Goal: Task Accomplishment & Management: Use online tool/utility

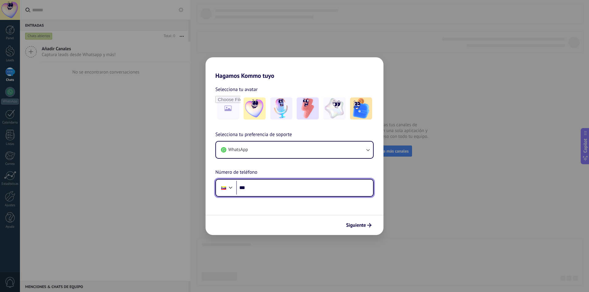
click at [276, 186] on input "***" at bounding box center [304, 188] width 137 height 14
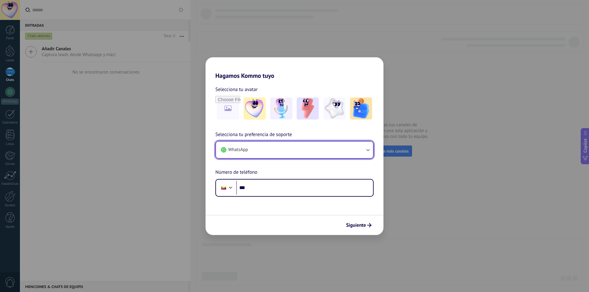
click at [364, 150] on button "WhatsApp" at bounding box center [294, 150] width 157 height 17
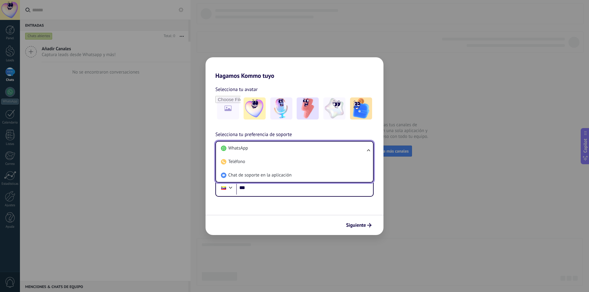
click at [253, 147] on li "WhatsApp" at bounding box center [293, 149] width 150 height 14
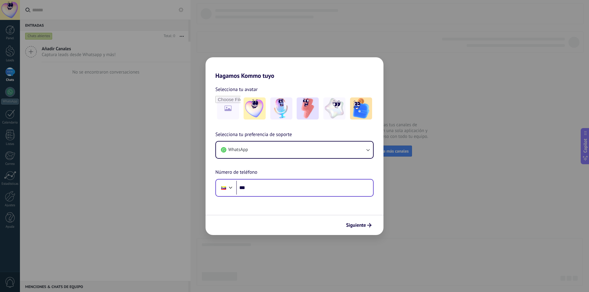
click at [274, 195] on div "Phone ***" at bounding box center [294, 188] width 158 height 18
click at [275, 189] on input "***" at bounding box center [304, 188] width 137 height 14
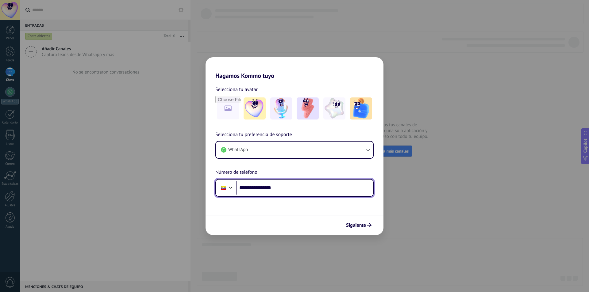
type input "**********"
click at [354, 223] on span "Siguiente" at bounding box center [356, 225] width 20 height 4
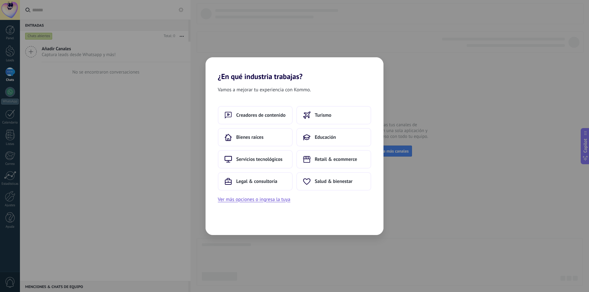
click at [271, 204] on div "Vamos a mejorar tu experiencia con Kommo. Creadores de contenido Turismo Bienes…" at bounding box center [295, 158] width 178 height 154
click at [275, 201] on button "Ver más opciones o ingresa la tuya" at bounding box center [254, 200] width 72 height 8
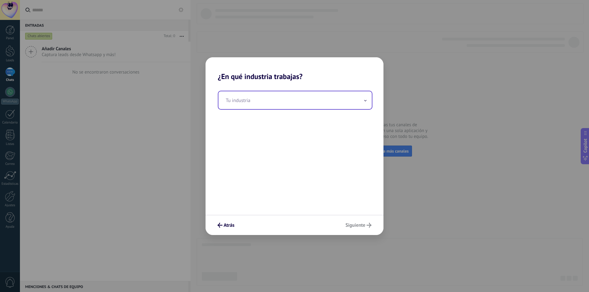
click at [268, 104] on input "text" at bounding box center [294, 100] width 153 height 18
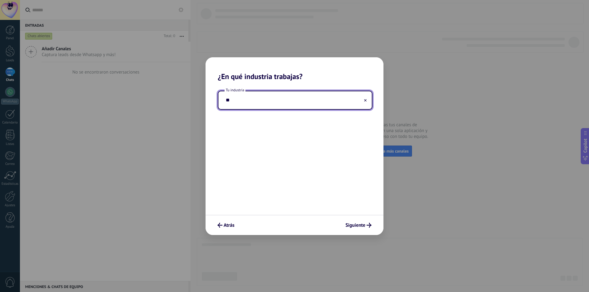
type input "*"
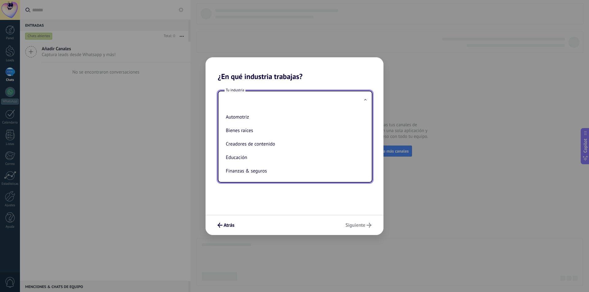
type input "*"
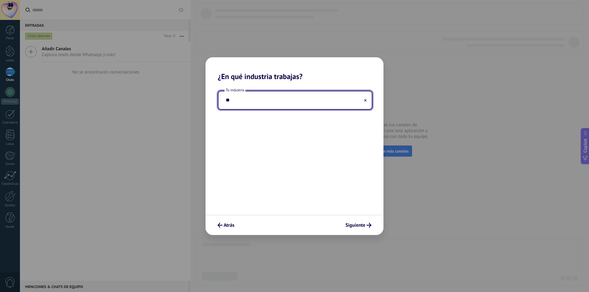
type input "*"
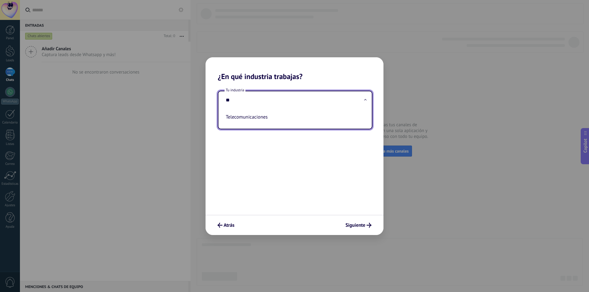
type input "*"
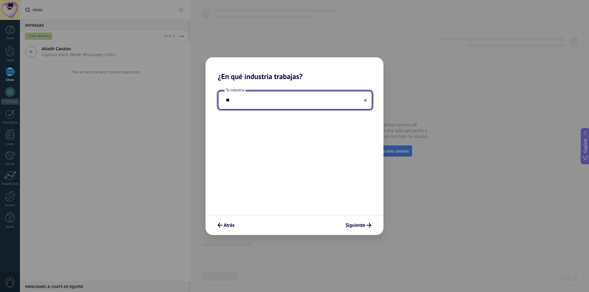
type input "*"
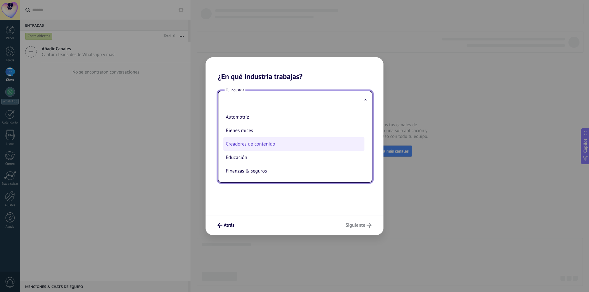
click at [259, 142] on li "Creadores de contenido" at bounding box center [293, 144] width 141 height 14
type input "**********"
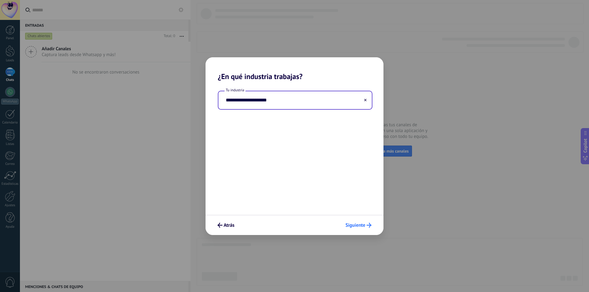
click at [360, 226] on span "Siguiente" at bounding box center [356, 225] width 20 height 4
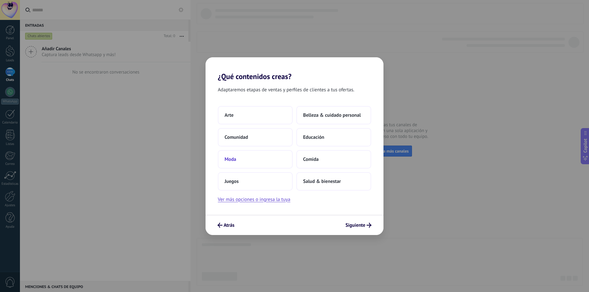
click at [242, 160] on button "Moda" at bounding box center [255, 159] width 75 height 18
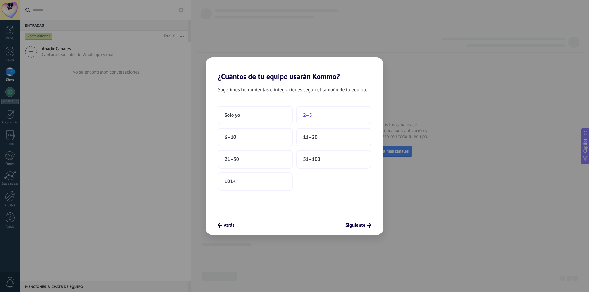
click at [314, 114] on button "2–5" at bounding box center [333, 115] width 75 height 18
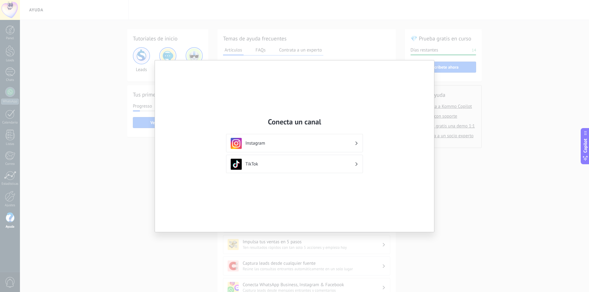
click at [320, 144] on h3 "Instagram" at bounding box center [299, 144] width 109 height 6
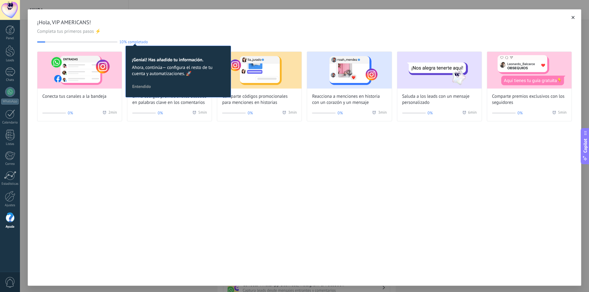
click at [86, 98] on span "Conecta tus canales a la bandeja" at bounding box center [74, 97] width 64 height 6
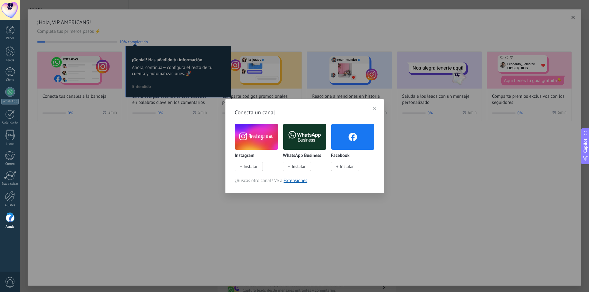
click at [255, 167] on span "Instalar" at bounding box center [251, 167] width 14 height 6
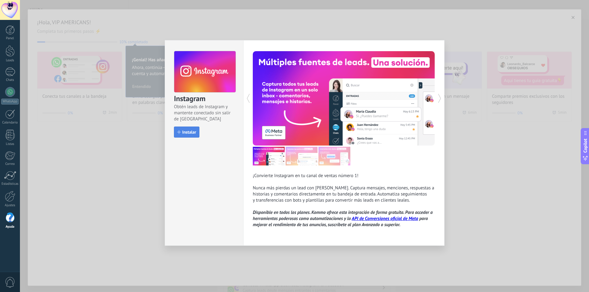
click at [192, 135] on button "Instalar" at bounding box center [186, 132] width 25 height 11
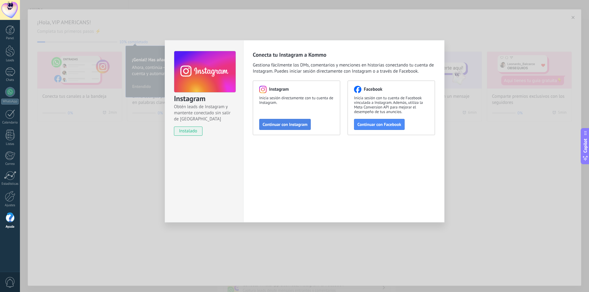
click at [297, 127] on span "Continuar con Instagram" at bounding box center [285, 124] width 45 height 4
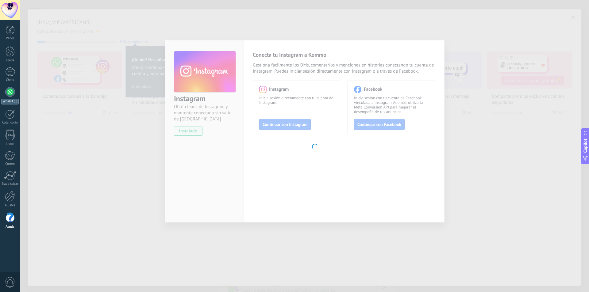
click at [7, 93] on div at bounding box center [10, 92] width 10 height 10
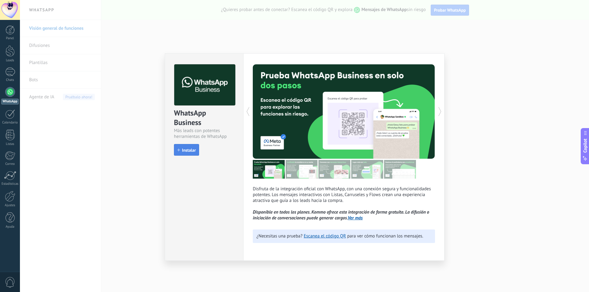
click at [191, 151] on span "Instalar" at bounding box center [189, 150] width 14 height 4
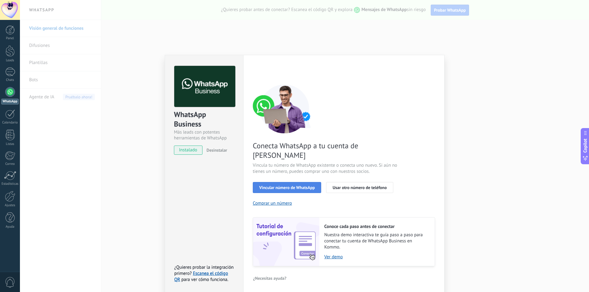
click at [313, 186] on span "Vincular número de WhatsApp" at bounding box center [287, 188] width 56 height 4
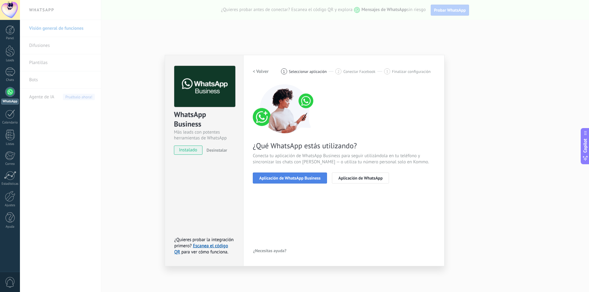
click at [298, 178] on span "Aplicación de WhatsApp Business" at bounding box center [289, 178] width 61 height 4
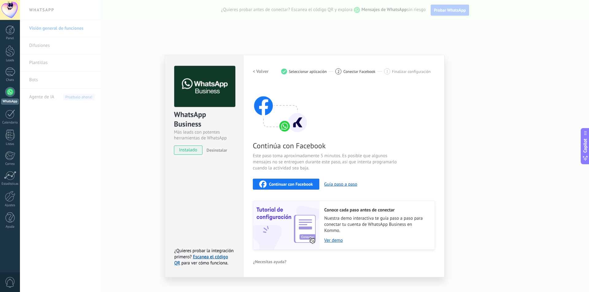
drag, startPoint x: 474, startPoint y: 136, endPoint x: 471, endPoint y: 137, distance: 4.1
click at [473, 136] on div "WhatsApp Business Más leads con potentes herramientas de WhatsApp instalado Des…" at bounding box center [304, 146] width 569 height 292
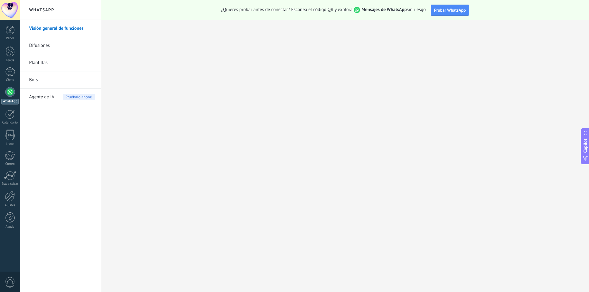
click at [13, 90] on div at bounding box center [10, 92] width 10 height 10
click at [9, 93] on div at bounding box center [10, 92] width 10 height 10
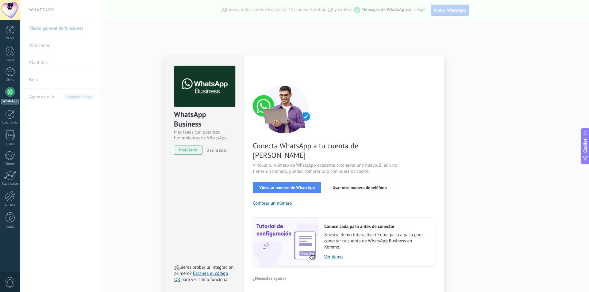
click at [194, 89] on img at bounding box center [204, 86] width 61 height 41
click at [190, 132] on div "WhatsApp Business Más leads con potentes herramientas de WhatsApp" at bounding box center [204, 125] width 60 height 31
click at [191, 151] on span "instalado" at bounding box center [188, 150] width 28 height 9
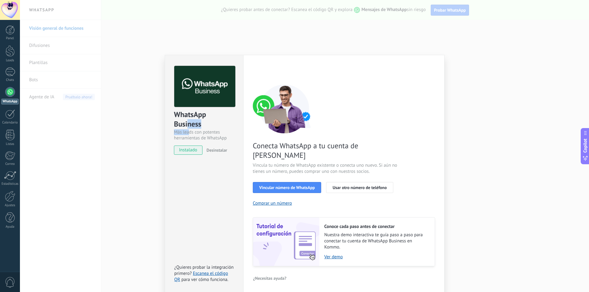
click at [206, 128] on div "WhatsApp Business" at bounding box center [204, 120] width 60 height 20
click at [300, 186] on span "Vincular número de WhatsApp" at bounding box center [287, 188] width 56 height 4
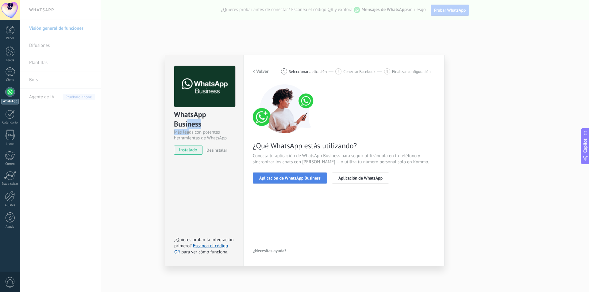
click at [298, 179] on span "Aplicación de WhatsApp Business" at bounding box center [289, 178] width 61 height 4
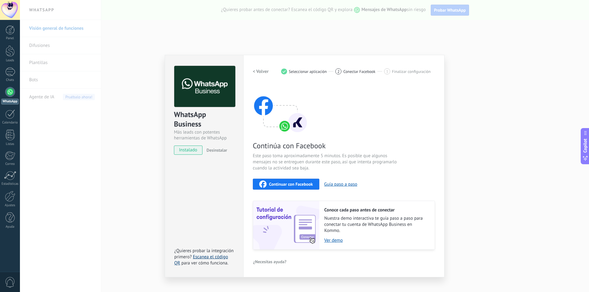
click at [210, 256] on link "Escanea el código QR" at bounding box center [201, 260] width 54 height 12
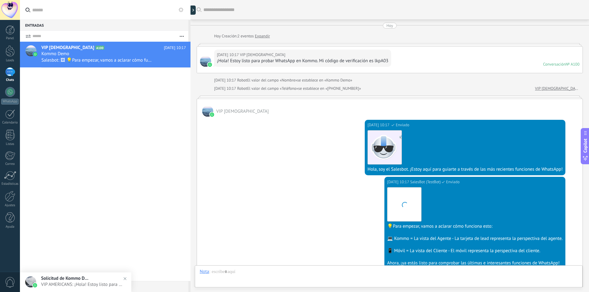
scroll to position [114, 0]
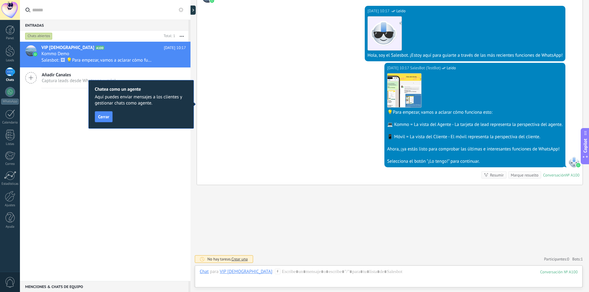
click at [108, 119] on span "Cerrar" at bounding box center [103, 117] width 11 height 4
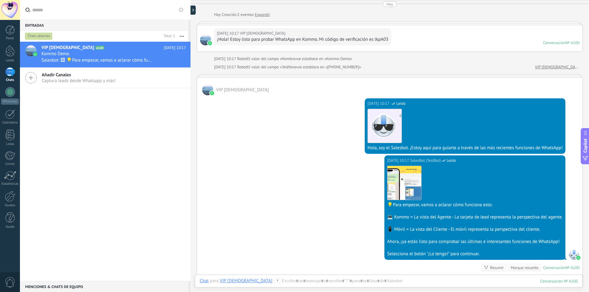
scroll to position [31, 0]
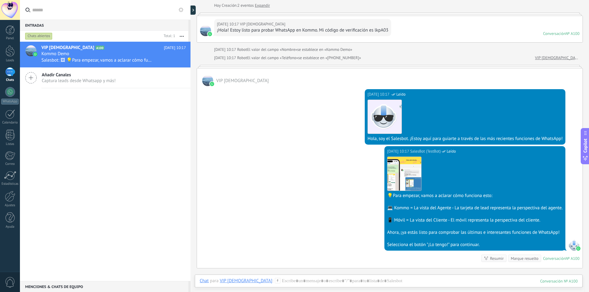
drag, startPoint x: 207, startPoint y: 81, endPoint x: 200, endPoint y: 82, distance: 6.5
click at [207, 81] on div at bounding box center [207, 80] width 11 height 11
click at [29, 49] on div at bounding box center [30, 50] width 11 height 11
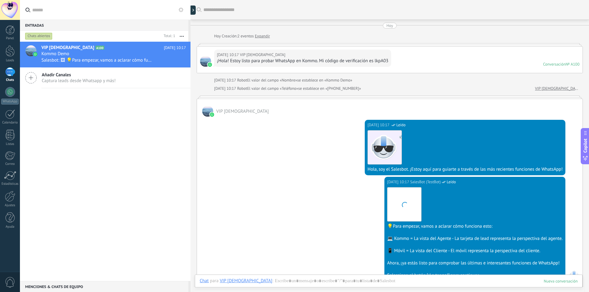
scroll to position [92, 0]
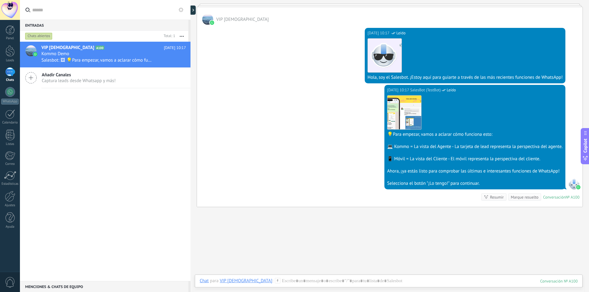
click at [526, 198] on div "Marque resuelto" at bounding box center [525, 198] width 28 height 6
click at [456, 185] on div "Selecciona el botón "¡Lo tengo!" para continuar." at bounding box center [475, 184] width 176 height 6
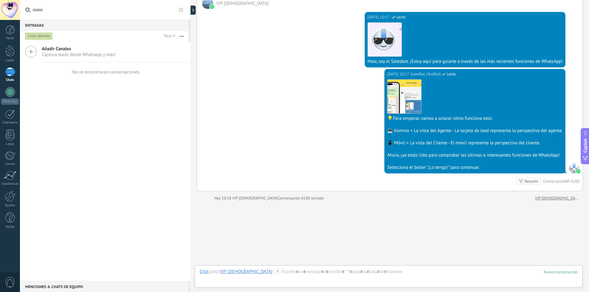
scroll to position [124, 0]
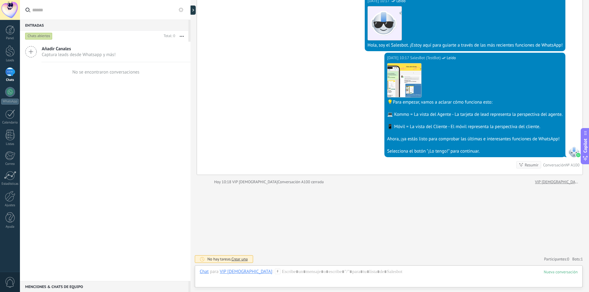
drag, startPoint x: 430, startPoint y: 149, endPoint x: 438, endPoint y: 152, distance: 8.3
click at [430, 150] on div "Selecciona el botón "¡Lo tengo!" para continuar." at bounding box center [475, 152] width 176 height 6
drag, startPoint x: 438, startPoint y: 152, endPoint x: 456, endPoint y: 153, distance: 17.8
click at [439, 152] on div "Selecciona el botón "¡Lo tengo!" para continuar." at bounding box center [475, 152] width 176 height 6
click at [457, 152] on div "Selecciona el botón "¡Lo tengo!" para continuar." at bounding box center [475, 152] width 176 height 6
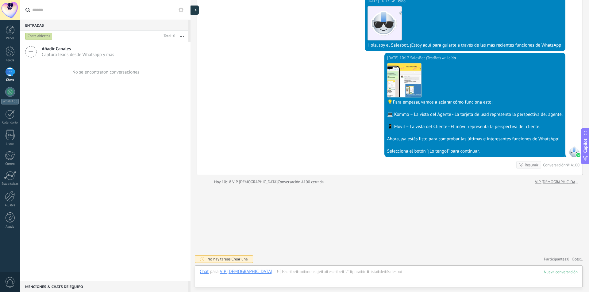
click at [196, 11] on icon at bounding box center [196, 10] width 2 height 3
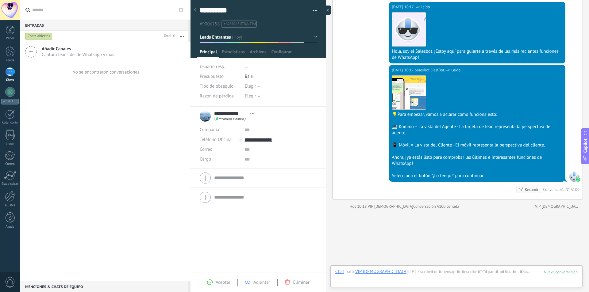
scroll to position [9, 0]
click at [224, 283] on span "Aceptar" at bounding box center [223, 283] width 15 height 6
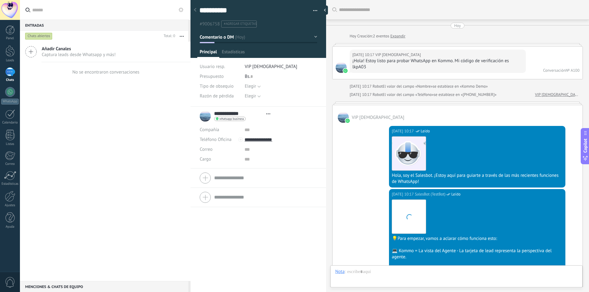
type textarea "**********"
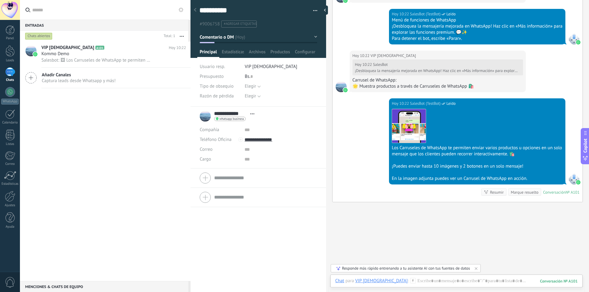
scroll to position [1161, 0]
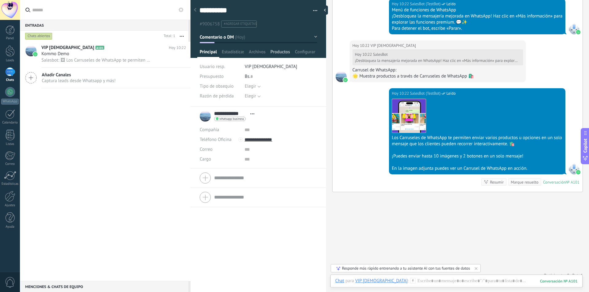
click at [284, 52] on span "Productos" at bounding box center [281, 53] width 20 height 9
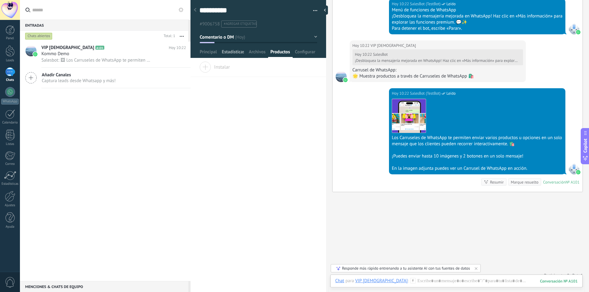
click at [229, 54] on span "Estadísticas" at bounding box center [233, 53] width 22 height 9
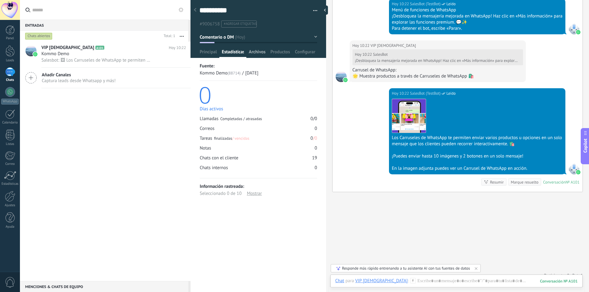
click at [253, 52] on span "Archivos" at bounding box center [257, 53] width 17 height 9
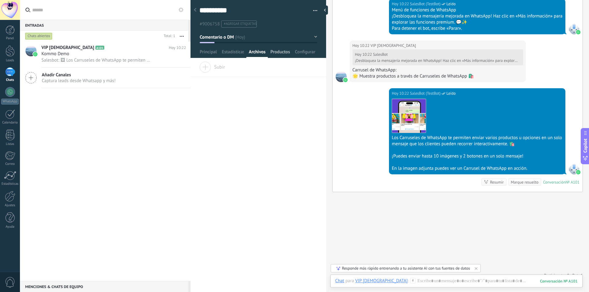
click at [282, 51] on span "Productos" at bounding box center [281, 53] width 20 height 9
drag, startPoint x: 303, startPoint y: 52, endPoint x: 293, endPoint y: 55, distance: 9.7
click at [302, 53] on span "Configurar" at bounding box center [305, 53] width 20 height 9
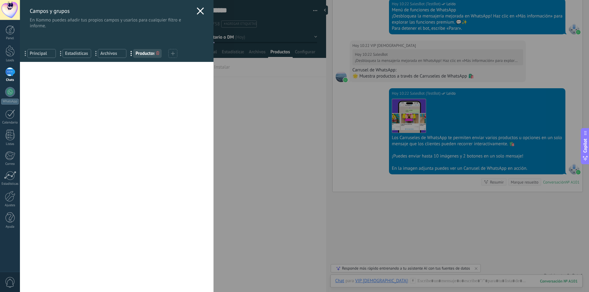
click at [198, 12] on icon at bounding box center [200, 10] width 7 height 7
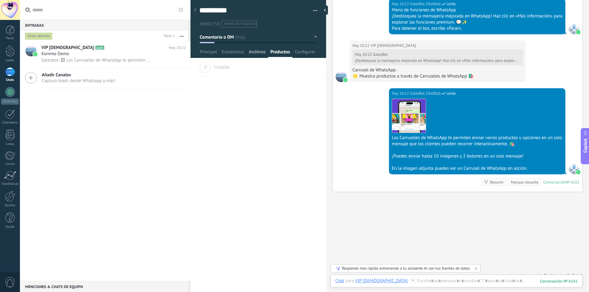
click at [254, 54] on span "Archivos" at bounding box center [257, 53] width 17 height 9
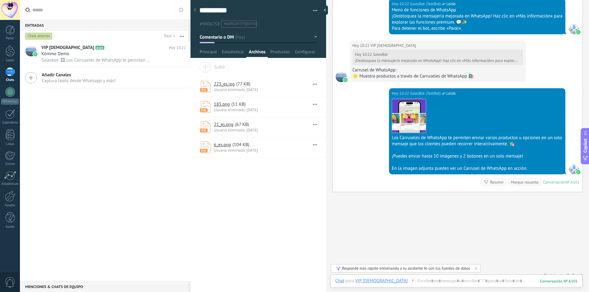
click at [272, 88] on div "Usuario eliminado 03.10.2025" at bounding box center [262, 89] width 96 height 5
click at [238, 88] on span "Usuario eliminado" at bounding box center [229, 89] width 31 height 5
click at [204, 90] on use at bounding box center [205, 87] width 10 height 12
click at [241, 111] on span "Usuario eliminado" at bounding box center [229, 109] width 31 height 5
click at [312, 86] on button "button" at bounding box center [313, 84] width 7 height 7
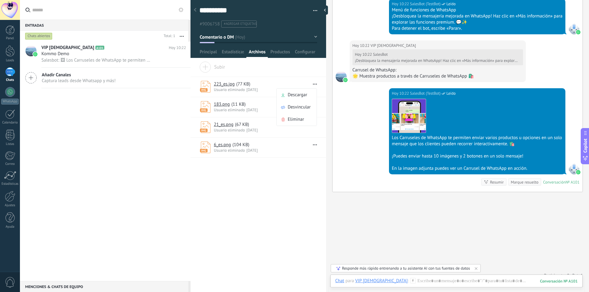
click at [301, 79] on div "223_es.jpg ( 77 KB ) Usuario eliminado 03.10.2025 Descargar Desvincular Eliminar" at bounding box center [259, 87] width 136 height 20
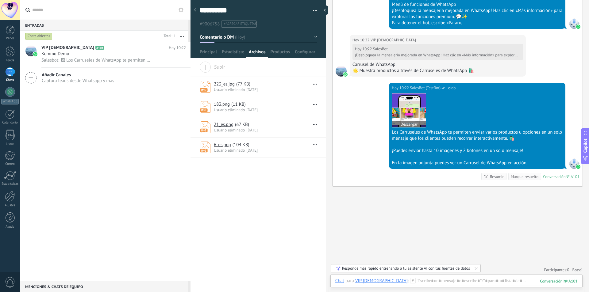
scroll to position [1168, 0]
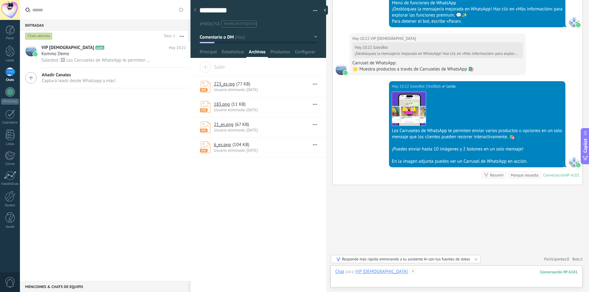
click at [421, 276] on div at bounding box center [456, 278] width 242 height 18
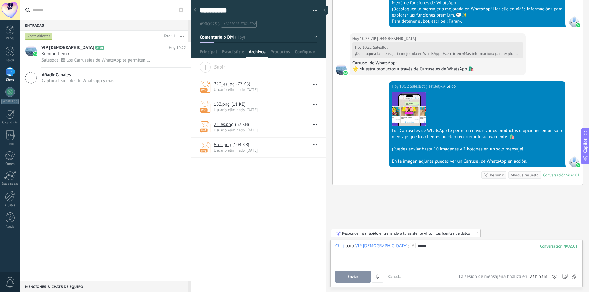
click at [350, 274] on button "Enviar" at bounding box center [352, 277] width 35 height 12
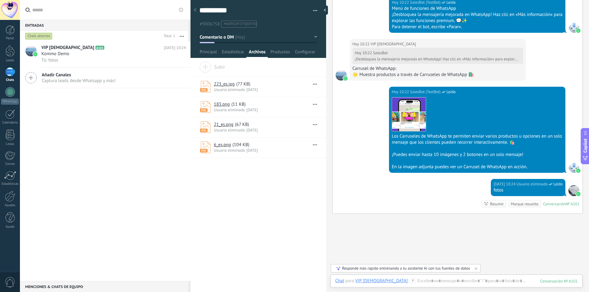
scroll to position [1130, 0]
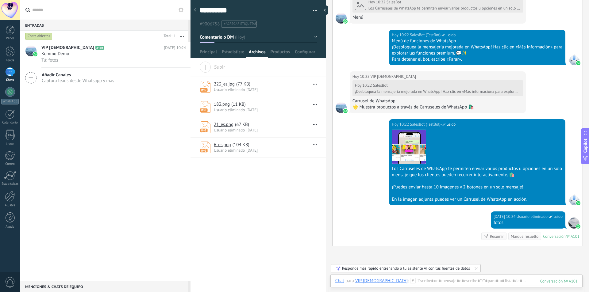
click at [521, 174] on div "Los Carruseles de WhatsApp te permiten enviar varios productos u opciones en un…" at bounding box center [477, 172] width 171 height 12
drag, startPoint x: 521, startPoint y: 177, endPoint x: 513, endPoint y: 179, distance: 8.3
click at [521, 177] on div "Los Carruseles de WhatsApp te permiten enviar varios productos u opciones en un…" at bounding box center [477, 172] width 171 height 12
click at [11, 71] on div "1" at bounding box center [10, 72] width 10 height 9
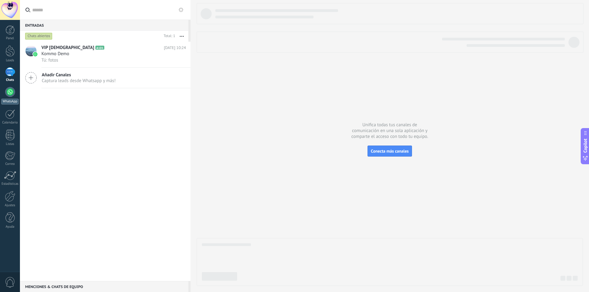
click at [9, 94] on div at bounding box center [10, 92] width 10 height 10
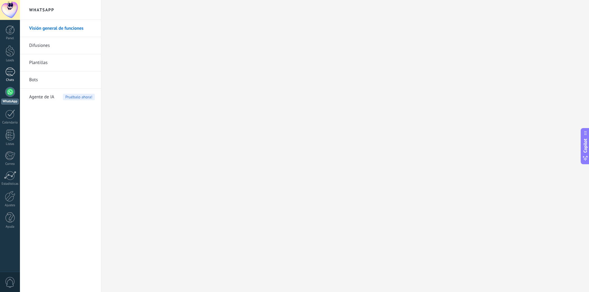
click at [12, 73] on div "1" at bounding box center [10, 72] width 10 height 9
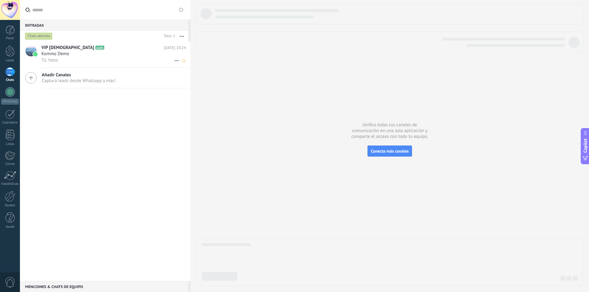
click at [57, 57] on span "Kommo Demo" at bounding box center [55, 54] width 28 height 6
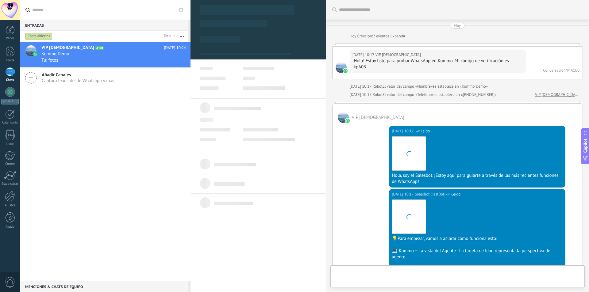
type textarea "**********"
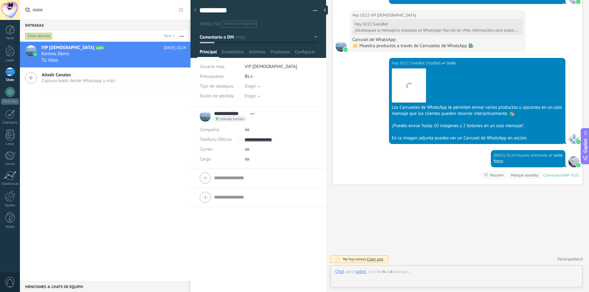
scroll to position [9, 0]
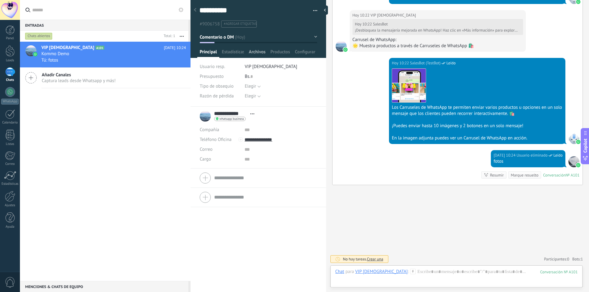
click at [260, 52] on span "Archivos" at bounding box center [257, 53] width 17 height 9
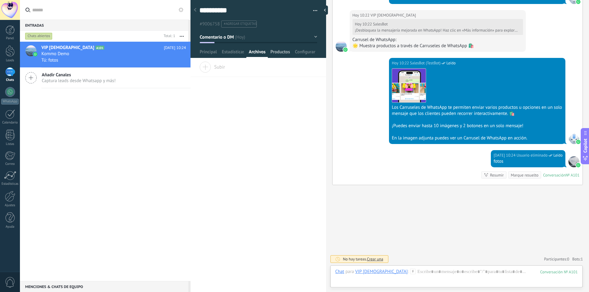
click at [279, 50] on span "Productos" at bounding box center [281, 53] width 20 height 9
click at [211, 67] on span "Instalar" at bounding box center [214, 66] width 31 height 9
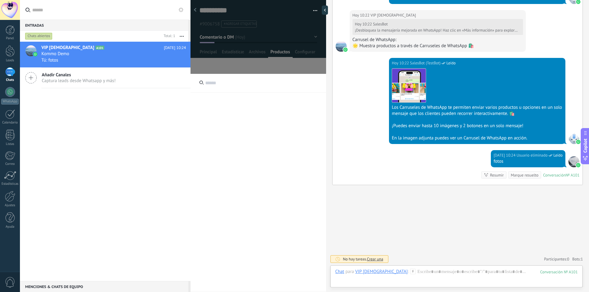
click at [221, 87] on input "text" at bounding box center [259, 83] width 136 height 19
click at [236, 107] on div "****" at bounding box center [259, 181] width 136 height 215
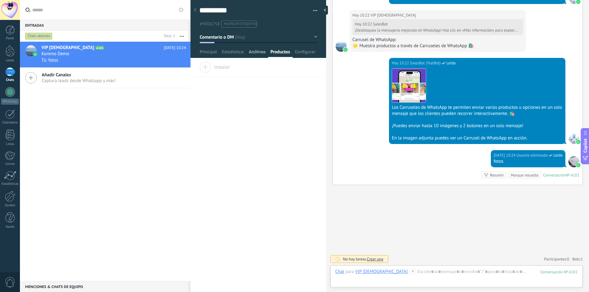
click at [260, 52] on span "Archivos" at bounding box center [257, 53] width 17 height 9
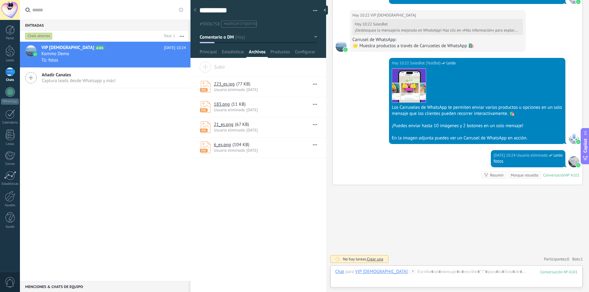
click at [313, 84] on icon "button" at bounding box center [315, 84] width 4 height 1
click at [300, 95] on span "Descargar" at bounding box center [298, 95] width 20 height 12
click at [275, 52] on span "Productos" at bounding box center [281, 53] width 20 height 9
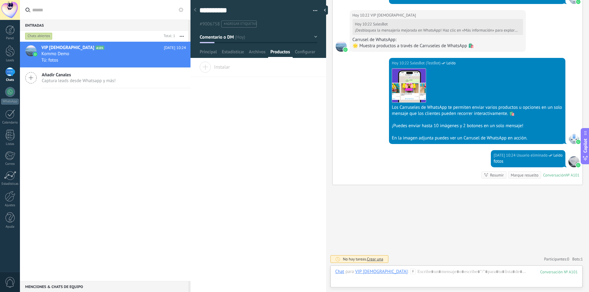
click at [207, 69] on span "Instalar" at bounding box center [214, 66] width 31 height 9
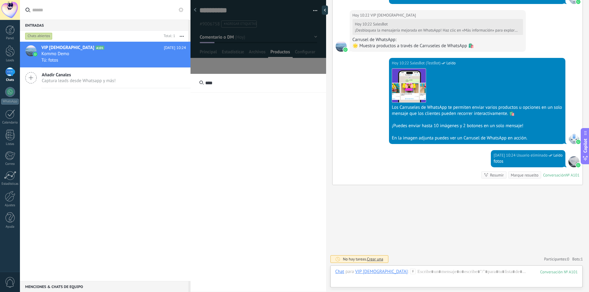
click at [214, 89] on input "****" at bounding box center [259, 83] width 136 height 19
type input "*"
click at [588, 150] on span "Copilot" at bounding box center [585, 146] width 6 height 14
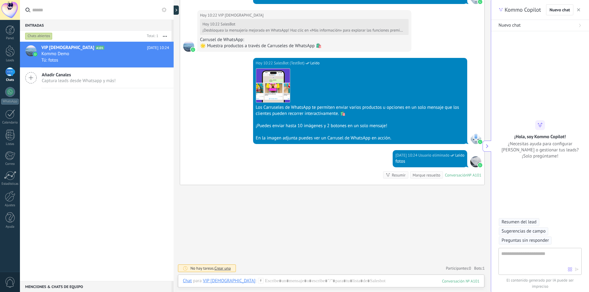
type textarea "**********"
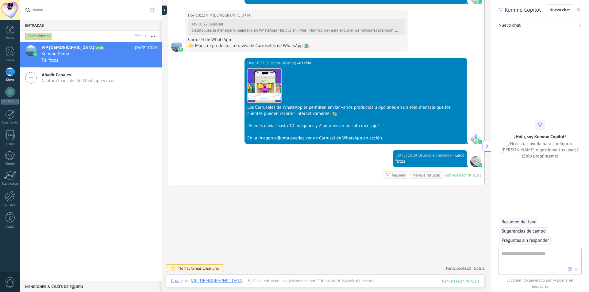
scroll to position [680, 0]
drag, startPoint x: 361, startPoint y: 199, endPoint x: 356, endPoint y: 195, distance: 6.7
click at [487, 145] on icon at bounding box center [487, 146] width 4 height 4
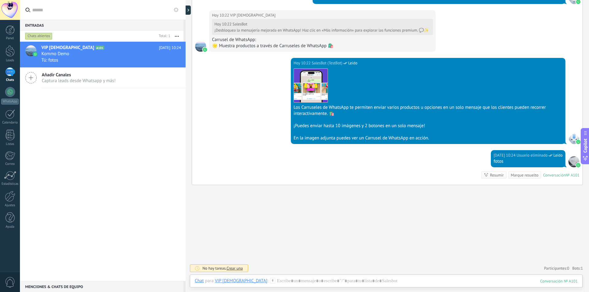
scroll to position [661, 0]
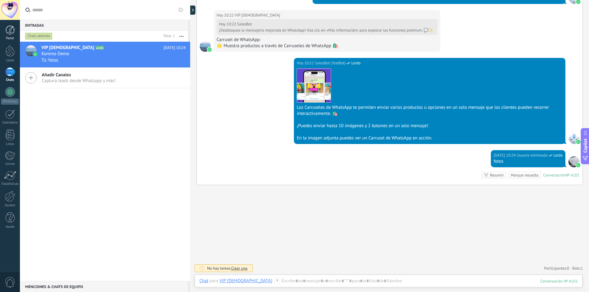
click at [8, 33] on div at bounding box center [10, 29] width 9 height 9
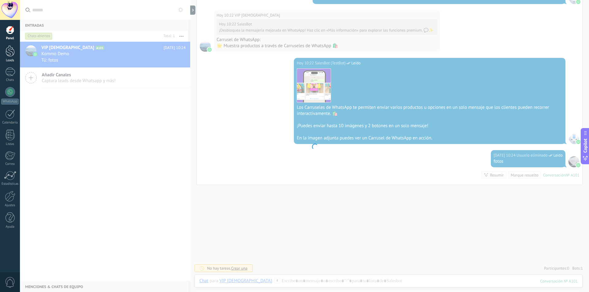
click at [10, 52] on div at bounding box center [10, 50] width 9 height 11
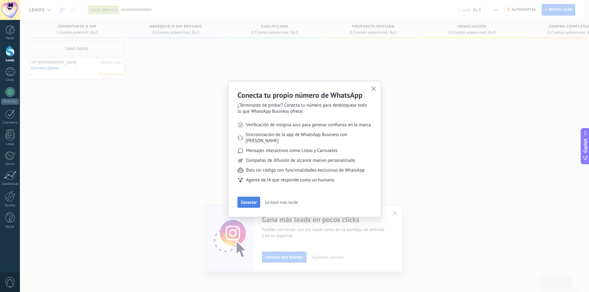
click at [250, 200] on span "Conectar" at bounding box center [249, 202] width 16 height 4
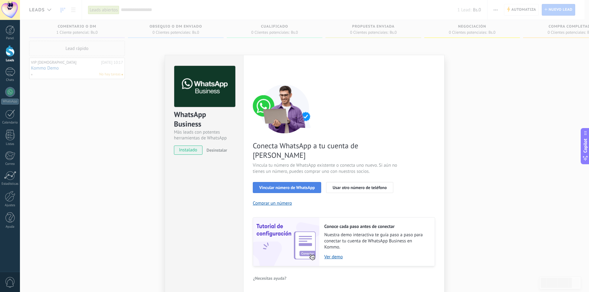
click at [295, 186] on span "Vincular número de WhatsApp" at bounding box center [287, 188] width 56 height 4
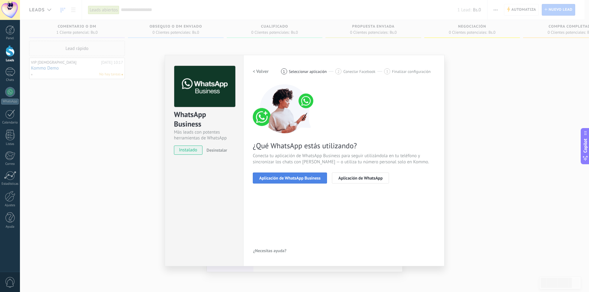
click at [299, 180] on button "Aplicación de WhatsApp Business" at bounding box center [290, 178] width 74 height 11
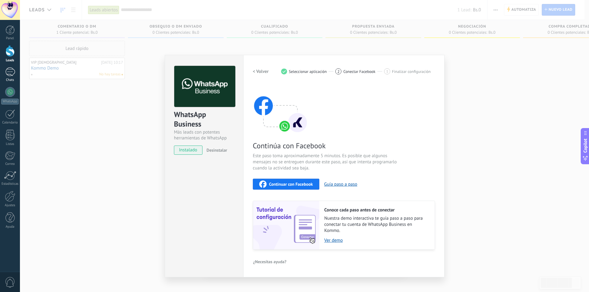
click at [10, 76] on link "1 Chats" at bounding box center [10, 75] width 20 height 15
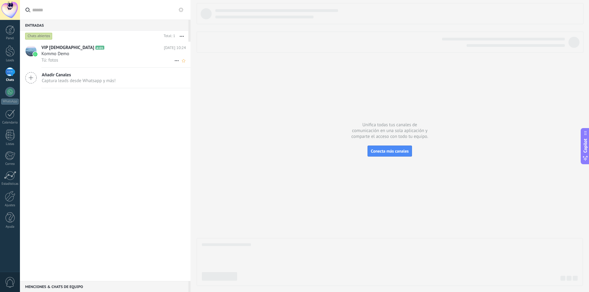
click at [76, 56] on div "Kommo Demo" at bounding box center [113, 54] width 145 height 6
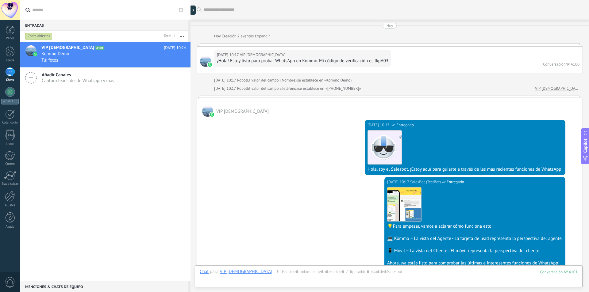
scroll to position [661, 0]
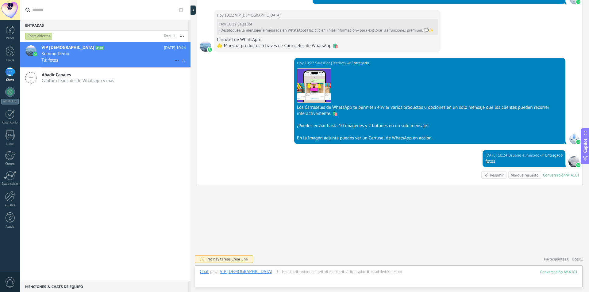
click at [56, 56] on span "Kommo Demo" at bounding box center [55, 54] width 28 height 6
click at [36, 79] on icon at bounding box center [31, 78] width 12 height 12
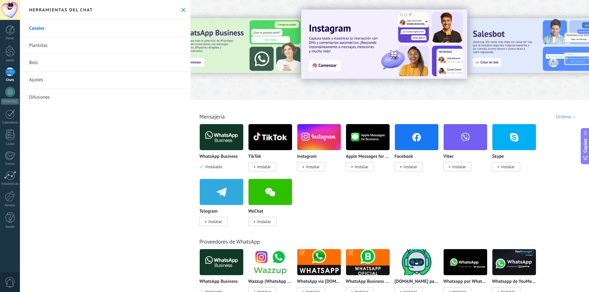
click at [53, 48] on link "Plantillas" at bounding box center [105, 45] width 171 height 17
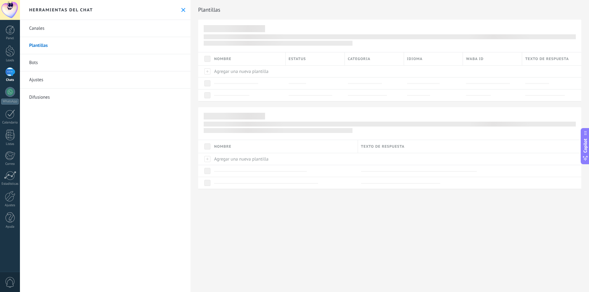
click at [43, 61] on link "Bots" at bounding box center [105, 62] width 171 height 17
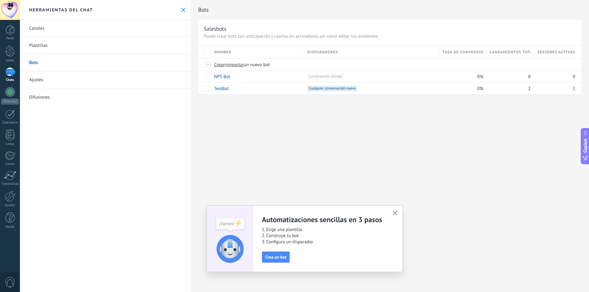
click at [53, 81] on link "Ajustes" at bounding box center [105, 79] width 171 height 17
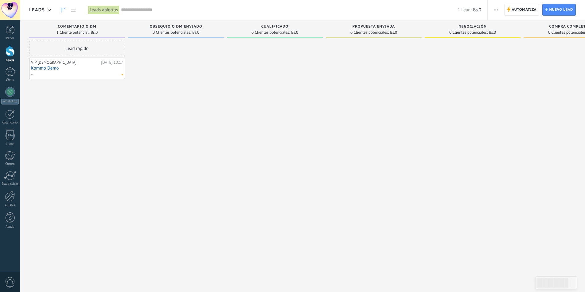
click at [7, 53] on div at bounding box center [10, 50] width 9 height 11
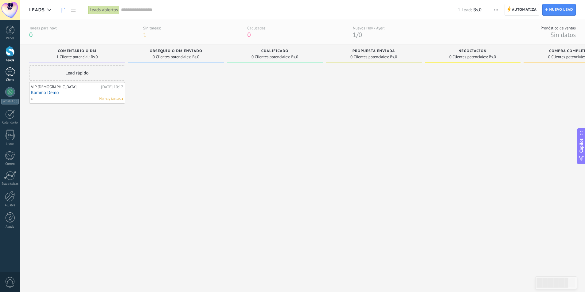
click at [9, 73] on div at bounding box center [10, 72] width 10 height 9
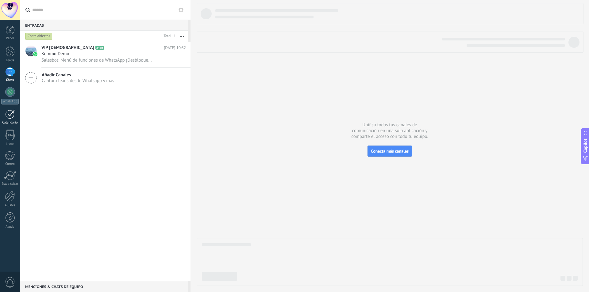
click at [8, 112] on div at bounding box center [10, 115] width 10 height 10
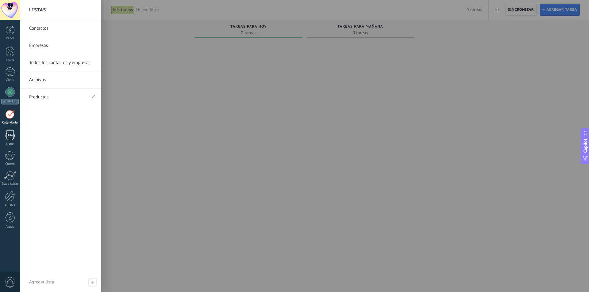
click at [7, 139] on div at bounding box center [10, 135] width 9 height 11
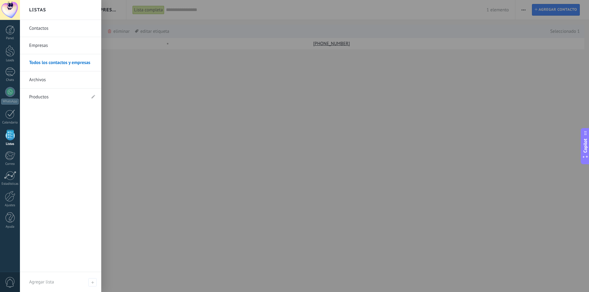
click at [56, 47] on link "Empresas" at bounding box center [62, 45] width 66 height 17
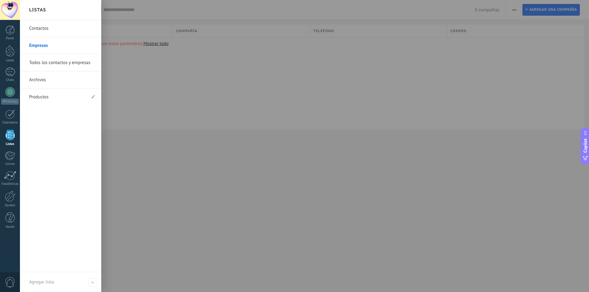
click at [42, 32] on link "Contactos" at bounding box center [62, 28] width 66 height 17
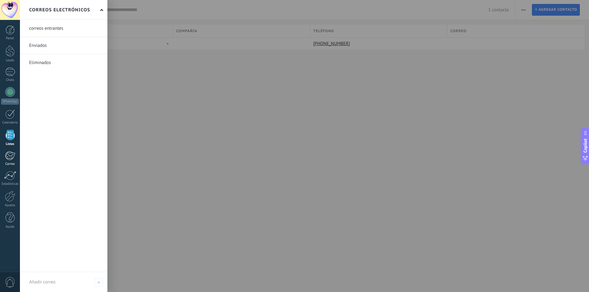
click at [12, 155] on div at bounding box center [10, 155] width 10 height 9
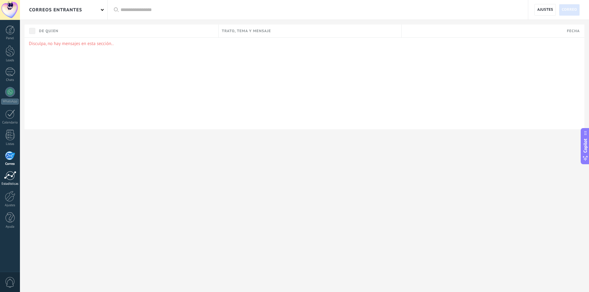
click at [6, 179] on div at bounding box center [10, 175] width 12 height 9
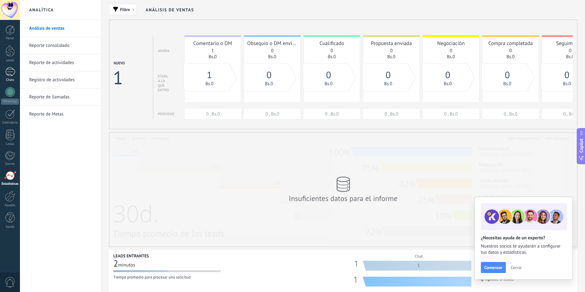
click at [10, 70] on div at bounding box center [10, 72] width 10 height 9
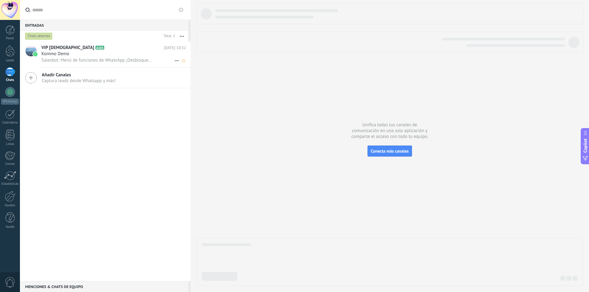
click at [83, 56] on div "Kommo Demo" at bounding box center [113, 54] width 145 height 6
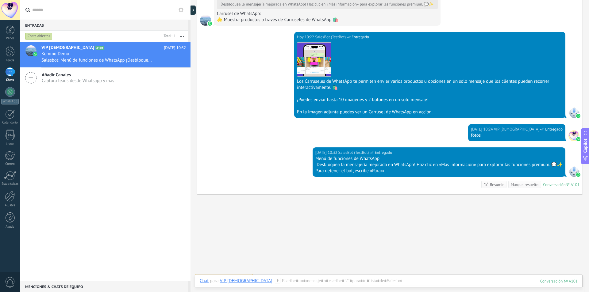
scroll to position [655, 0]
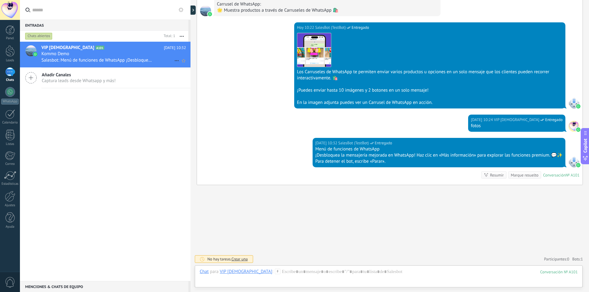
click at [75, 56] on div "Kommo Demo" at bounding box center [113, 54] width 145 height 6
click at [176, 62] on icon at bounding box center [176, 60] width 7 height 7
click at [155, 60] on div at bounding box center [294, 146] width 589 height 292
click at [242, 259] on span "Crear una" at bounding box center [239, 259] width 16 height 5
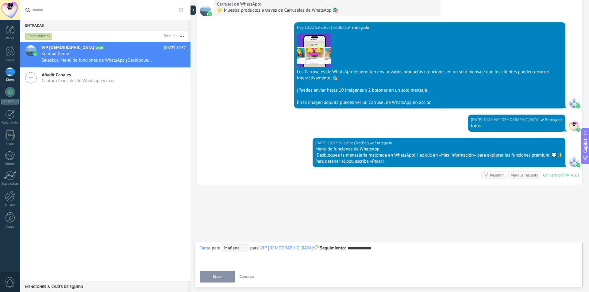
click at [229, 278] on button "Crear" at bounding box center [217, 277] width 35 height 12
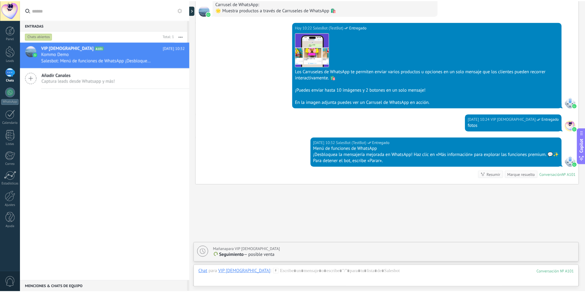
scroll to position [646, 0]
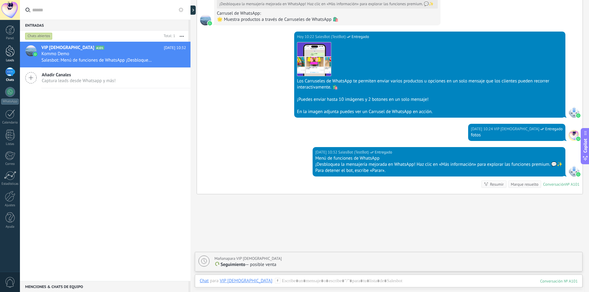
click at [8, 54] on div at bounding box center [10, 50] width 9 height 11
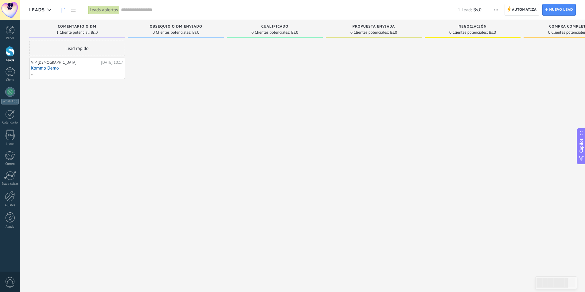
click at [90, 51] on div "Lead rápido" at bounding box center [77, 48] width 96 height 15
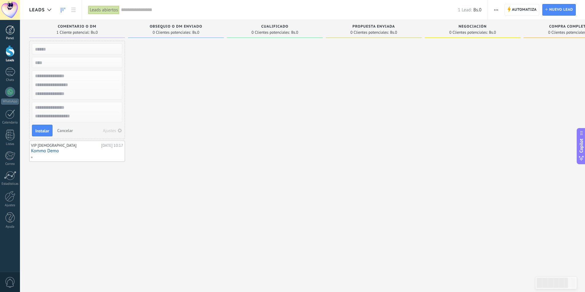
click at [8, 37] on div "Panel" at bounding box center [10, 39] width 18 height 4
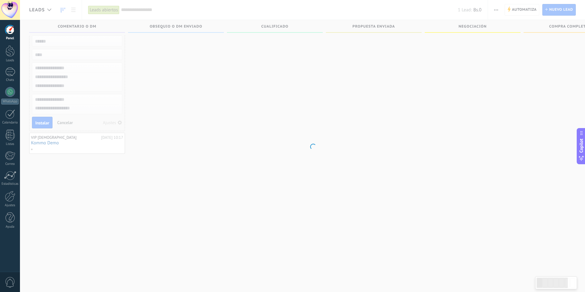
scroll to position [10, 0]
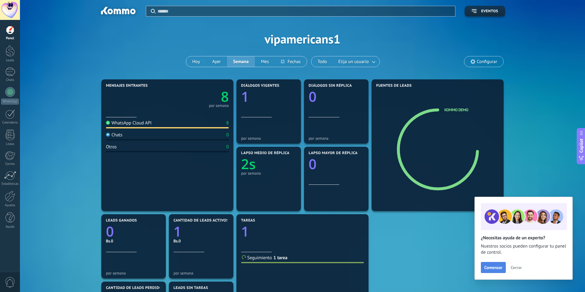
click at [498, 267] on span "Comenzar" at bounding box center [493, 268] width 18 height 4
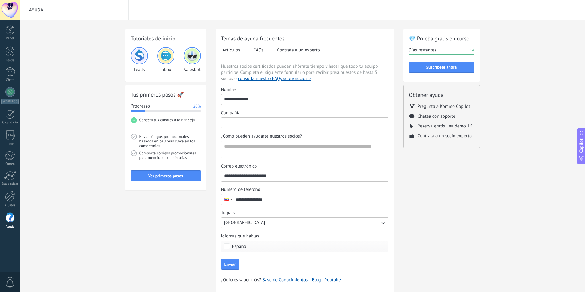
click at [249, 124] on input "Compañía" at bounding box center [304, 123] width 167 height 10
type input "**********"
click at [260, 145] on textarea "¿Cómo pueden ayudarte nuestros socios?" at bounding box center [303, 149] width 165 height 17
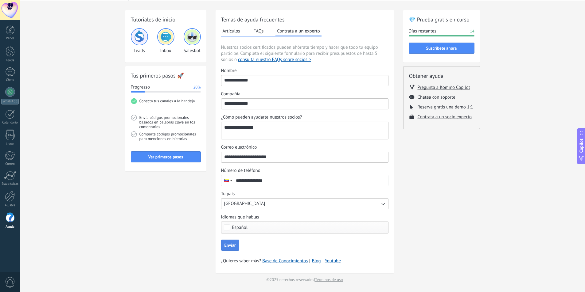
type textarea "**********"
click at [231, 245] on span "Enviar" at bounding box center [229, 245] width 11 height 4
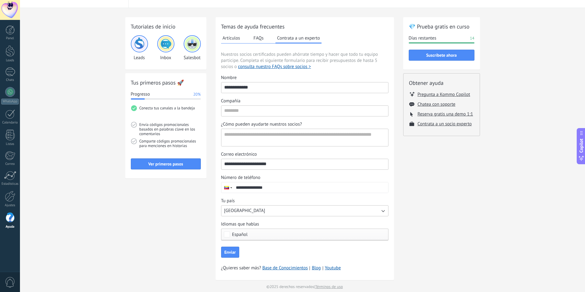
scroll to position [0, 0]
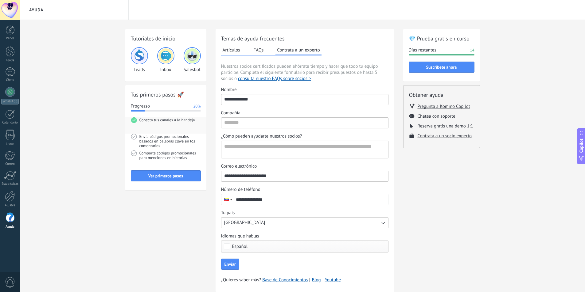
click at [158, 122] on span "Conecta tus canales a la bandeja" at bounding box center [169, 125] width 61 height 17
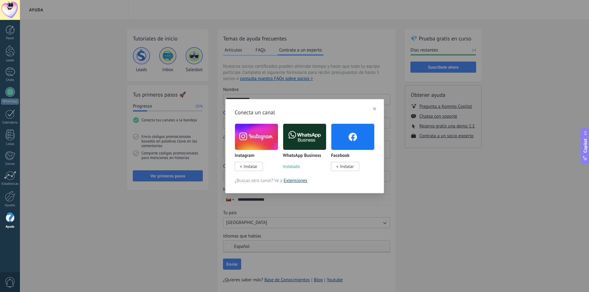
click at [374, 110] on icon "button" at bounding box center [374, 108] width 3 height 3
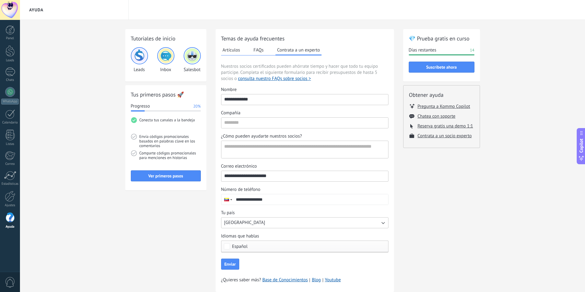
click at [142, 57] on img at bounding box center [139, 55] width 15 height 15
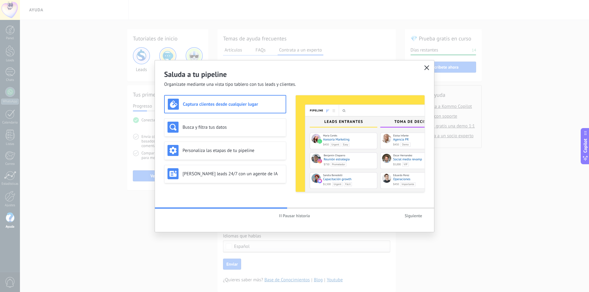
drag, startPoint x: 429, startPoint y: 66, endPoint x: 276, endPoint y: 78, distance: 154.2
click at [429, 66] on button "button" at bounding box center [427, 68] width 8 height 9
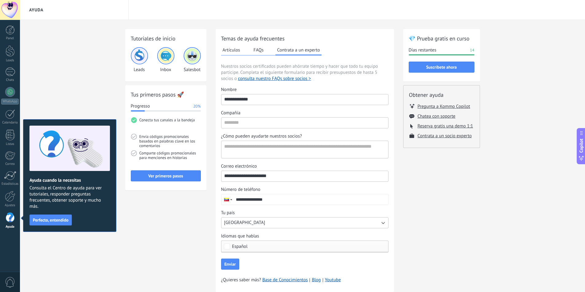
click at [61, 222] on button "Perfecto, entendido" at bounding box center [50, 220] width 42 height 11
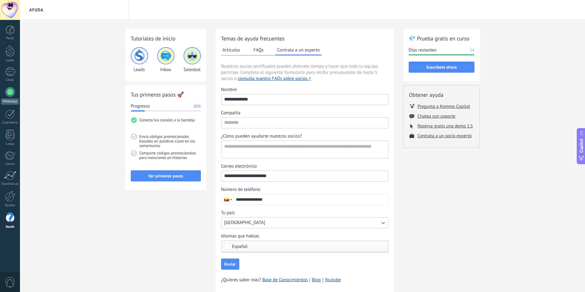
click at [12, 94] on div at bounding box center [10, 92] width 10 height 10
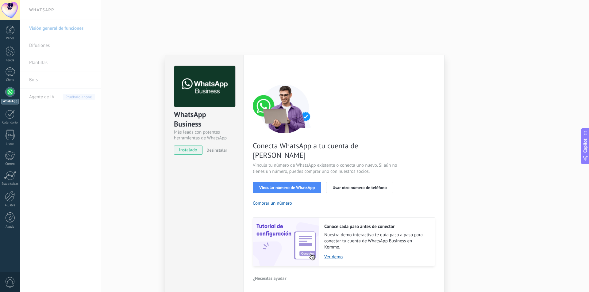
click at [484, 80] on div "WhatsApp Business Más leads con potentes herramientas de WhatsApp instalado Des…" at bounding box center [304, 146] width 569 height 292
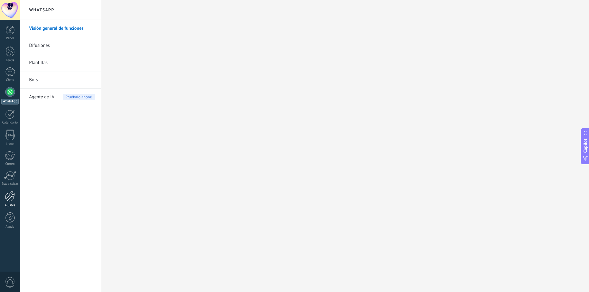
click at [11, 198] on div at bounding box center [10, 196] width 10 height 11
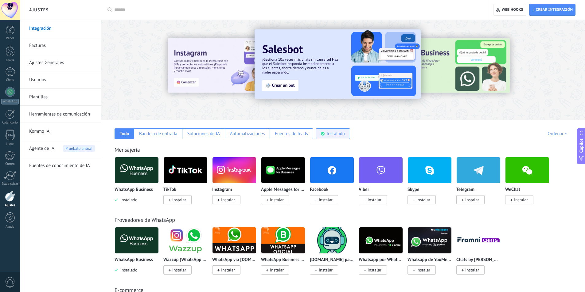
click at [334, 135] on div "Instalado" at bounding box center [335, 134] width 18 height 6
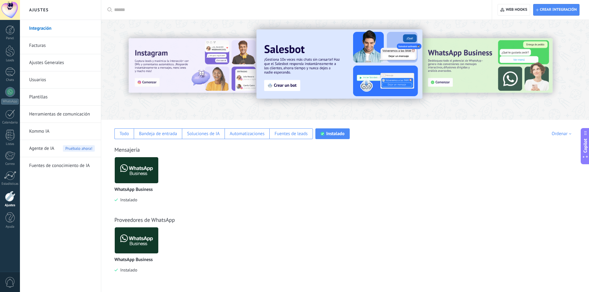
click at [142, 172] on img at bounding box center [137, 171] width 44 height 30
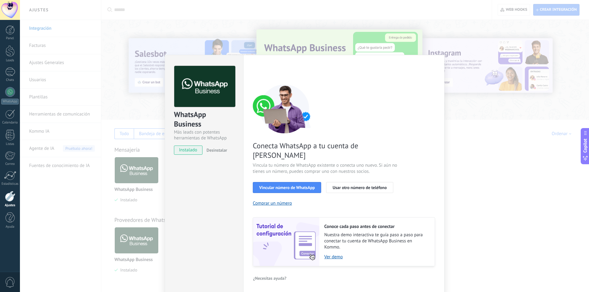
click at [184, 152] on span "instalado" at bounding box center [188, 150] width 28 height 9
click at [335, 254] on link "Ver demo" at bounding box center [376, 257] width 104 height 6
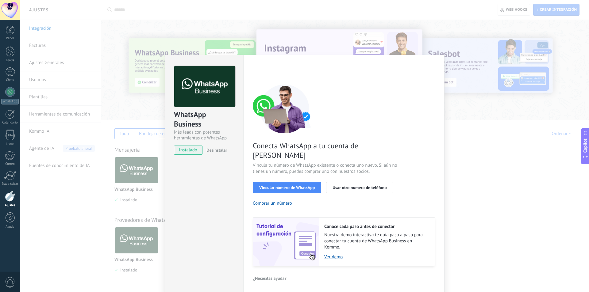
click at [524, 160] on div "WhatsApp Business Más leads con potentes herramientas de WhatsApp instalado Des…" at bounding box center [304, 146] width 569 height 292
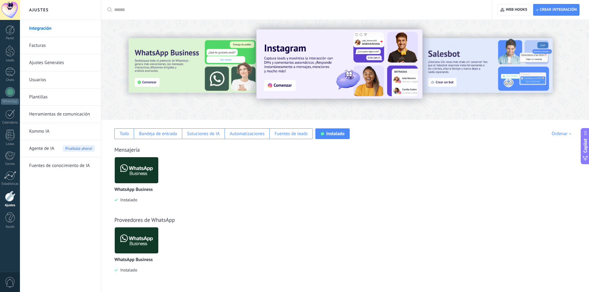
click at [44, 44] on link "Facturas" at bounding box center [62, 45] width 66 height 17
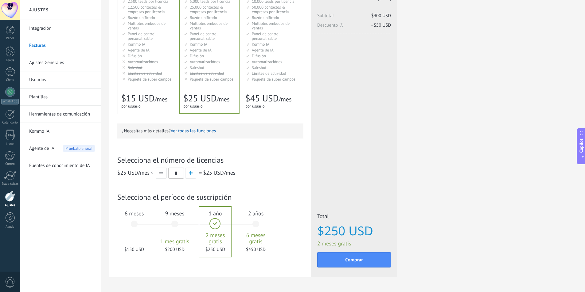
scroll to position [101, 0]
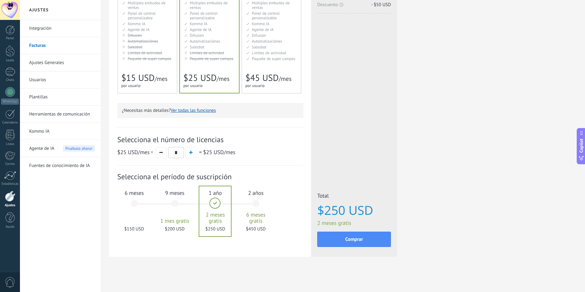
click at [130, 230] on span "$150 USD" at bounding box center [134, 229] width 33 height 6
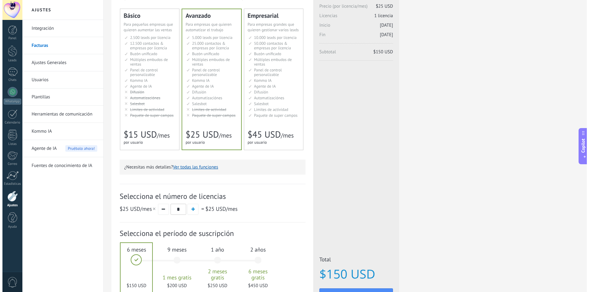
scroll to position [0, 0]
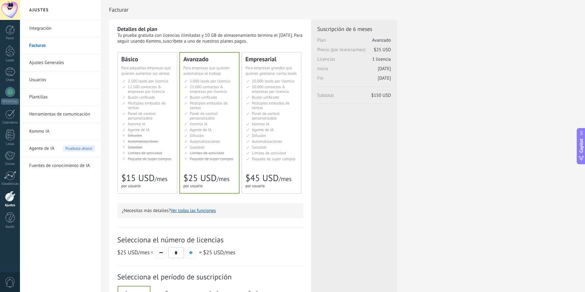
click at [51, 63] on link "Ajustes Generales" at bounding box center [62, 62] width 66 height 17
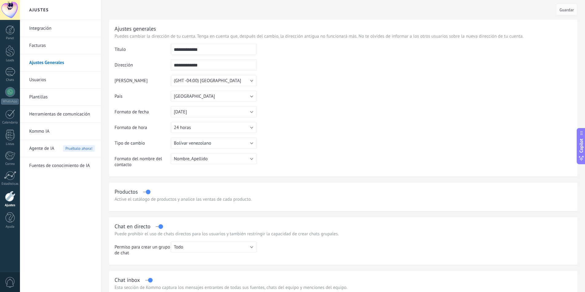
click at [40, 75] on link "Usuarios" at bounding box center [62, 79] width 66 height 17
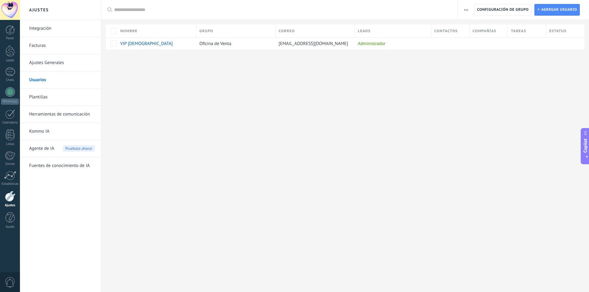
click at [39, 97] on link "Plantillas" at bounding box center [62, 97] width 66 height 17
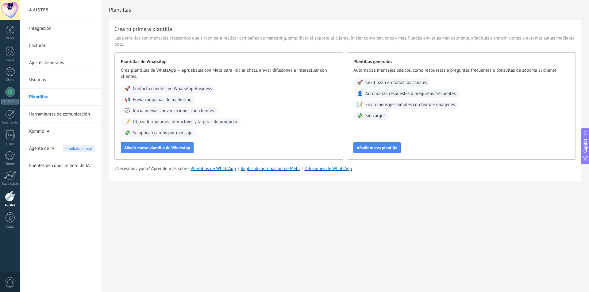
click at [58, 113] on link "Herramientas de comunicación" at bounding box center [62, 114] width 66 height 17
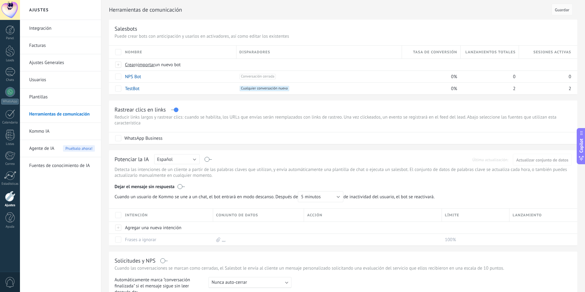
click at [41, 132] on link "Kommo IA" at bounding box center [62, 131] width 66 height 17
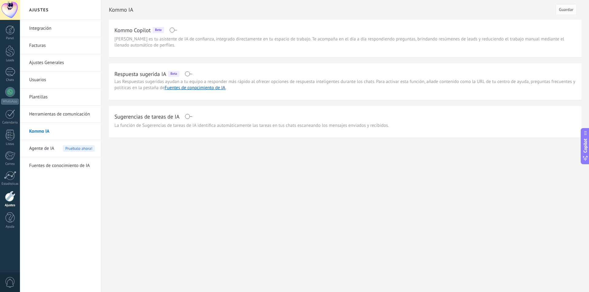
click at [189, 75] on span at bounding box center [189, 73] width 8 height 5
click at [187, 117] on span at bounding box center [189, 116] width 8 height 5
click at [573, 12] on span "Guardar" at bounding box center [566, 9] width 14 height 4
click at [45, 149] on span "Agente de IA" at bounding box center [41, 148] width 25 height 17
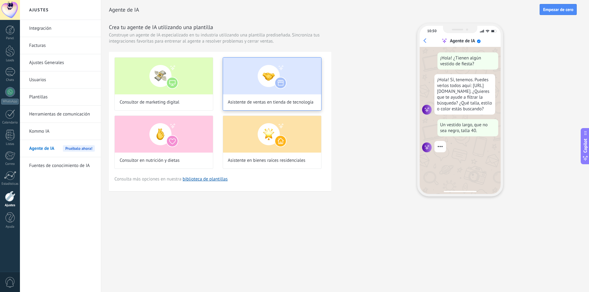
click at [258, 82] on img at bounding box center [272, 76] width 98 height 37
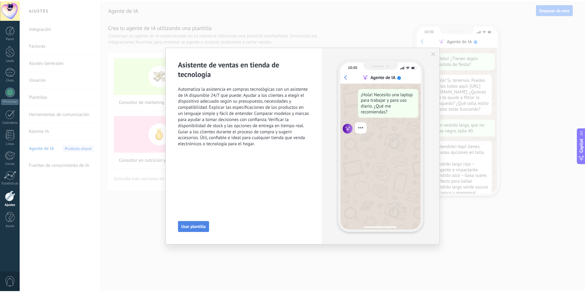
scroll to position [18, 0]
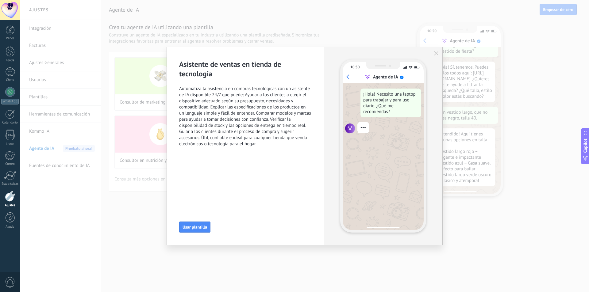
click at [194, 229] on span "Usar plantilla" at bounding box center [195, 227] width 25 height 4
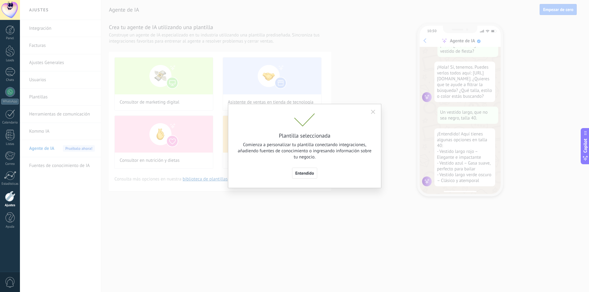
click at [307, 176] on span "Entendido" at bounding box center [304, 173] width 19 height 4
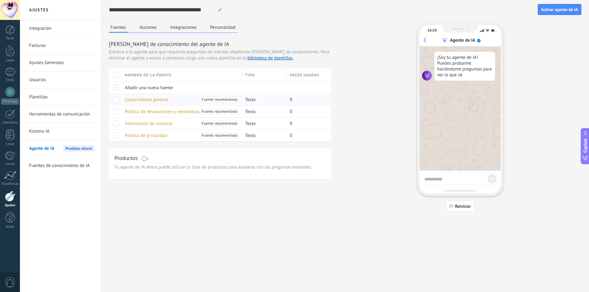
click at [117, 100] on span at bounding box center [116, 100] width 6 height 6
click at [117, 123] on span at bounding box center [116, 124] width 6 height 6
click at [115, 136] on span at bounding box center [116, 136] width 6 height 6
click at [116, 113] on span at bounding box center [116, 112] width 6 height 6
click at [146, 30] on button "Acciones" at bounding box center [148, 27] width 20 height 9
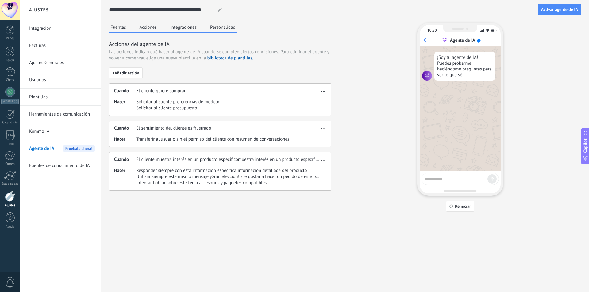
click at [176, 111] on span "Solicitar al cliente presupuesto" at bounding box center [177, 108] width 83 height 6
click at [323, 91] on icon "button" at bounding box center [323, 91] width 4 height 1
click at [148, 133] on div "Cuando El sentimiento del cliente es frustrado Hacer Transferir al usuario sin …" at bounding box center [220, 134] width 222 height 26
click at [68, 167] on link "Fuentes de conocimiento de IA" at bounding box center [62, 165] width 66 height 17
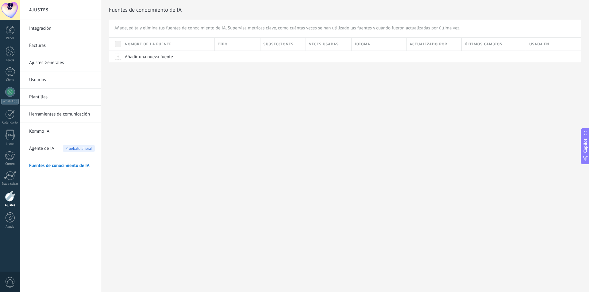
click at [44, 151] on span "Agente de IA" at bounding box center [41, 148] width 25 height 17
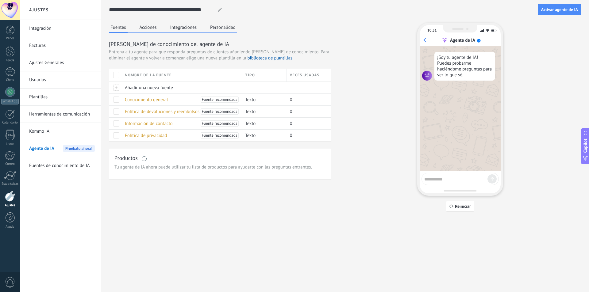
click at [156, 28] on button "Acciones" at bounding box center [148, 27] width 20 height 9
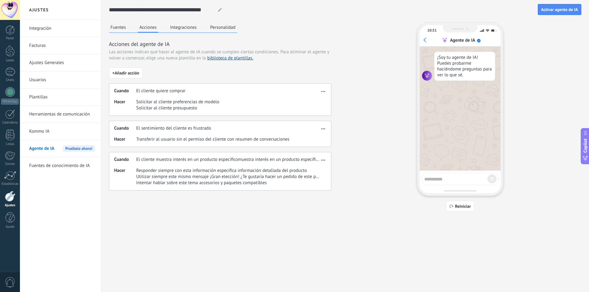
click at [175, 29] on button "Integraciones" at bounding box center [184, 27] width 30 height 9
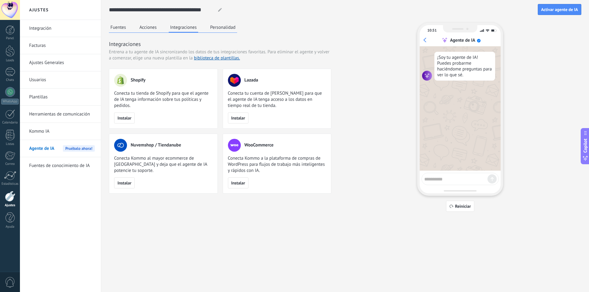
click at [218, 25] on button "Personalidad" at bounding box center [223, 27] width 29 height 9
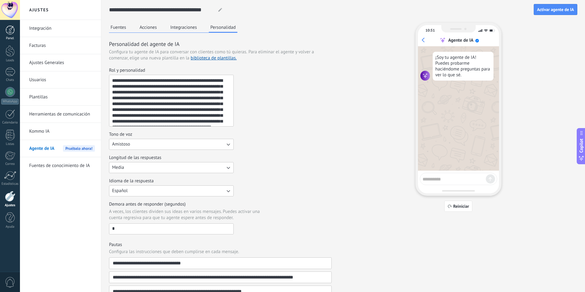
click at [11, 35] on link "Panel" at bounding box center [10, 32] width 20 height 15
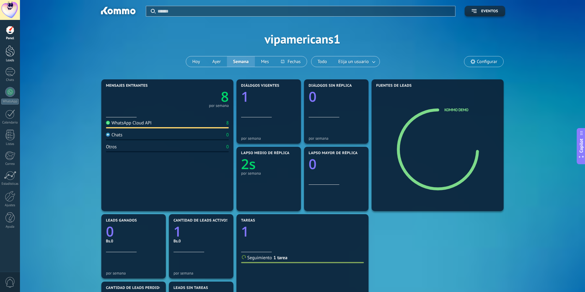
click at [10, 53] on div at bounding box center [10, 50] width 9 height 11
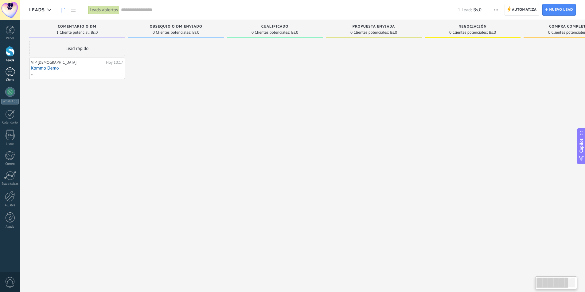
click at [6, 72] on div at bounding box center [10, 72] width 10 height 9
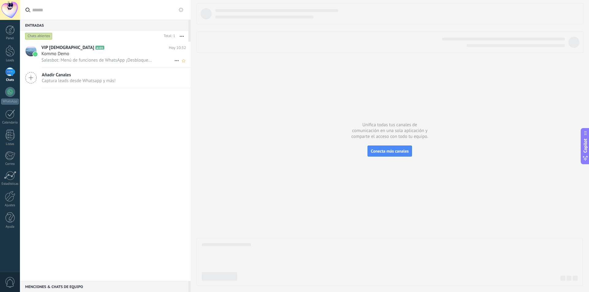
click at [99, 55] on div "Kommo Demo" at bounding box center [113, 54] width 145 height 6
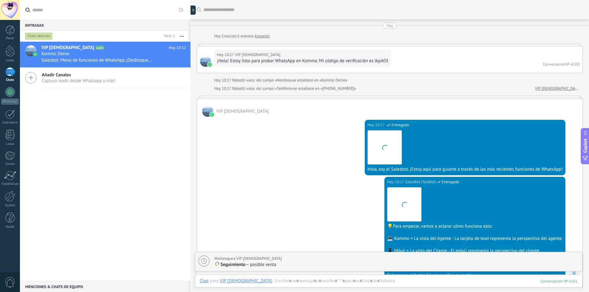
scroll to position [670, 0]
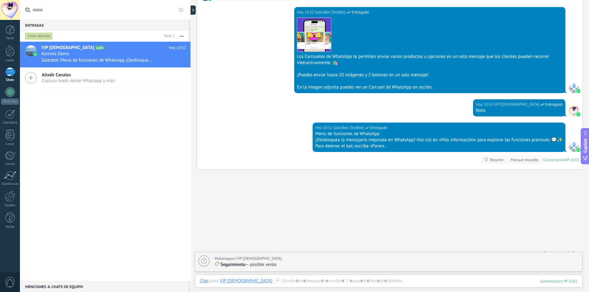
drag, startPoint x: 262, startPoint y: 263, endPoint x: 234, endPoint y: 265, distance: 28.6
click at [261, 263] on p "Seguimiento — posible venta" at bounding box center [396, 265] width 365 height 6
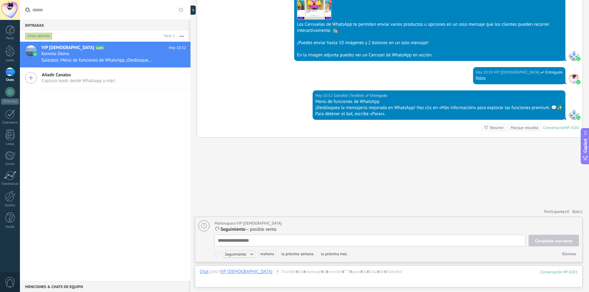
scroll to position [6, 0]
click at [564, 242] on span "Completar una tarea" at bounding box center [553, 241] width 37 height 4
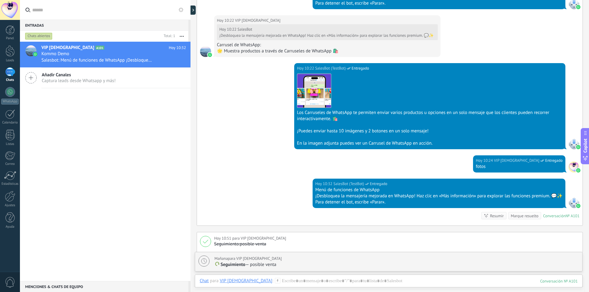
scroll to position [703, 0]
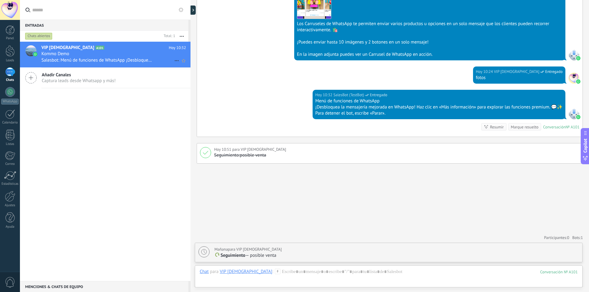
click at [50, 50] on span "VIP [DEMOGRAPHIC_DATA]" at bounding box center [67, 48] width 53 height 6
click at [11, 91] on div at bounding box center [10, 92] width 10 height 10
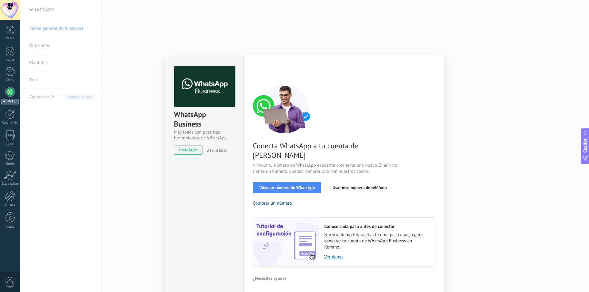
click at [155, 92] on div "WhatsApp Business Más leads con potentes herramientas de WhatsApp instalado Des…" at bounding box center [304, 146] width 569 height 292
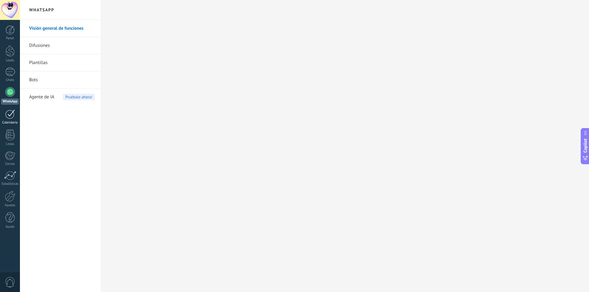
click at [7, 116] on div at bounding box center [10, 115] width 10 height 10
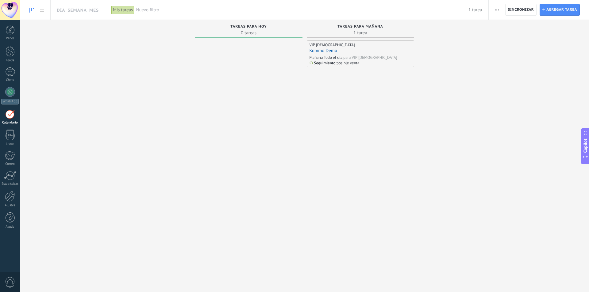
click at [360, 51] on div "Kommo Demo" at bounding box center [361, 51] width 102 height 6
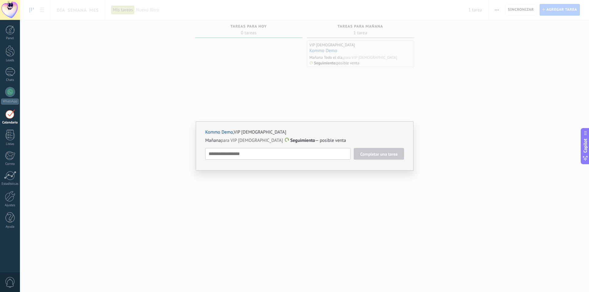
click at [450, 66] on div "Kommo Demo , VIP AMERICANS Mañana para VIP AMERICANS Seguimiento — posible vent…" at bounding box center [304, 146] width 569 height 292
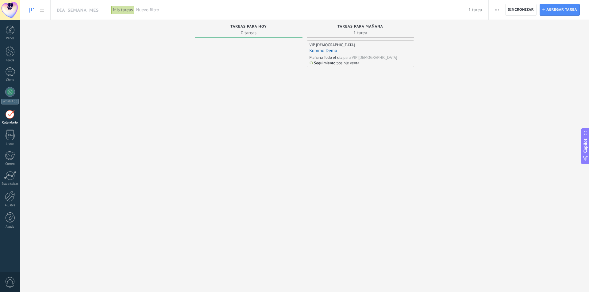
drag, startPoint x: 371, startPoint y: 52, endPoint x: 349, endPoint y: 60, distance: 23.8
click at [349, 60] on p "posible venta" at bounding box center [348, 62] width 23 height 5
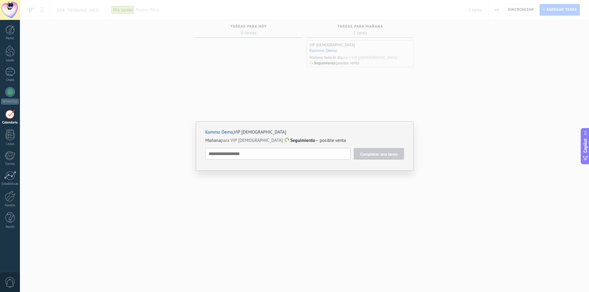
drag, startPoint x: 289, startPoint y: 142, endPoint x: 303, endPoint y: 145, distance: 14.7
click at [292, 143] on span "Seguimiento" at bounding box center [302, 141] width 25 height 6
type textarea "**********"
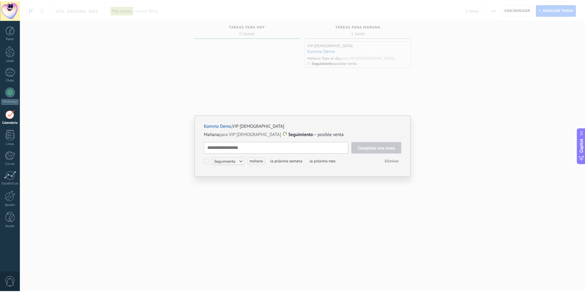
scroll to position [6, 0]
click at [393, 161] on span "Eliminar" at bounding box center [395, 161] width 14 height 5
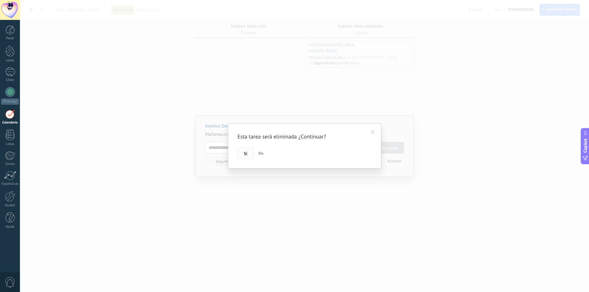
click at [240, 156] on button "Si" at bounding box center [246, 154] width 16 height 12
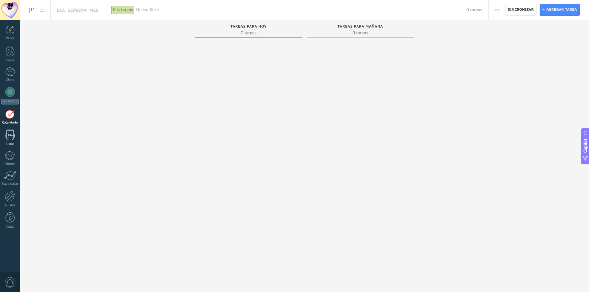
click at [9, 138] on div at bounding box center [10, 135] width 9 height 11
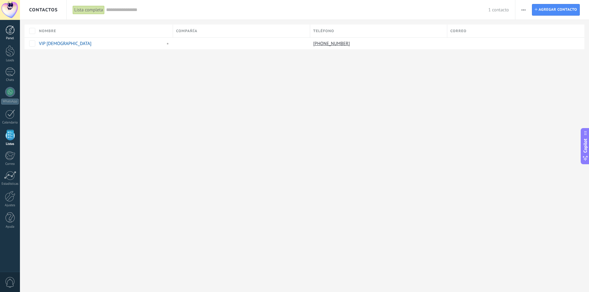
click at [10, 35] on link "Panel" at bounding box center [10, 32] width 20 height 15
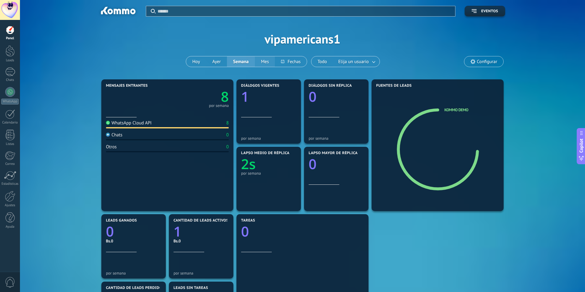
click at [266, 64] on button "Mes" at bounding box center [265, 61] width 20 height 10
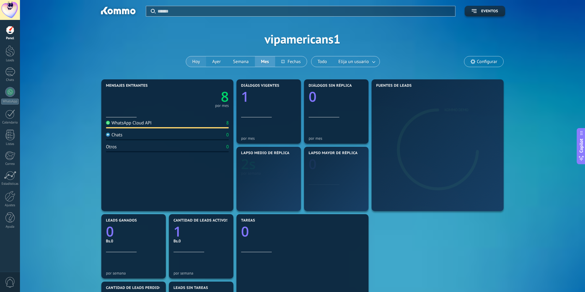
click at [197, 62] on button "Hoy" at bounding box center [196, 61] width 20 height 10
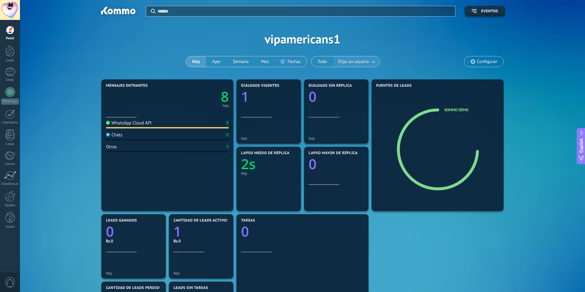
click at [368, 63] on span "Elija un usuario" at bounding box center [353, 62] width 33 height 8
click at [483, 64] on span "Configurar" at bounding box center [487, 61] width 20 height 5
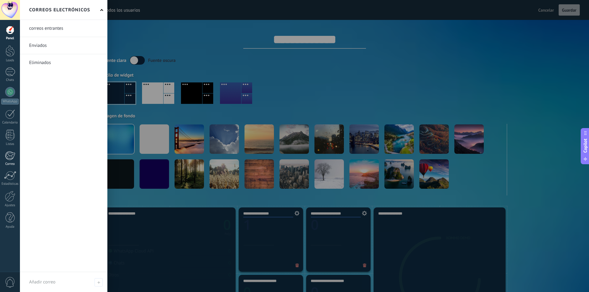
click at [10, 157] on div at bounding box center [10, 155] width 10 height 9
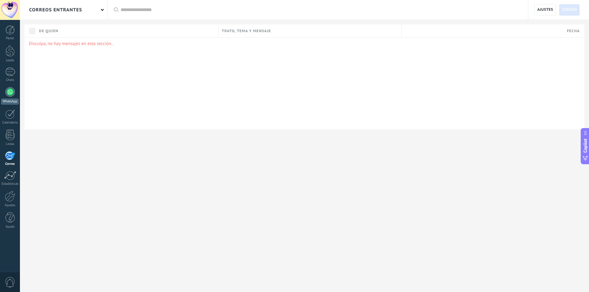
click at [6, 92] on div at bounding box center [10, 92] width 10 height 10
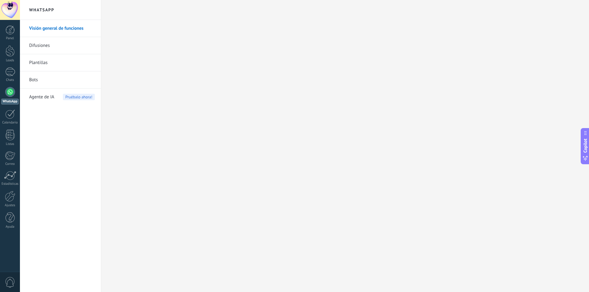
click at [11, 91] on div at bounding box center [10, 92] width 10 height 10
click at [11, 72] on div at bounding box center [10, 72] width 10 height 9
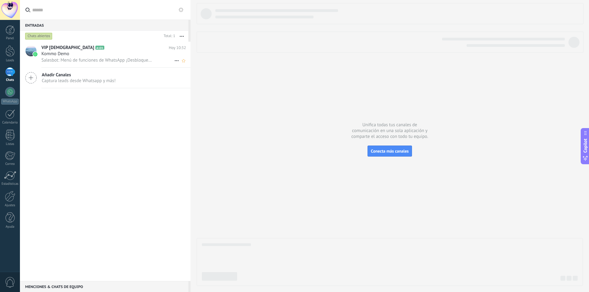
click at [123, 62] on span "Salesbot: Menú de funciones de WhatsApp ¡Desbloquea la mensajería mejorada en W…" at bounding box center [96, 60] width 111 height 6
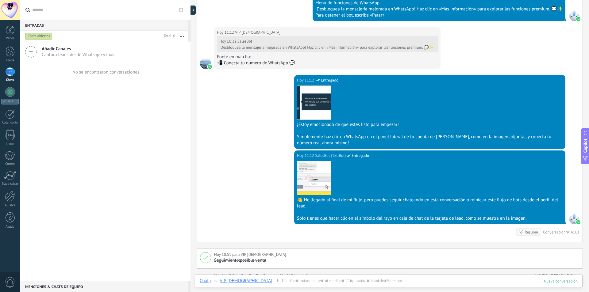
scroll to position [772, 0]
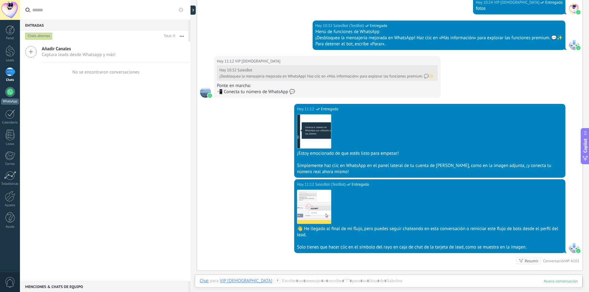
click at [3, 94] on link "WhatsApp" at bounding box center [10, 95] width 20 height 17
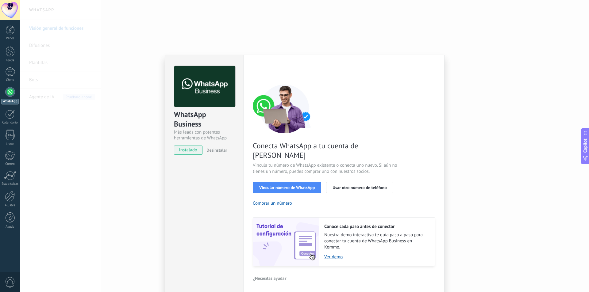
click at [294, 147] on span "Conecta WhatsApp a tu cuenta de Kommo" at bounding box center [326, 150] width 146 height 19
click at [287, 186] on span "Vincular número de WhatsApp" at bounding box center [287, 188] width 56 height 4
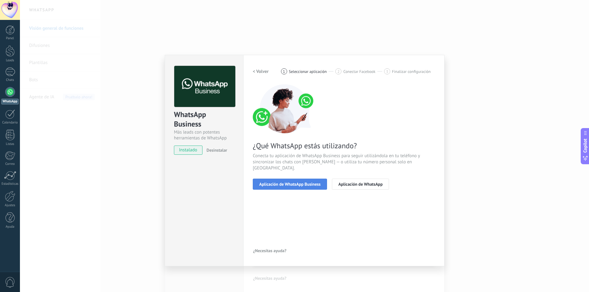
click at [293, 182] on span "Aplicación de WhatsApp Business" at bounding box center [289, 184] width 61 height 4
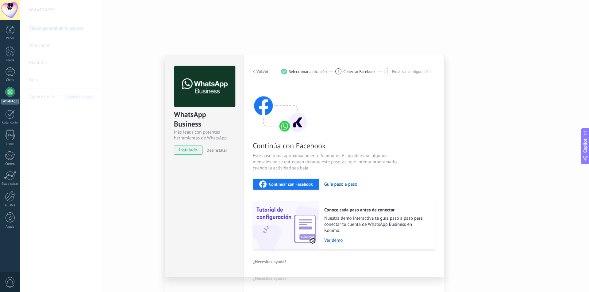
click at [309, 183] on span "Continuar con Facebook" at bounding box center [291, 184] width 44 height 4
click at [425, 119] on div "Continúa con Facebook Este paso toma aproximadamente 5 minutos. Es posible que …" at bounding box center [344, 167] width 182 height 166
click at [294, 183] on span "Continuar con Facebook" at bounding box center [291, 184] width 44 height 4
click at [153, 65] on div "WhatsApp Business Más leads con potentes herramientas de WhatsApp instalado Des…" at bounding box center [304, 146] width 569 height 292
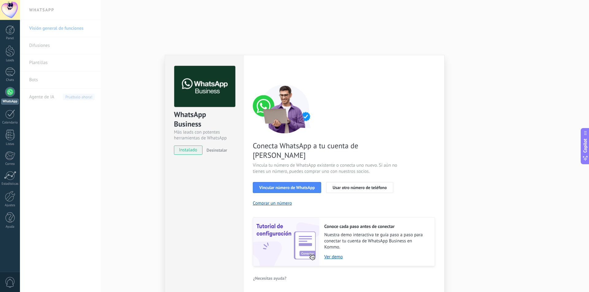
click at [139, 138] on div "WhatsApp Business Más leads con potentes herramientas de WhatsApp instalado Des…" at bounding box center [304, 146] width 569 height 292
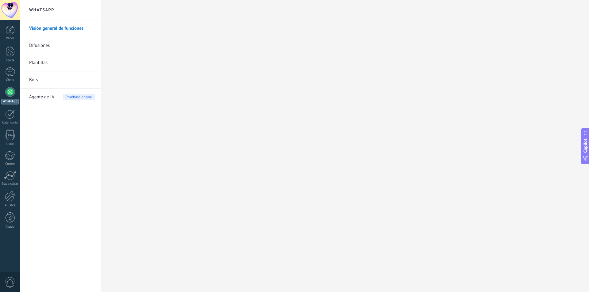
click at [52, 38] on link "Difusiones" at bounding box center [62, 45] width 66 height 17
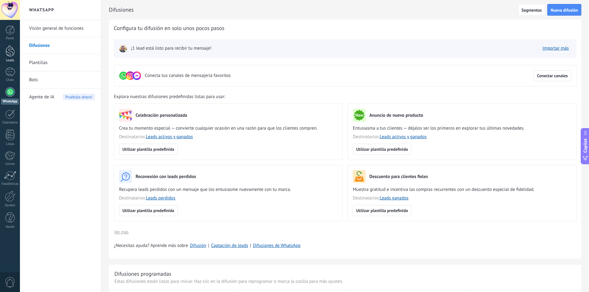
click at [8, 54] on div at bounding box center [10, 50] width 9 height 11
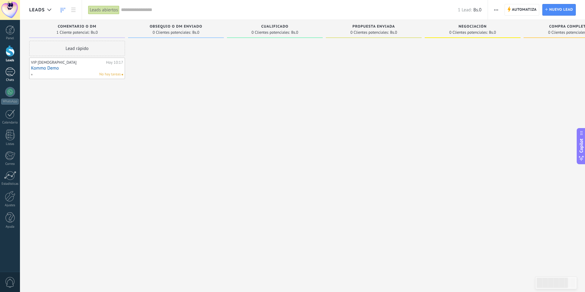
click at [8, 71] on div "1" at bounding box center [10, 72] width 10 height 9
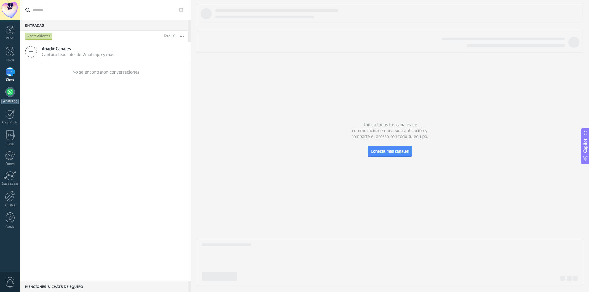
click at [9, 91] on div at bounding box center [10, 92] width 10 height 10
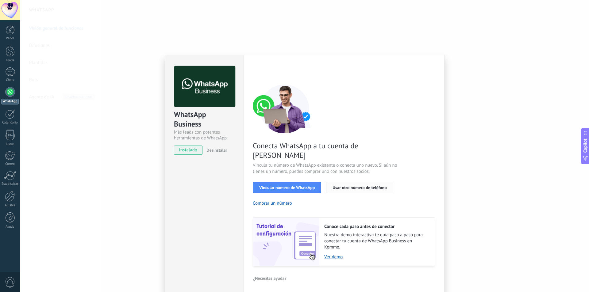
click at [336, 186] on span "Usar otro número de teléfono" at bounding box center [360, 188] width 54 height 4
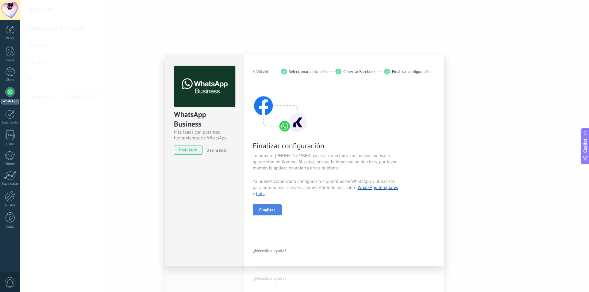
click at [269, 211] on span "Finalizar" at bounding box center [267, 210] width 16 height 4
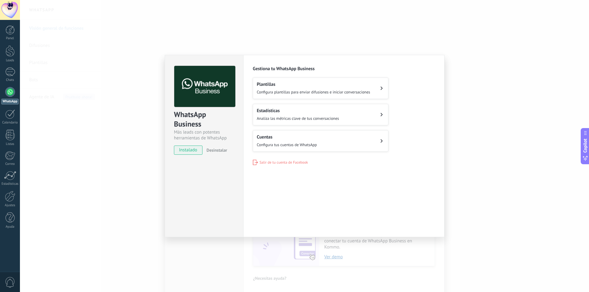
click at [481, 59] on div "WhatsApp Business Más leads con potentes herramientas de WhatsApp instalado Des…" at bounding box center [304, 146] width 569 height 292
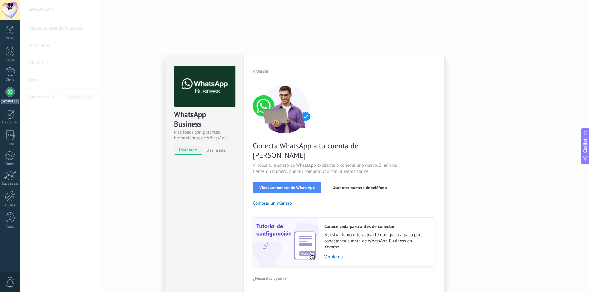
drag, startPoint x: 33, startPoint y: 131, endPoint x: 29, endPoint y: 126, distance: 5.9
click at [32, 129] on div "WhatsApp Business Más leads con potentes herramientas de WhatsApp instalado Des…" at bounding box center [304, 146] width 569 height 292
click at [11, 93] on div at bounding box center [10, 92] width 10 height 10
drag, startPoint x: 519, startPoint y: 78, endPoint x: 516, endPoint y: 77, distance: 4.2
click at [517, 78] on div "WhatsApp Business Más leads con potentes herramientas de WhatsApp instalado Des…" at bounding box center [304, 146] width 569 height 292
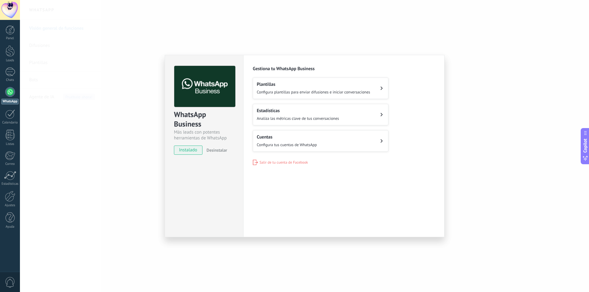
click at [308, 88] on div "Plantillas Configura plantillas para enviar difusiones e iniciar conversaciones" at bounding box center [314, 89] width 114 height 14
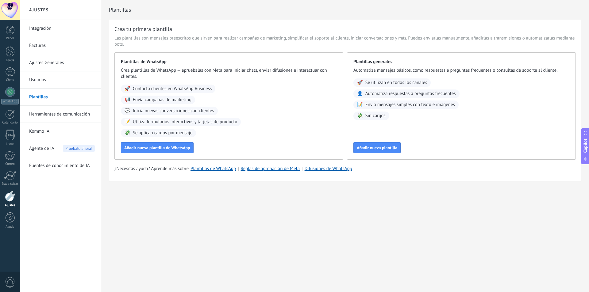
click at [388, 92] on span "Automatiza respuestas a preguntas frecuentes" at bounding box center [410, 94] width 91 height 6
click at [373, 83] on span "Se utilizan en todos los canales" at bounding box center [396, 83] width 62 height 6
click at [372, 117] on span "Sin cargos" at bounding box center [375, 116] width 20 height 6
click at [156, 147] on span "Añadir nueva plantilla de WhatsApp" at bounding box center [157, 148] width 66 height 4
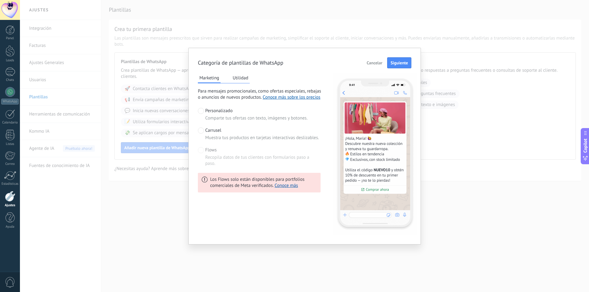
click at [242, 75] on button "Utilidad" at bounding box center [240, 77] width 19 height 9
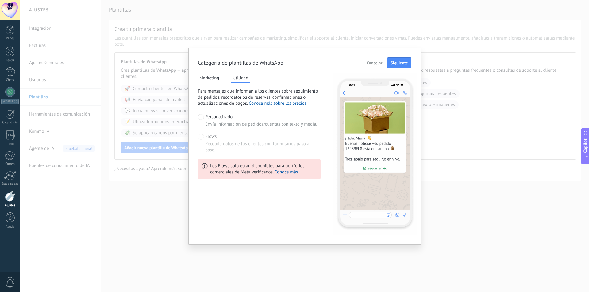
click at [207, 77] on button "Marketing" at bounding box center [209, 77] width 23 height 9
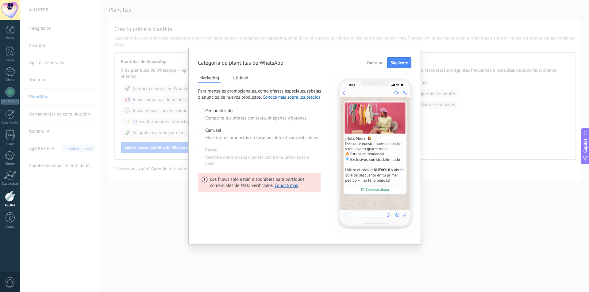
click at [202, 129] on span at bounding box center [201, 131] width 6 height 6
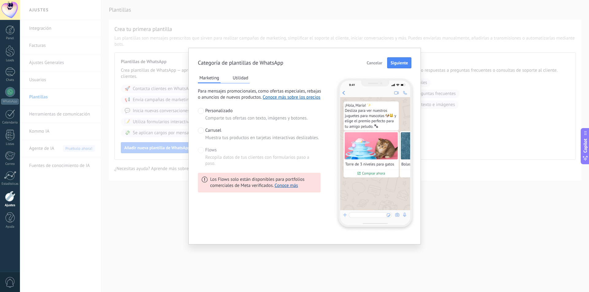
click at [203, 150] on span at bounding box center [201, 150] width 6 height 6
click at [201, 152] on span at bounding box center [201, 150] width 6 height 6
click at [241, 83] on div "Marketing Utilidad" at bounding box center [224, 78] width 52 height 10
click at [395, 64] on span "Siguiente" at bounding box center [399, 63] width 17 height 4
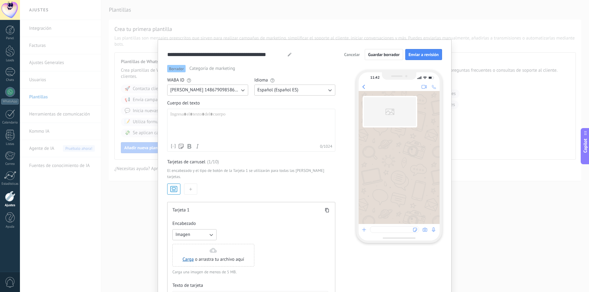
click at [203, 121] on div at bounding box center [251, 126] width 162 height 29
click at [205, 119] on div at bounding box center [251, 126] width 162 height 29
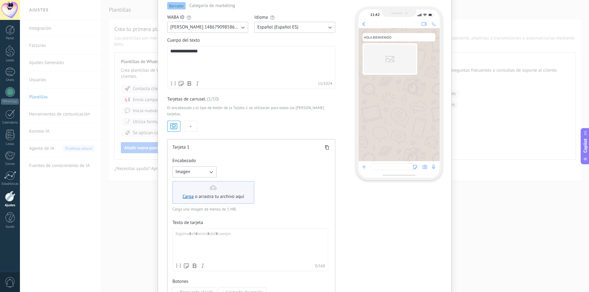
scroll to position [92, 0]
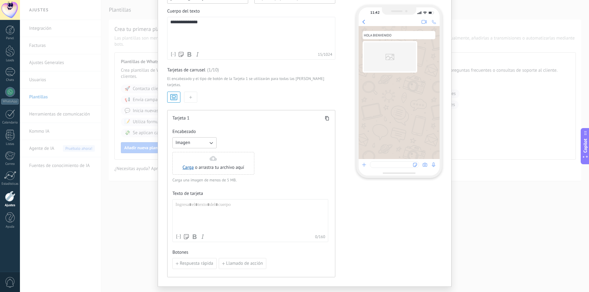
click at [210, 116] on div "Tarjeta 1 Encabezado Imagen Carga o arrastra tu archivo aquí Arrastra aquí Carg…" at bounding box center [251, 194] width 168 height 168
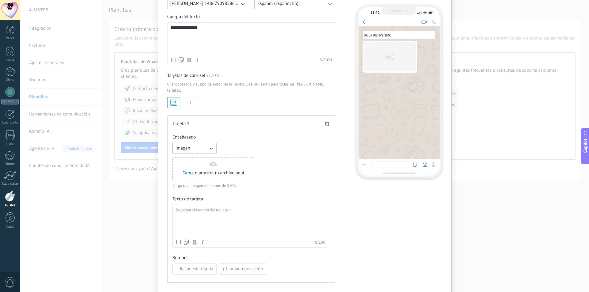
scroll to position [74, 0]
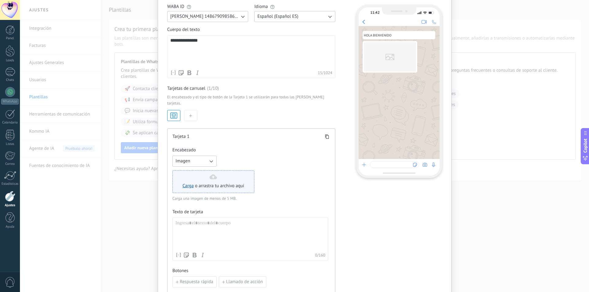
click at [208, 183] on span "o arrastra tu archivo aquí" at bounding box center [219, 186] width 49 height 6
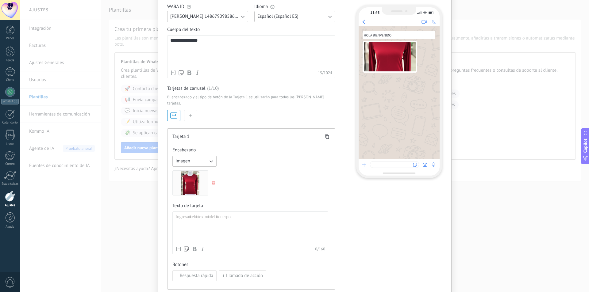
click at [212, 216] on div at bounding box center [251, 228] width 150 height 29
click at [220, 227] on div "**********" at bounding box center [251, 228] width 150 height 29
click at [197, 274] on span "Respuesta rápida" at bounding box center [196, 276] width 33 height 4
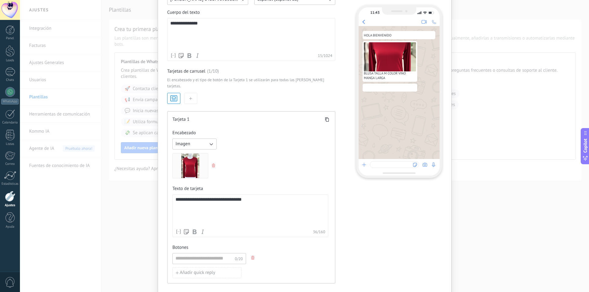
scroll to position [104, 0]
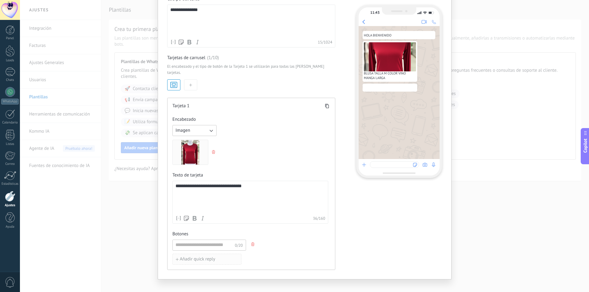
click at [211, 257] on span "Añadir quick reply" at bounding box center [198, 259] width 36 height 4
click at [206, 240] on input at bounding box center [204, 245] width 62 height 10
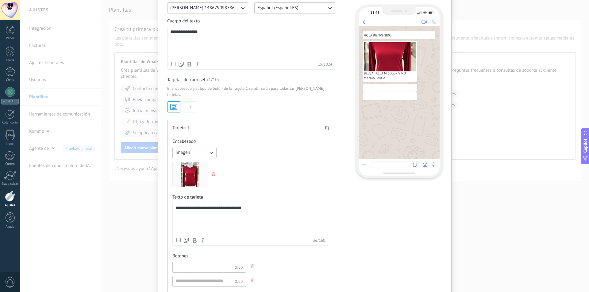
scroll to position [74, 0]
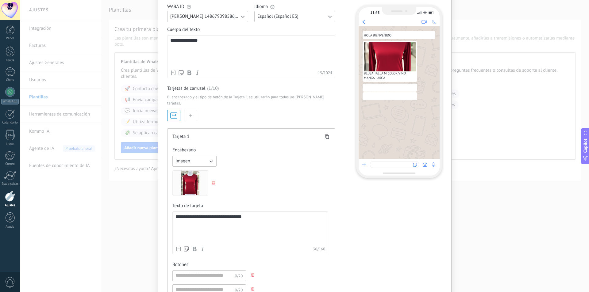
click at [189, 134] on div "Tarjeta 1" at bounding box center [251, 137] width 158 height 6
click at [194, 156] on button "Imagen" at bounding box center [194, 161] width 44 height 11
click at [193, 156] on li "Imagen" at bounding box center [193, 161] width 48 height 10
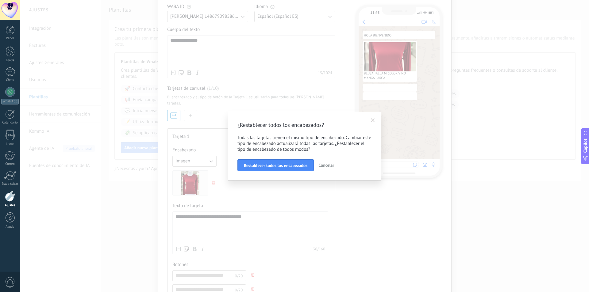
click at [369, 121] on span at bounding box center [373, 120] width 10 height 10
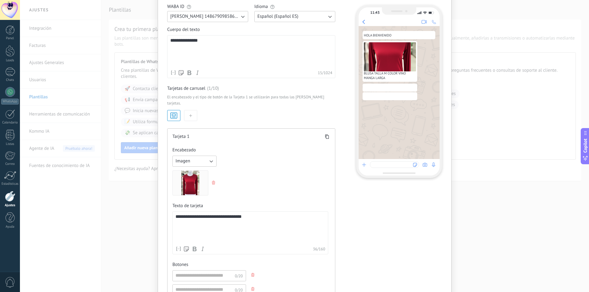
scroll to position [129, 0]
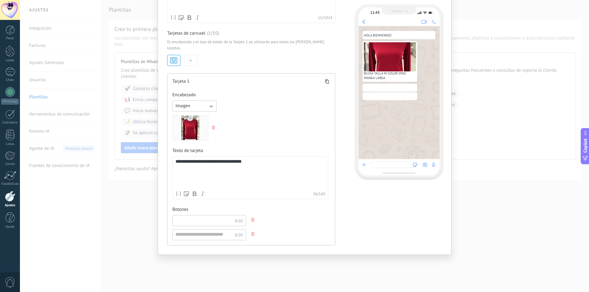
click at [201, 216] on input at bounding box center [204, 221] width 62 height 10
type input "**********"
click at [214, 230] on input at bounding box center [204, 235] width 62 height 10
type input "*******"
click at [286, 215] on div "**********" at bounding box center [250, 227] width 156 height 25
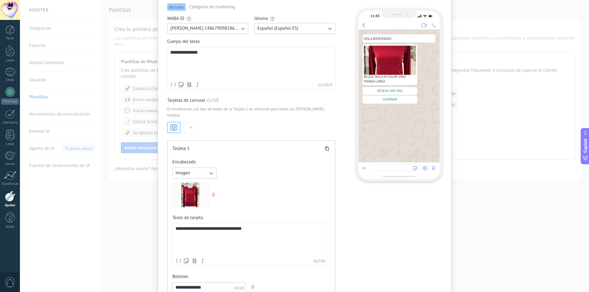
scroll to position [0, 0]
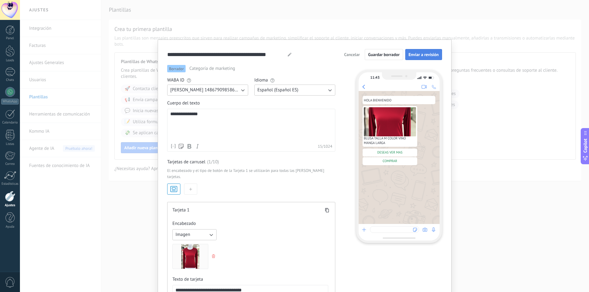
click at [424, 55] on span "Enviar a revisión" at bounding box center [424, 54] width 30 height 4
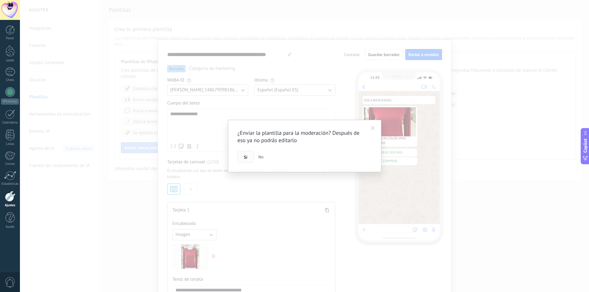
click at [246, 157] on span "Si" at bounding box center [245, 157] width 3 height 4
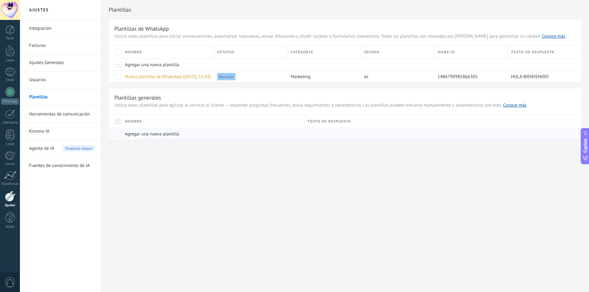
click at [119, 135] on div at bounding box center [115, 134] width 13 height 12
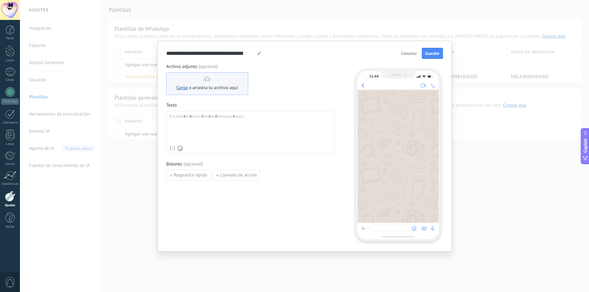
click at [211, 86] on span "o arrastra tu archivo aquí" at bounding box center [213, 88] width 49 height 6
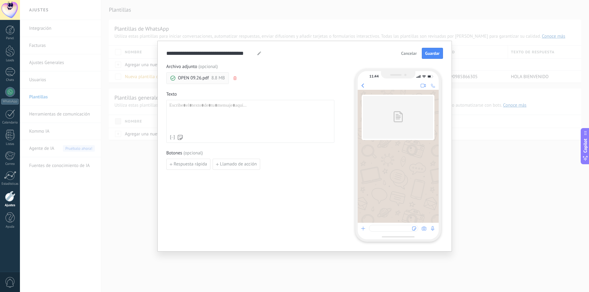
click at [211, 110] on div at bounding box center [250, 117] width 162 height 29
click at [186, 166] on span "Respuesta rápida" at bounding box center [190, 164] width 33 height 4
click at [200, 165] on input at bounding box center [199, 164] width 65 height 10
type input "******"
click at [195, 178] on span "Añadir quick reply" at bounding box center [192, 178] width 36 height 4
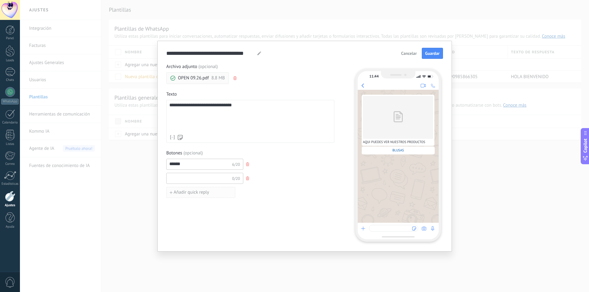
click at [195, 178] on input at bounding box center [199, 178] width 65 height 10
type input "********"
click at [192, 193] on span "Añadir quick reply" at bounding box center [192, 193] width 36 height 4
click at [192, 193] on input at bounding box center [199, 192] width 65 height 10
type input "*****"
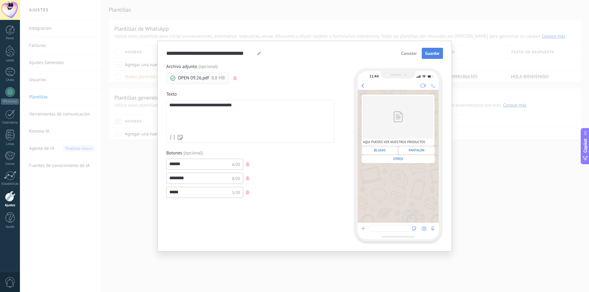
click at [435, 58] on button "Guardar" at bounding box center [432, 53] width 21 height 11
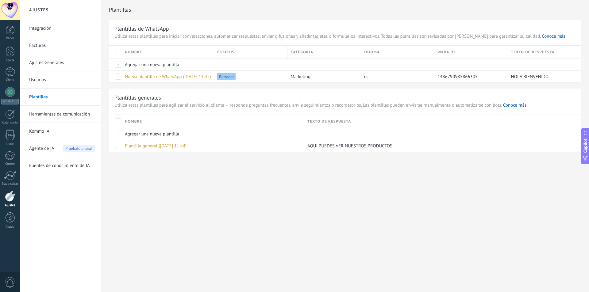
click at [73, 113] on link "Herramientas de comunicación" at bounding box center [62, 114] width 66 height 17
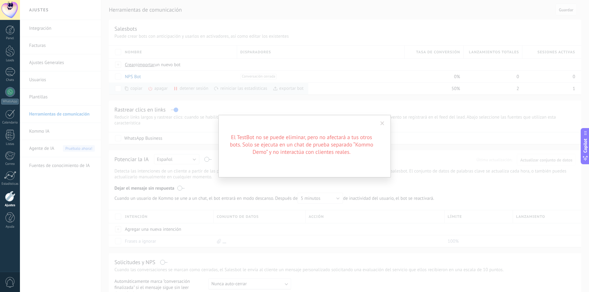
click at [383, 124] on span at bounding box center [382, 124] width 4 height 4
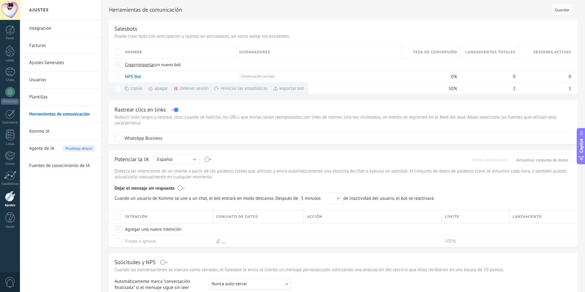
click at [51, 133] on link "Kommo IA" at bounding box center [62, 131] width 66 height 17
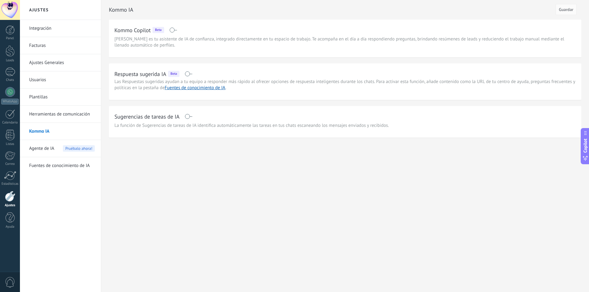
click at [44, 151] on span "Agente de IA" at bounding box center [41, 148] width 25 height 17
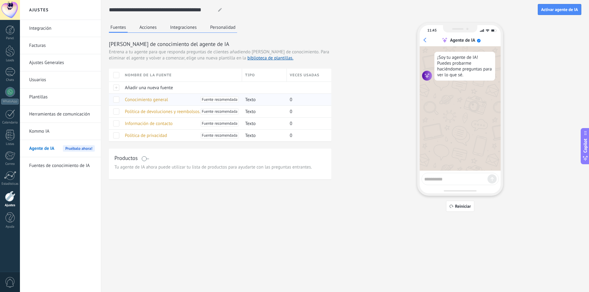
drag, startPoint x: 116, startPoint y: 100, endPoint x: 119, endPoint y: 102, distance: 4.0
click at [116, 100] on span at bounding box center [116, 100] width 6 height 6
drag, startPoint x: 117, startPoint y: 111, endPoint x: 121, endPoint y: 121, distance: 10.4
click at [117, 111] on span at bounding box center [116, 112] width 6 height 6
drag, startPoint x: 118, startPoint y: 122, endPoint x: 118, endPoint y: 130, distance: 8.3
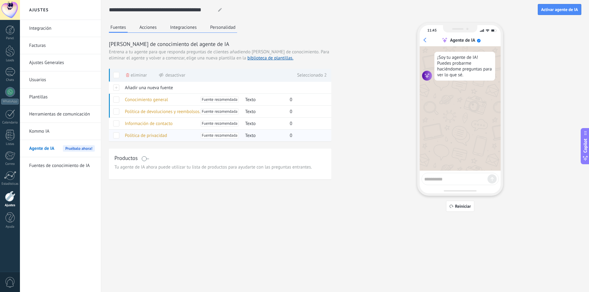
click at [118, 122] on span at bounding box center [116, 124] width 6 height 6
click at [116, 136] on span at bounding box center [116, 136] width 6 height 6
click at [566, 12] on span "Activar agente de IA" at bounding box center [559, 9] width 37 height 4
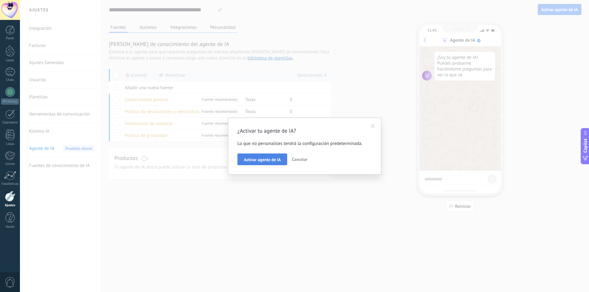
click at [266, 161] on span "Activar agente de IA" at bounding box center [262, 160] width 37 height 4
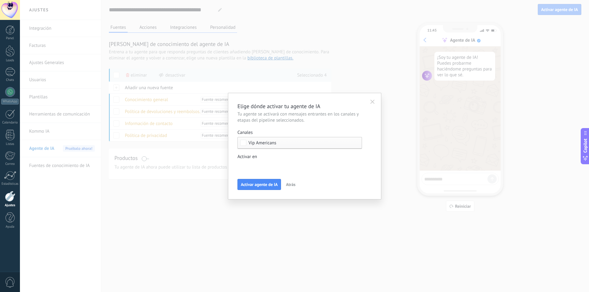
click at [0, 0] on div "Comentario o DM Obsequio o DM enviado Cualificado Propuesta enviada Negociación…" at bounding box center [0, 0] width 0 height 0
click at [344, 116] on div at bounding box center [304, 146] width 569 height 292
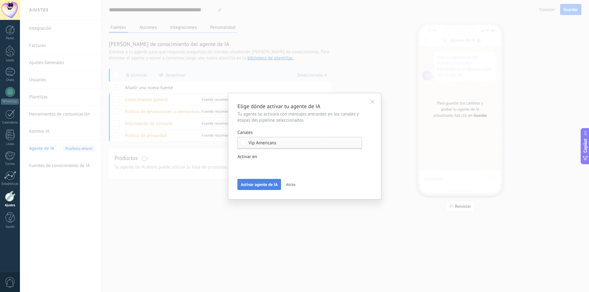
click at [265, 187] on span "Activar agente de IA" at bounding box center [259, 185] width 37 height 4
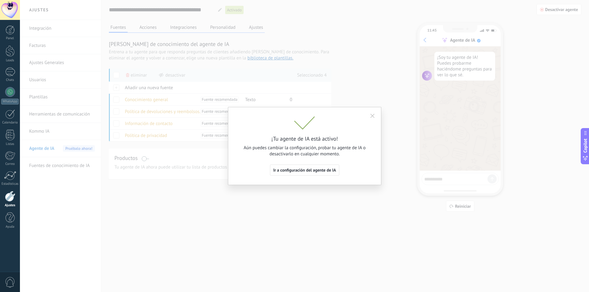
click at [372, 118] on button "button" at bounding box center [372, 114] width 11 height 9
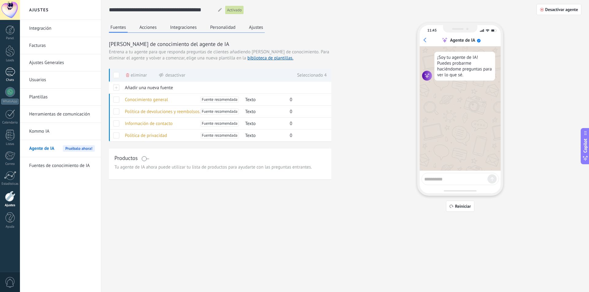
click at [12, 73] on div "1" at bounding box center [10, 72] width 10 height 9
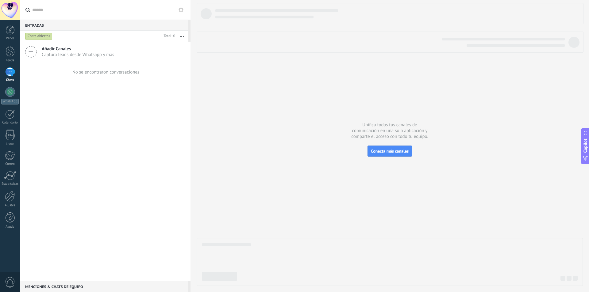
click at [59, 52] on span "Captura leads desde Whatsapp y más!" at bounding box center [79, 55] width 74 height 6
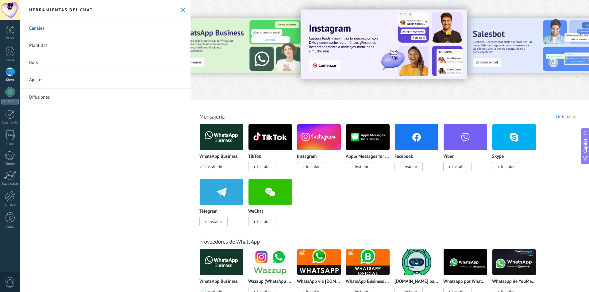
click at [220, 140] on img at bounding box center [222, 137] width 44 height 30
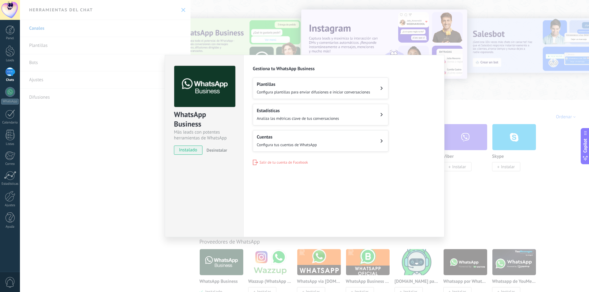
click at [297, 138] on h2 "Cuentas" at bounding box center [287, 137] width 60 height 6
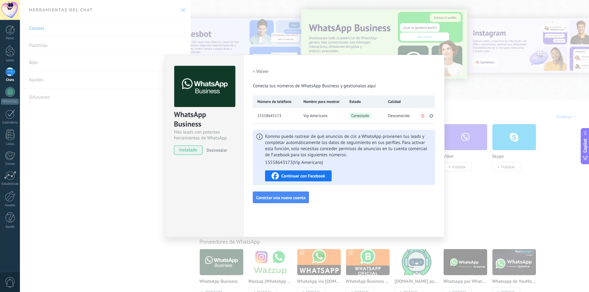
click at [307, 178] on span "Continuar con Facebook" at bounding box center [303, 176] width 44 height 4
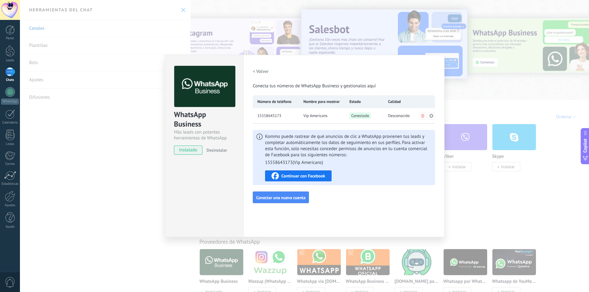
drag, startPoint x: 474, startPoint y: 96, endPoint x: 464, endPoint y: 98, distance: 9.6
click at [473, 95] on div "WhatsApp Business Más leads con potentes herramientas de WhatsApp instalado Des…" at bounding box center [304, 146] width 569 height 292
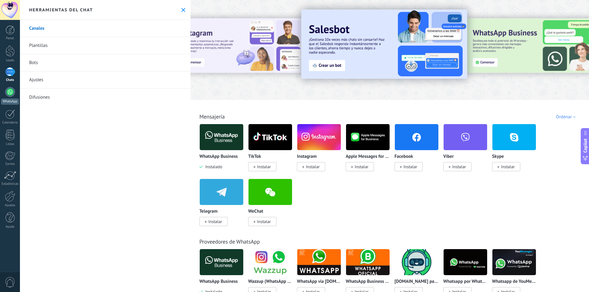
click at [8, 89] on div at bounding box center [10, 92] width 10 height 10
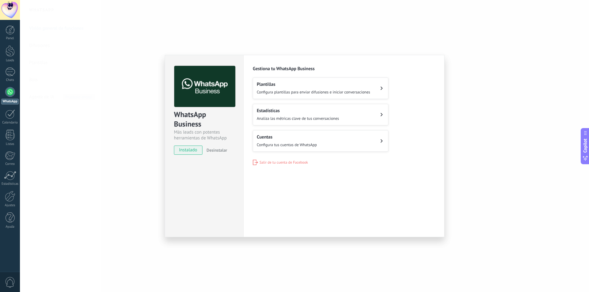
click at [294, 145] on span "Configura tus cuentas de WhatsApp" at bounding box center [287, 144] width 60 height 5
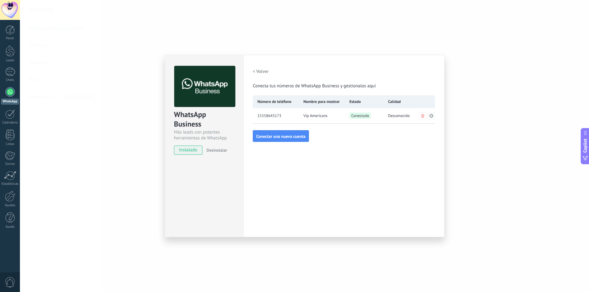
click at [292, 115] on div "15558643173" at bounding box center [276, 115] width 46 height 15
click at [309, 115] on span "Vip Americans" at bounding box center [315, 116] width 24 height 6
click at [366, 116] on span "Conectado" at bounding box center [360, 116] width 21 height 6
drag, startPoint x: 194, startPoint y: 149, endPoint x: 220, endPoint y: 111, distance: 46.1
click at [194, 149] on span "instalado" at bounding box center [188, 150] width 28 height 9
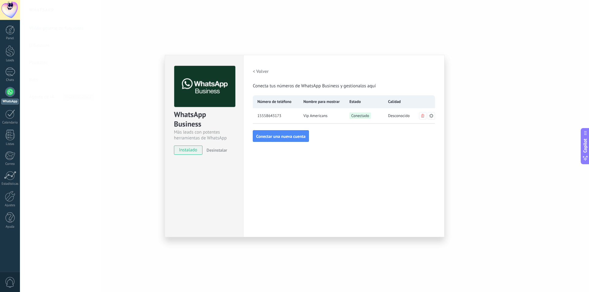
click at [148, 47] on div "WhatsApp Business Más leads con potentes herramientas de WhatsApp instalado Des…" at bounding box center [304, 146] width 569 height 292
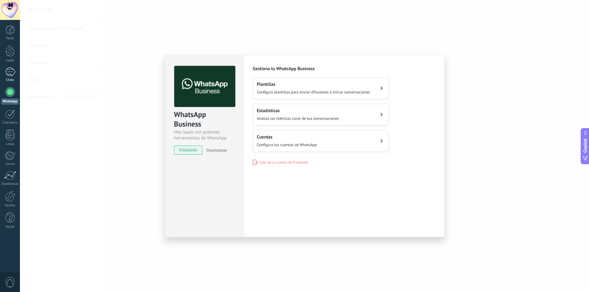
click at [11, 76] on div "1" at bounding box center [10, 72] width 10 height 9
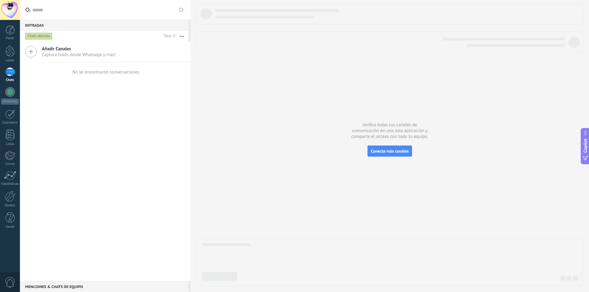
click at [68, 53] on span "Captura leads desde Whatsapp y más!" at bounding box center [79, 55] width 74 height 6
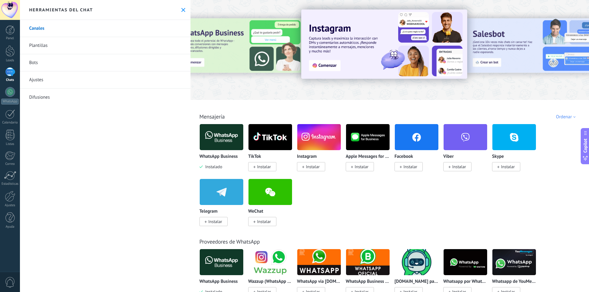
click at [225, 136] on img at bounding box center [222, 137] width 44 height 30
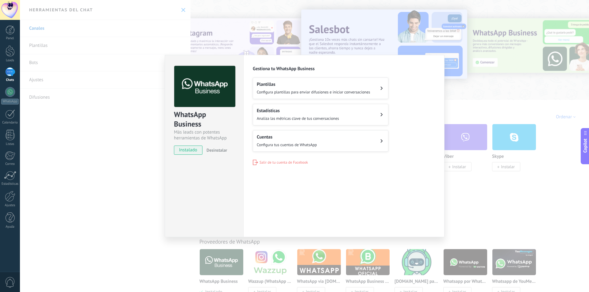
click at [292, 88] on div "Plantillas Configura plantillas para enviar difusiones e iniciar conversaciones" at bounding box center [314, 89] width 114 height 14
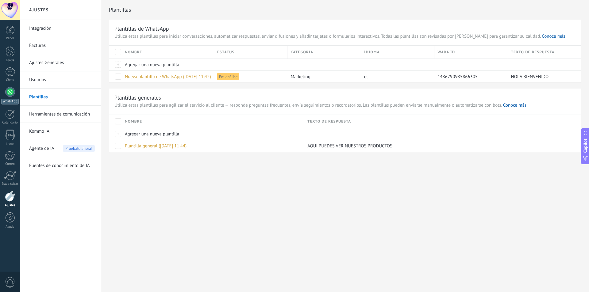
click at [9, 92] on div at bounding box center [10, 92] width 10 height 10
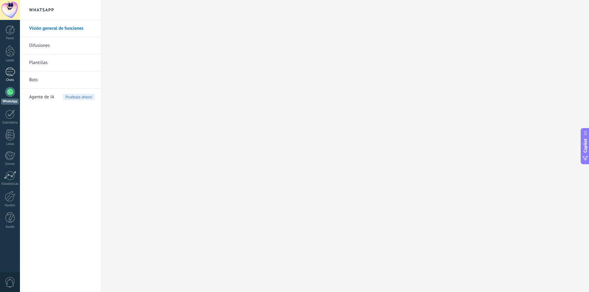
click at [13, 72] on div "1" at bounding box center [10, 72] width 10 height 9
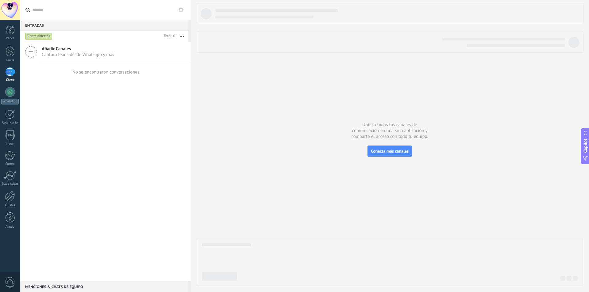
click at [214, 17] on div at bounding box center [390, 13] width 387 height 21
click at [584, 137] on div "Copilot" at bounding box center [585, 145] width 6 height 31
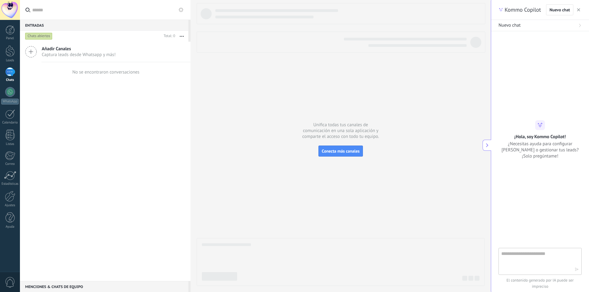
scroll to position [6, 0]
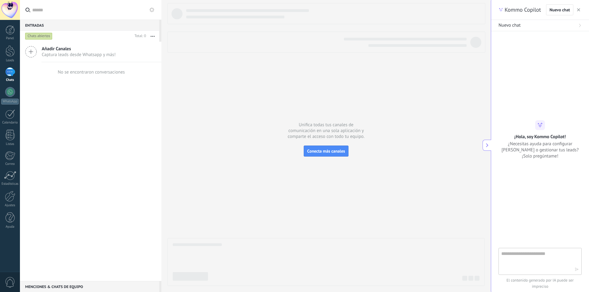
click at [487, 147] on use at bounding box center [487, 146] width 2 height 4
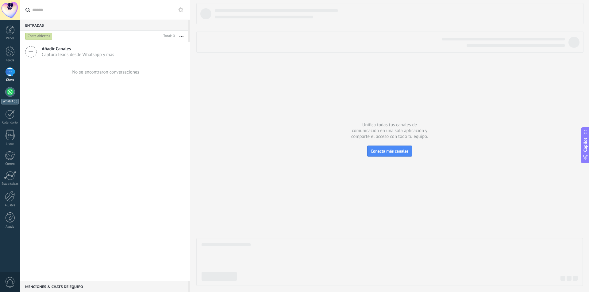
click at [8, 94] on div at bounding box center [10, 92] width 10 height 10
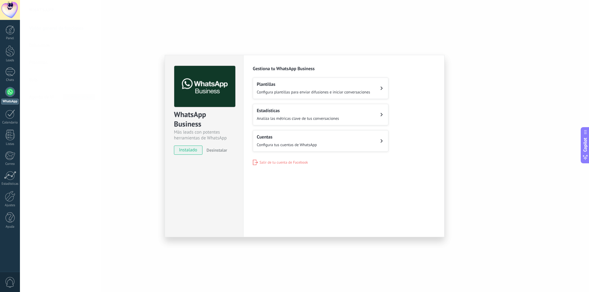
click at [307, 121] on button "Estadísticas Analiza las métricas clave de tus conversaciones" at bounding box center [321, 114] width 136 height 21
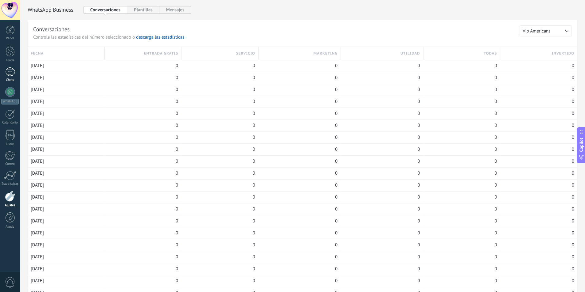
click at [13, 75] on div "1" at bounding box center [10, 72] width 10 height 9
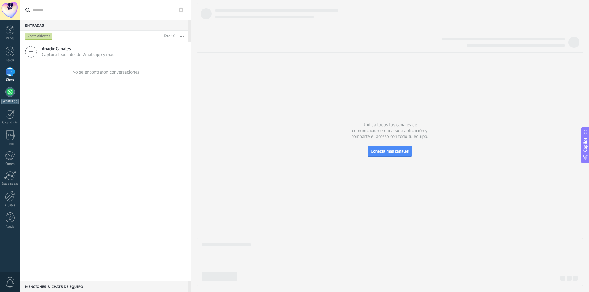
click at [10, 91] on div at bounding box center [10, 92] width 10 height 10
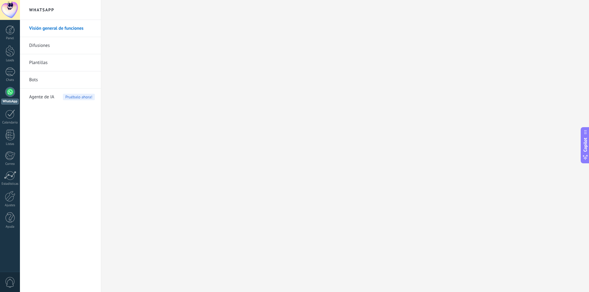
click at [41, 46] on link "Difusiones" at bounding box center [62, 45] width 66 height 17
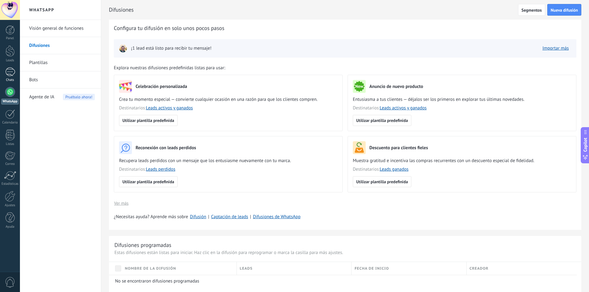
click at [13, 71] on div "1" at bounding box center [10, 72] width 10 height 9
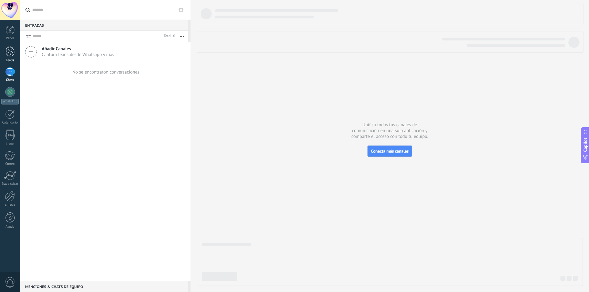
click at [7, 54] on div at bounding box center [10, 50] width 9 height 11
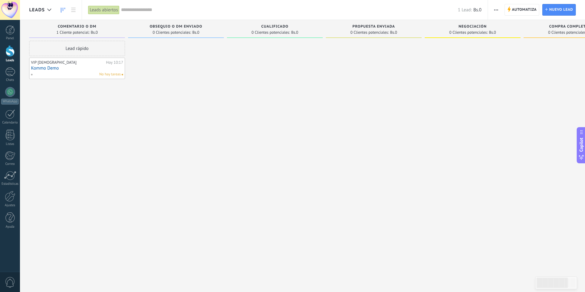
click at [60, 68] on link "Kommo Demo" at bounding box center [77, 68] width 92 height 5
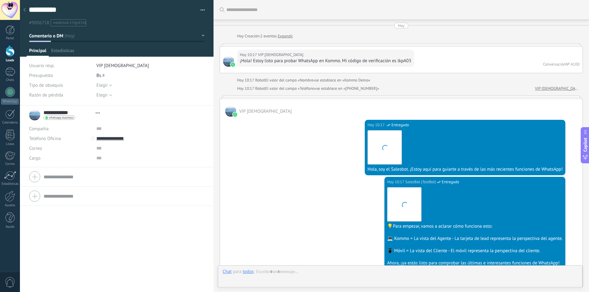
type textarea "**********"
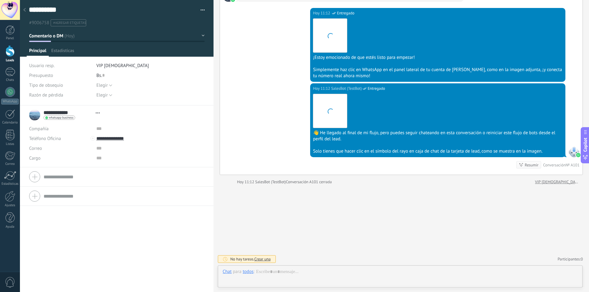
scroll to position [9, 0]
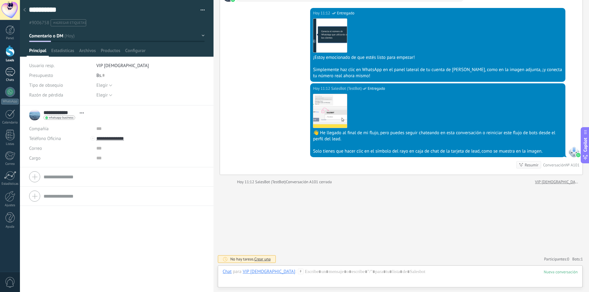
click at [11, 78] on link "1 Chats" at bounding box center [10, 75] width 20 height 15
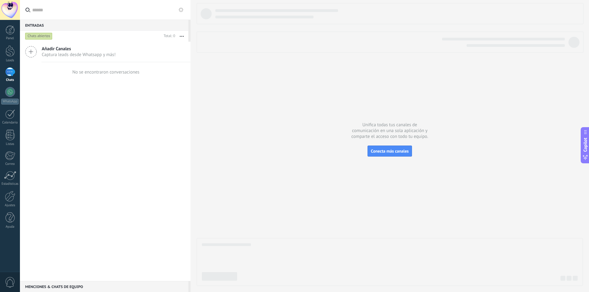
click at [43, 34] on div "Chats abiertos" at bounding box center [38, 36] width 27 height 7
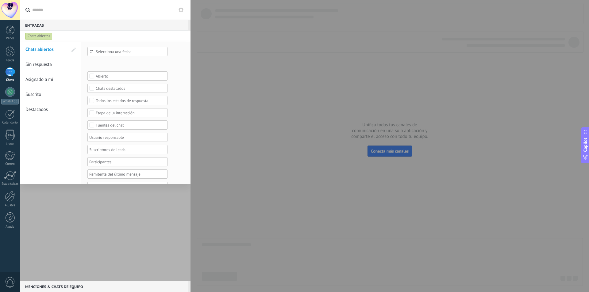
click at [45, 66] on span "Sin respuesta" at bounding box center [38, 65] width 26 height 6
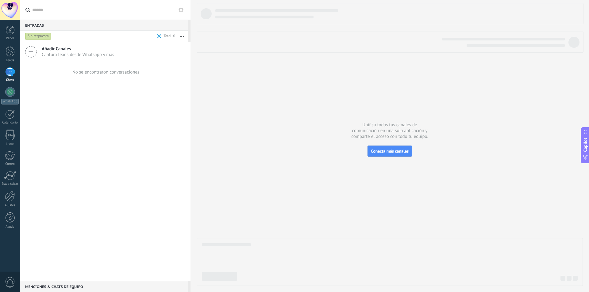
click at [43, 38] on div "Sin respuesta" at bounding box center [38, 36] width 26 height 7
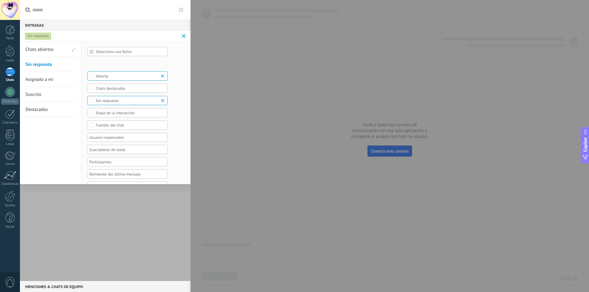
click at [41, 96] on span "Suscrito" at bounding box center [33, 95] width 16 height 6
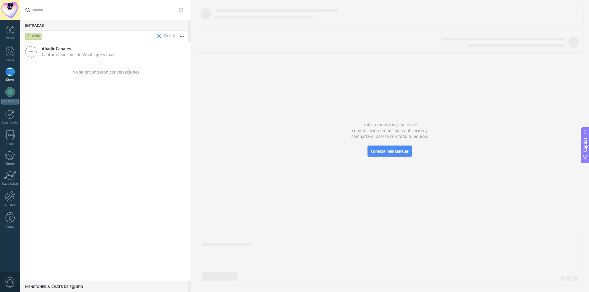
click at [38, 37] on div "Suscrito" at bounding box center [33, 36] width 17 height 7
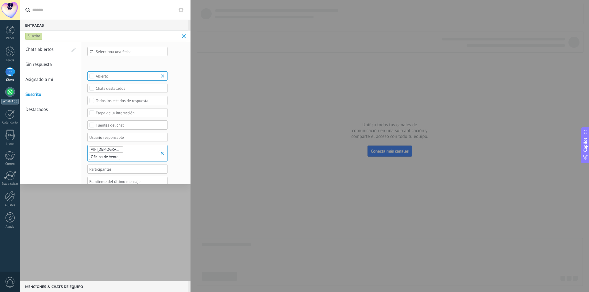
click at [10, 99] on div "WhatsApp" at bounding box center [9, 102] width 17 height 6
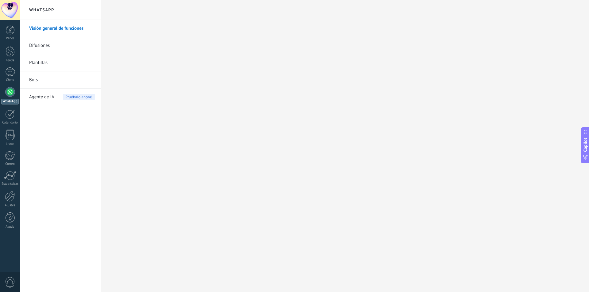
click at [67, 31] on link "Visión general de funciones" at bounding box center [62, 28] width 66 height 17
click at [17, 91] on link "WhatsApp" at bounding box center [10, 95] width 20 height 17
click at [11, 95] on div at bounding box center [10, 92] width 10 height 10
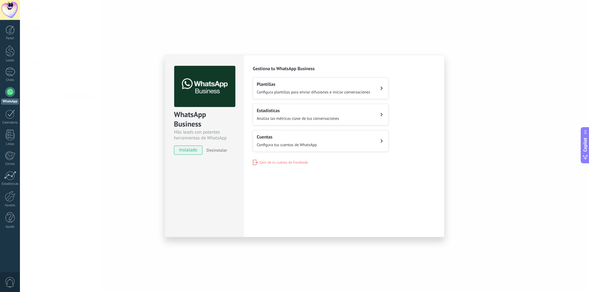
click at [282, 92] on span "Configura plantillas para enviar difusiones e iniciar conversaciones" at bounding box center [314, 92] width 114 height 5
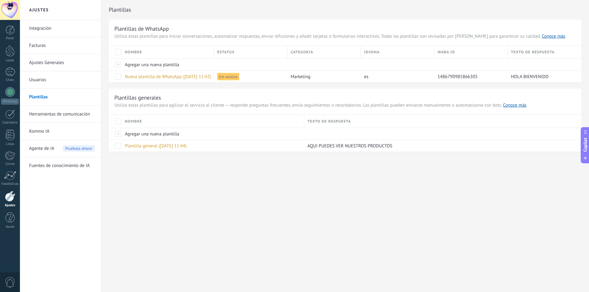
click at [53, 80] on link "Usuarios" at bounding box center [62, 79] width 66 height 17
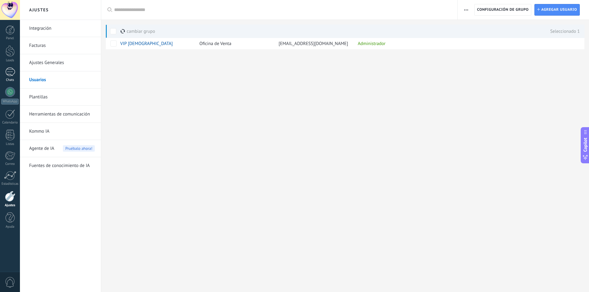
click at [10, 75] on div "1" at bounding box center [10, 72] width 10 height 9
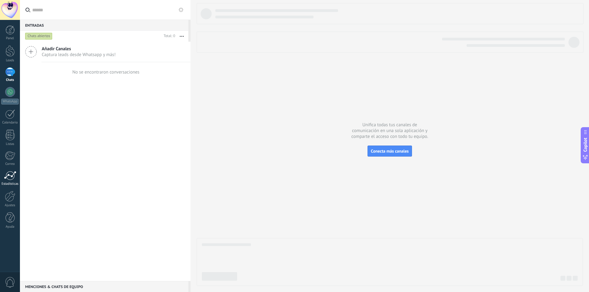
click at [13, 178] on div at bounding box center [10, 175] width 12 height 9
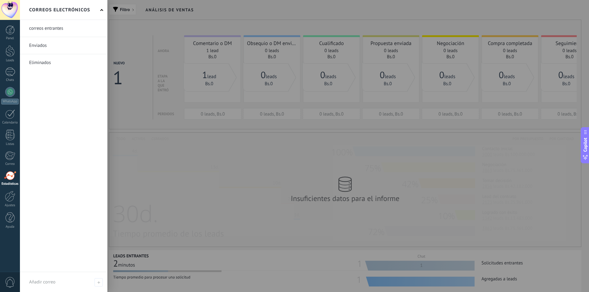
click at [243, 168] on div at bounding box center [314, 146] width 589 height 292
click at [56, 30] on link at bounding box center [63, 28] width 87 height 17
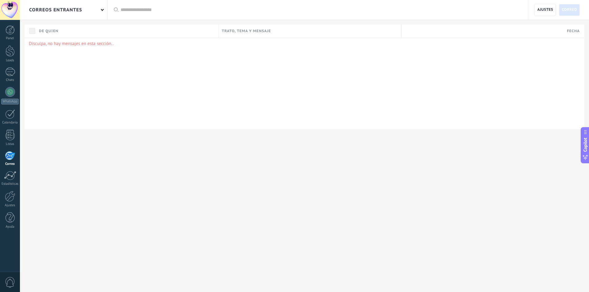
click at [45, 45] on p "Disculpa, no hay mensajes en esta sección.." at bounding box center [304, 44] width 551 height 6
click at [11, 117] on div at bounding box center [10, 115] width 10 height 10
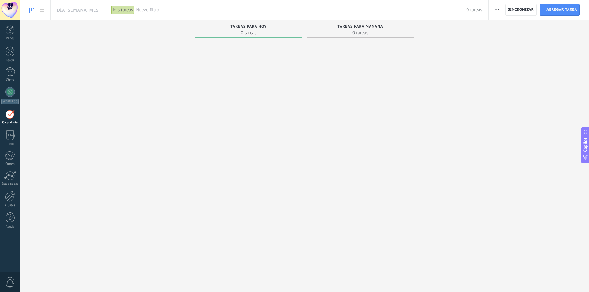
drag, startPoint x: 61, startPoint y: 128, endPoint x: 51, endPoint y: 120, distance: 12.9
click at [60, 128] on div "Tareas completas 0 tareas Tareas caducadas 0 tareas Tareas para hoy 0 tareas Ta…" at bounding box center [304, 148] width 569 height 257
click at [10, 94] on div at bounding box center [10, 92] width 10 height 10
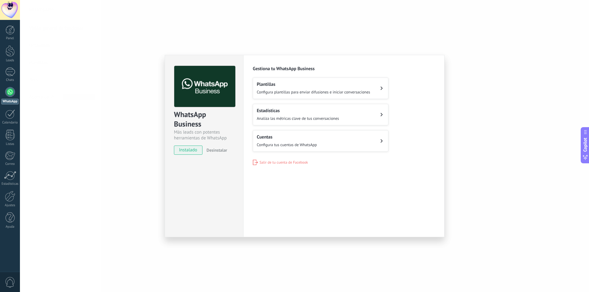
click at [232, 95] on img at bounding box center [204, 86] width 61 height 41
click at [285, 141] on div "Cuentas Configura tus cuentas de WhatsApp" at bounding box center [287, 141] width 60 height 14
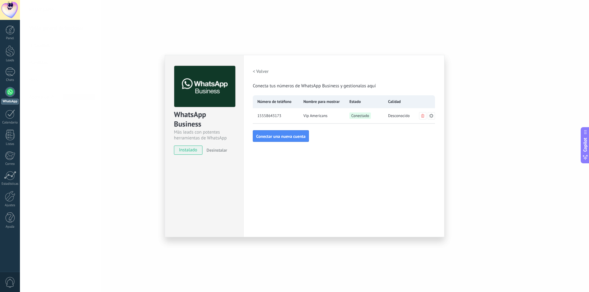
click at [270, 115] on span "15558643173" at bounding box center [269, 116] width 24 height 6
click at [271, 115] on span "15558643173" at bounding box center [269, 116] width 24 height 6
click at [309, 119] on div "Vip Americans" at bounding box center [322, 115] width 46 height 15
click at [433, 117] on icon at bounding box center [431, 116] width 5 height 5
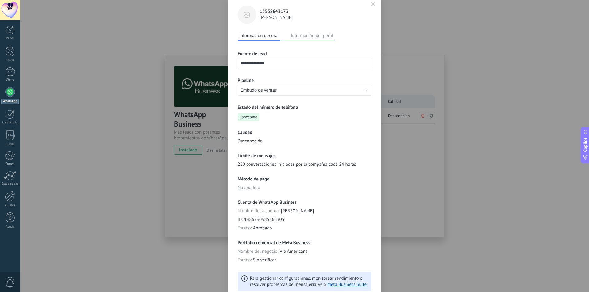
scroll to position [53, 0]
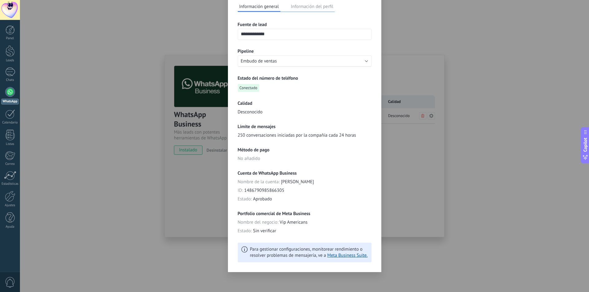
click at [306, 6] on button "Información del perfil" at bounding box center [311, 6] width 45 height 9
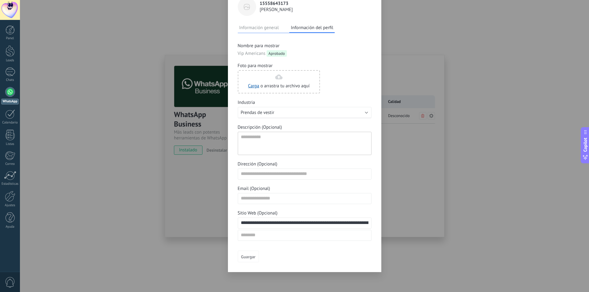
scroll to position [0, 0]
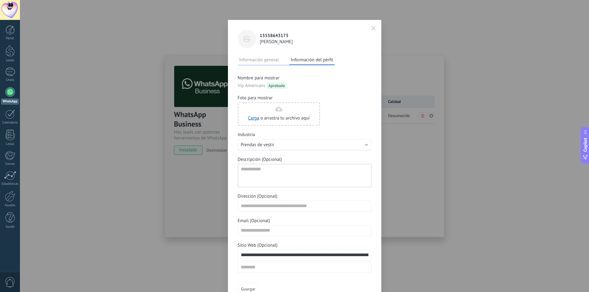
click at [411, 33] on div "**********" at bounding box center [304, 146] width 569 height 292
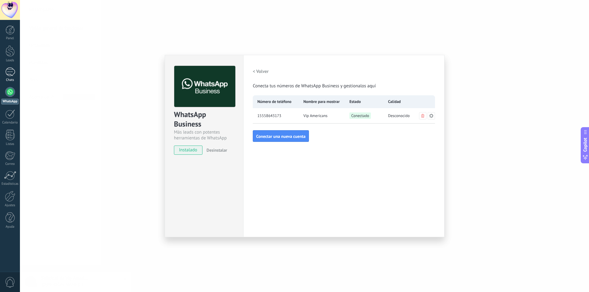
click at [10, 68] on div "1" at bounding box center [10, 72] width 10 height 9
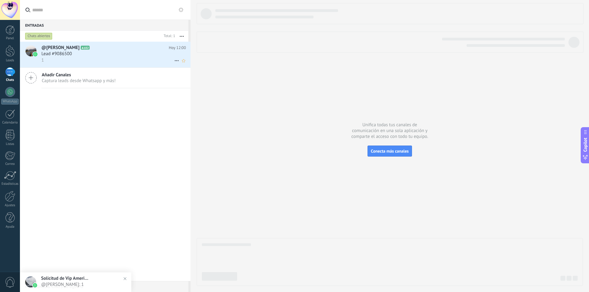
click at [96, 57] on div "1" at bounding box center [113, 60] width 145 height 6
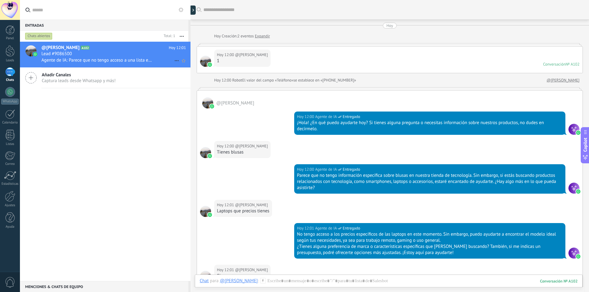
click at [53, 51] on span "@[PERSON_NAME]" at bounding box center [60, 48] width 38 height 6
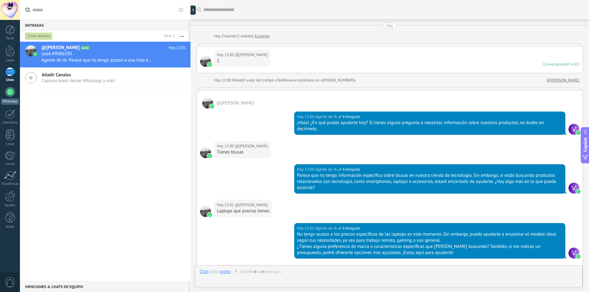
click at [12, 93] on div at bounding box center [10, 92] width 10 height 10
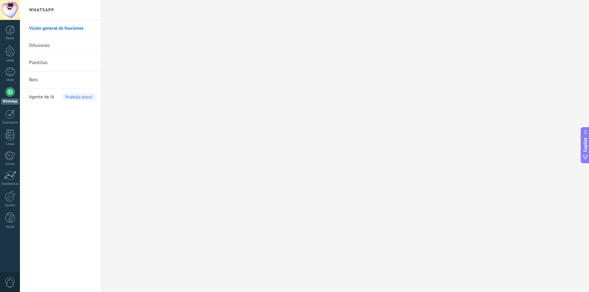
click at [55, 44] on link "Difusiones" at bounding box center [62, 45] width 66 height 17
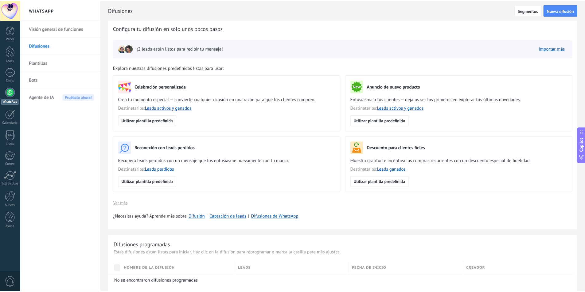
scroll to position [9, 0]
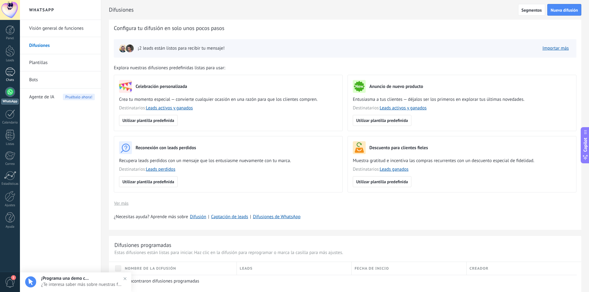
click at [10, 75] on div "1" at bounding box center [10, 72] width 10 height 9
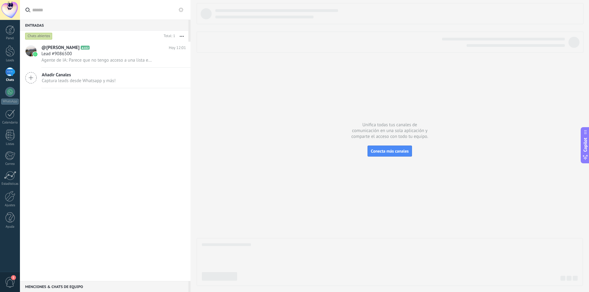
click at [182, 36] on use "button" at bounding box center [182, 36] width 4 height 1
click at [182, 36] on icon "button" at bounding box center [182, 36] width 4 height 1
click at [12, 94] on div at bounding box center [10, 92] width 10 height 10
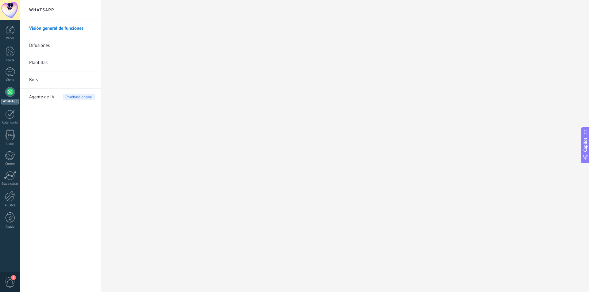
click at [46, 66] on link "Plantillas" at bounding box center [62, 62] width 66 height 17
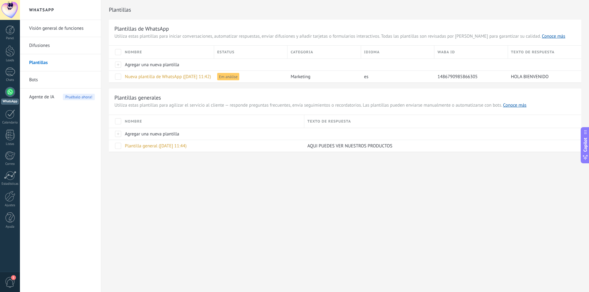
click at [40, 82] on link "Bots" at bounding box center [62, 79] width 66 height 17
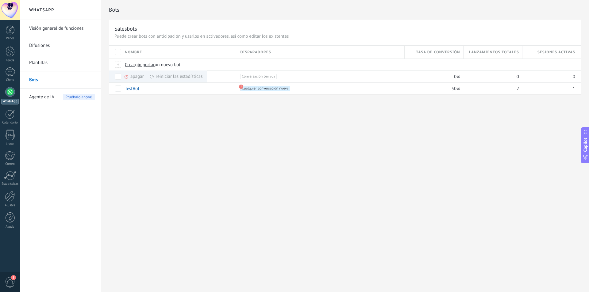
click at [45, 63] on link "Plantillas" at bounding box center [62, 62] width 66 height 17
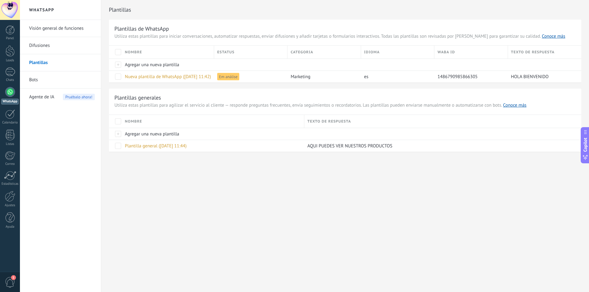
click at [43, 46] on link "Difusiones" at bounding box center [62, 45] width 66 height 17
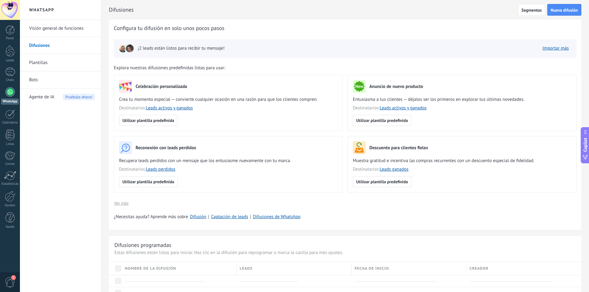
click at [67, 30] on link "Visión general de funciones" at bounding box center [62, 28] width 66 height 17
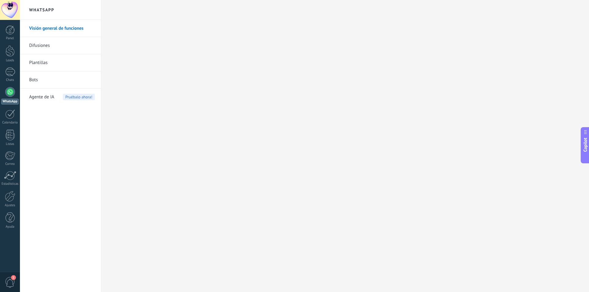
click at [38, 98] on span "Agente de IA" at bounding box center [41, 97] width 25 height 17
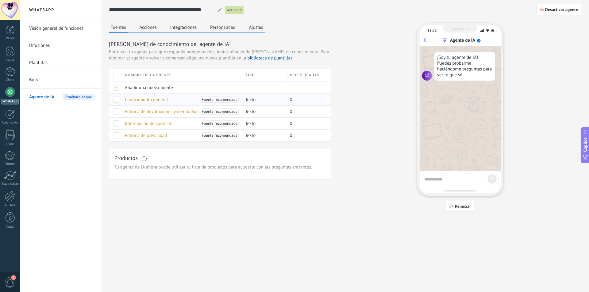
click at [116, 101] on span at bounding box center [116, 100] width 6 height 6
drag, startPoint x: 116, startPoint y: 113, endPoint x: 117, endPoint y: 122, distance: 9.6
click at [117, 113] on span at bounding box center [116, 112] width 6 height 6
click at [118, 124] on span at bounding box center [116, 124] width 6 height 6
click at [118, 138] on span at bounding box center [116, 136] width 6 height 6
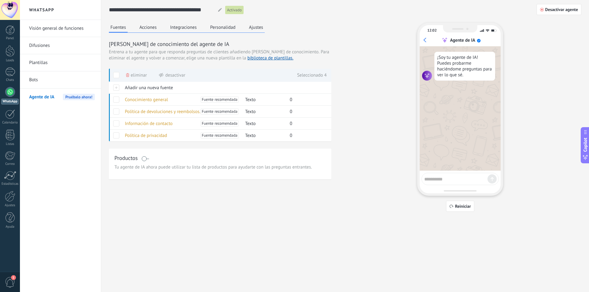
click at [151, 29] on button "Acciones" at bounding box center [148, 27] width 20 height 9
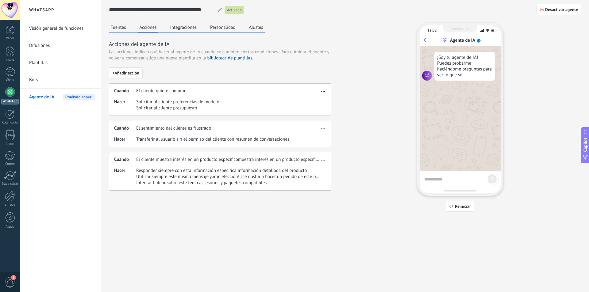
click at [138, 73] on span "+ Añadir acción" at bounding box center [125, 73] width 27 height 4
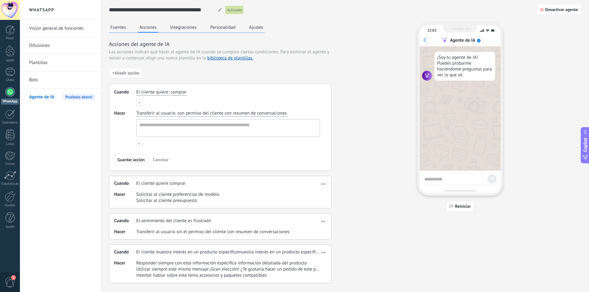
click at [169, 162] on button "Cancelar" at bounding box center [160, 159] width 21 height 9
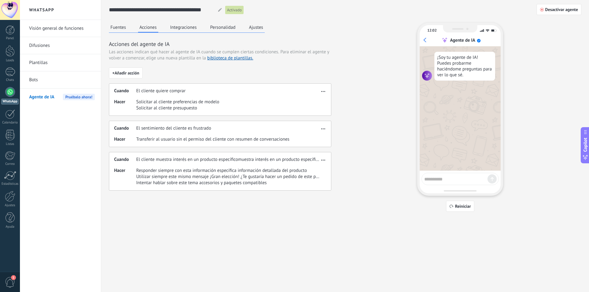
click at [184, 29] on button "Integraciones" at bounding box center [184, 27] width 30 height 9
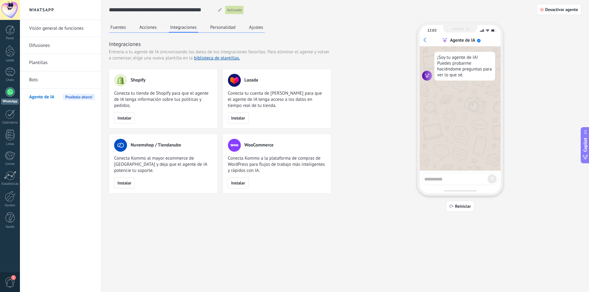
click at [223, 30] on button "Personalidad" at bounding box center [223, 27] width 29 height 9
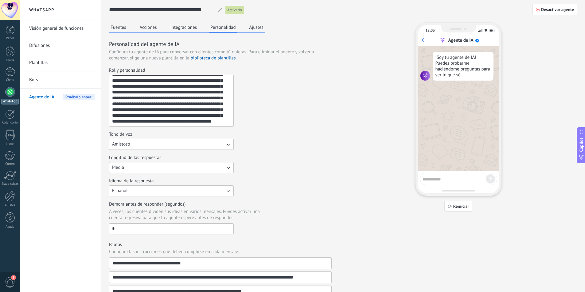
drag, startPoint x: 257, startPoint y: 21, endPoint x: 255, endPoint y: 31, distance: 9.5
click at [257, 21] on div "**********" at bounding box center [343, 184] width 468 height 368
click at [256, 31] on button "Ajustes" at bounding box center [256, 27] width 17 height 9
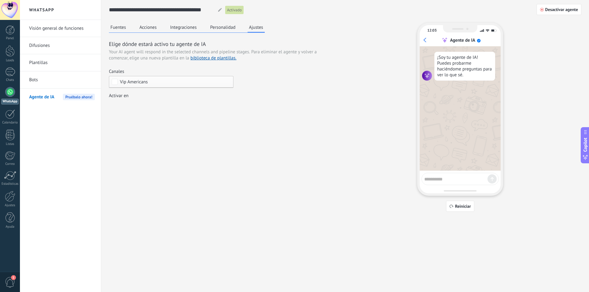
click at [0, 0] on div "Comentario o [PERSON_NAME] o DM enviado Cualificado Propuesta enviada Negociaci…" at bounding box center [0, 0] width 0 height 0
click at [147, 104] on span at bounding box center [133, 104] width 31 height 5
click at [262, 102] on div at bounding box center [304, 146] width 569 height 292
click at [10, 34] on div at bounding box center [10, 29] width 9 height 9
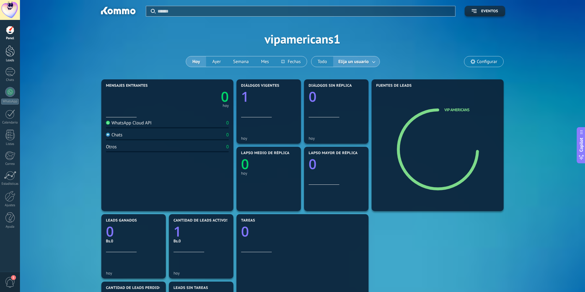
click at [3, 55] on link "Leads" at bounding box center [10, 53] width 20 height 17
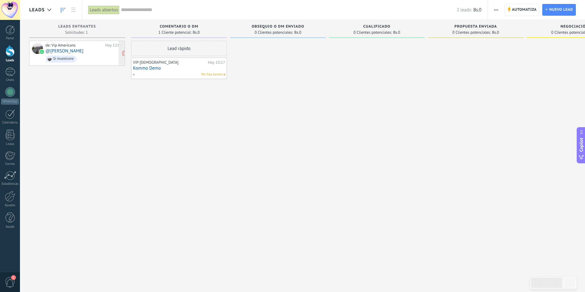
click at [83, 52] on div "de: Vip Americans Hoy 12:00 @[PERSON_NAME] Si muestrane" at bounding box center [83, 53] width 77 height 21
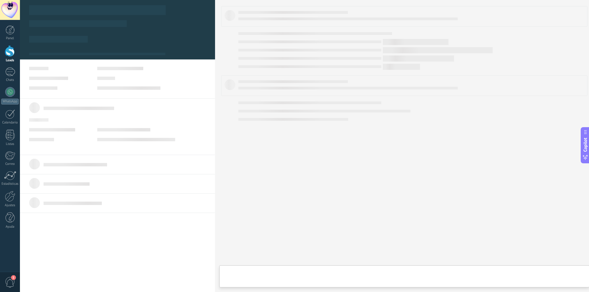
type textarea "**********"
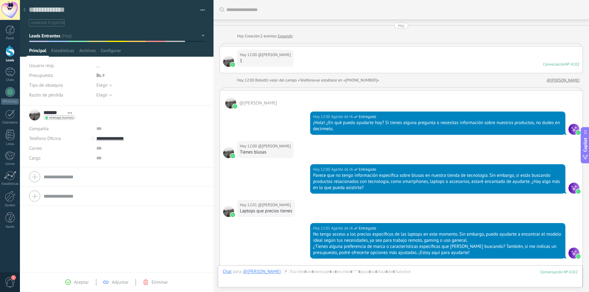
scroll to position [156, 0]
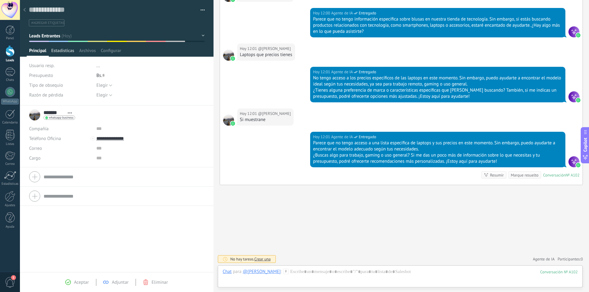
click at [62, 52] on span "Estadísticas" at bounding box center [62, 52] width 23 height 9
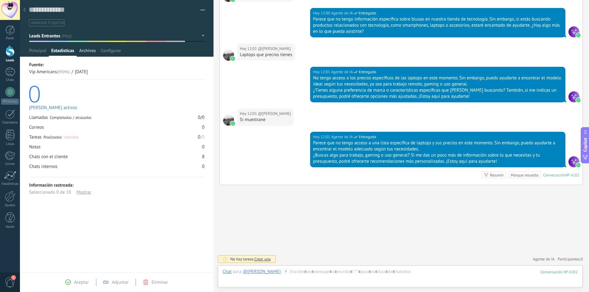
click at [88, 52] on span "Archivos" at bounding box center [87, 52] width 17 height 9
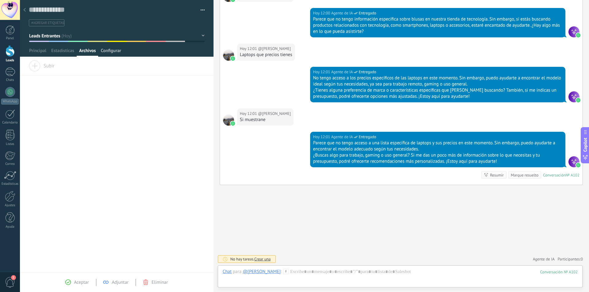
click at [117, 52] on span "Configurar" at bounding box center [111, 52] width 20 height 9
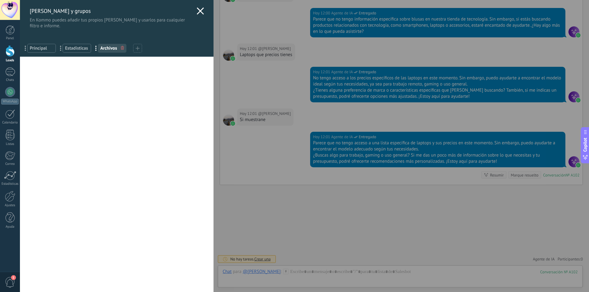
click at [198, 11] on use at bounding box center [200, 10] width 7 height 7
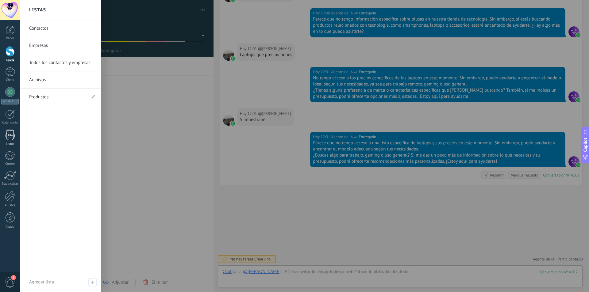
click at [11, 134] on div at bounding box center [10, 135] width 9 height 11
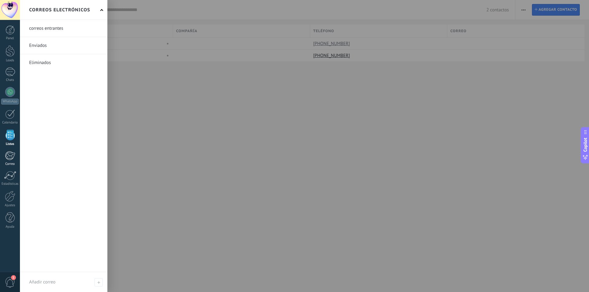
click at [16, 156] on link "Correo" at bounding box center [10, 158] width 20 height 15
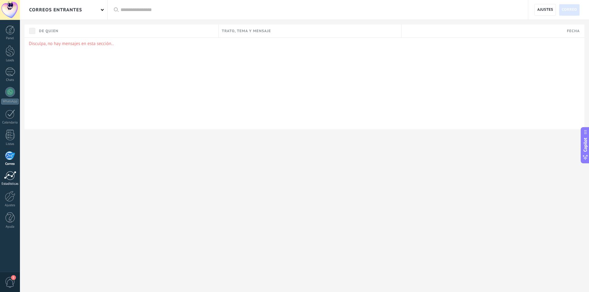
click at [10, 176] on div at bounding box center [10, 175] width 12 height 9
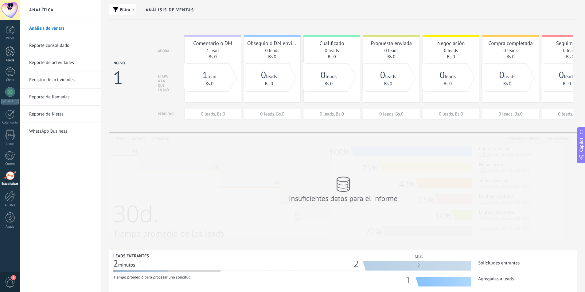
click at [11, 54] on div at bounding box center [10, 50] width 9 height 11
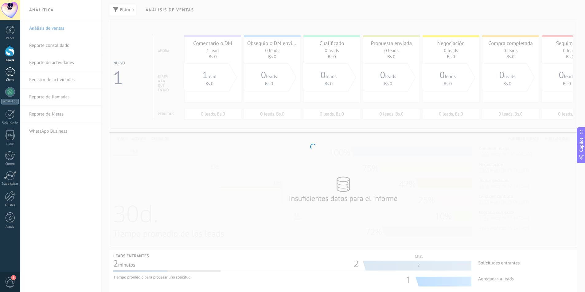
click at [14, 71] on div "1" at bounding box center [10, 72] width 10 height 9
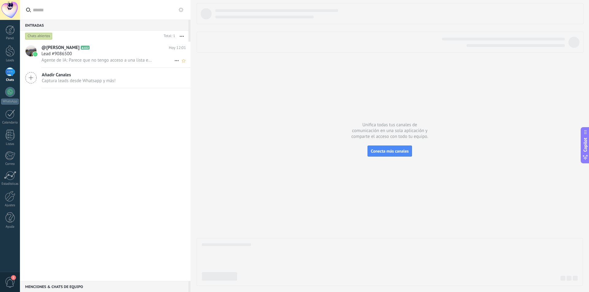
click at [68, 55] on span "Lead #9086500" at bounding box center [56, 54] width 30 height 6
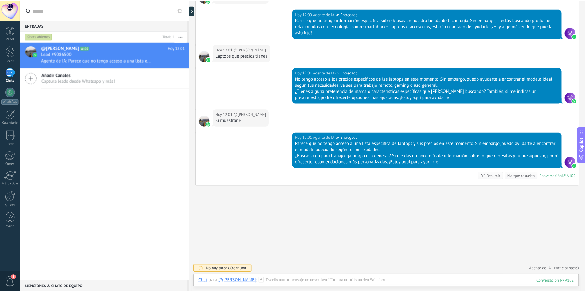
scroll to position [156, 0]
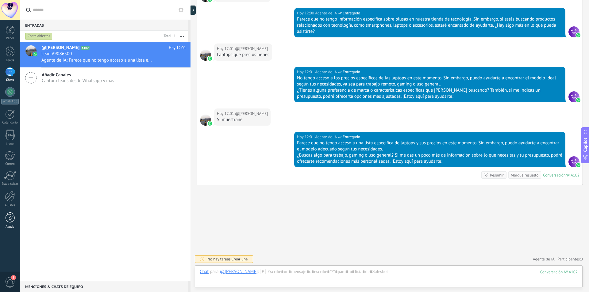
click at [8, 218] on div at bounding box center [10, 218] width 9 height 11
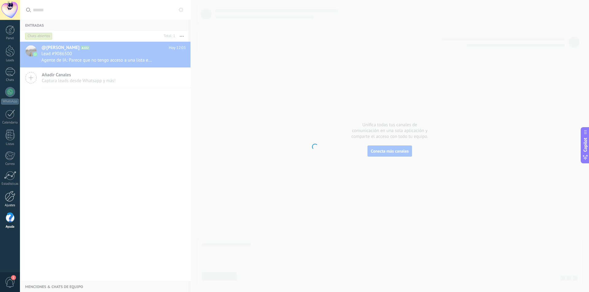
click at [8, 201] on div at bounding box center [10, 196] width 10 height 11
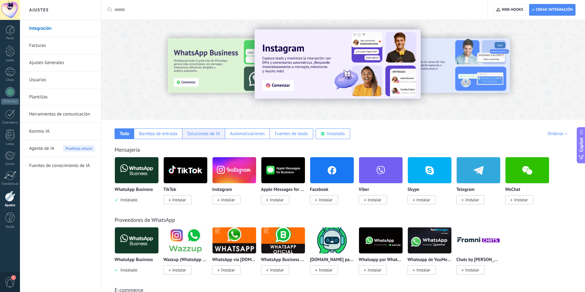
click at [208, 135] on div "Soluciones de IA" at bounding box center [203, 134] width 33 height 6
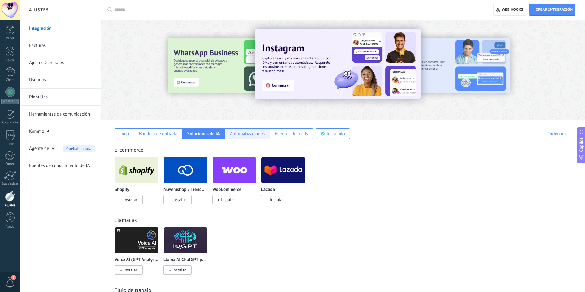
click at [245, 137] on div "Automatizaciones" at bounding box center [247, 134] width 45 height 11
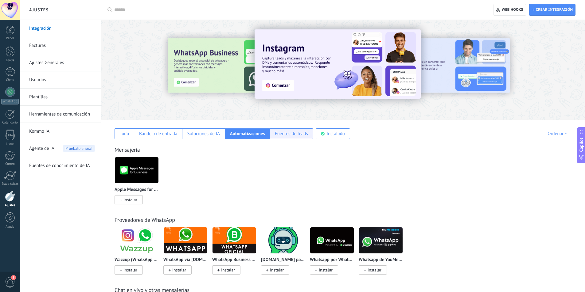
click at [291, 136] on div "Fuentes de leads" at bounding box center [291, 134] width 33 height 6
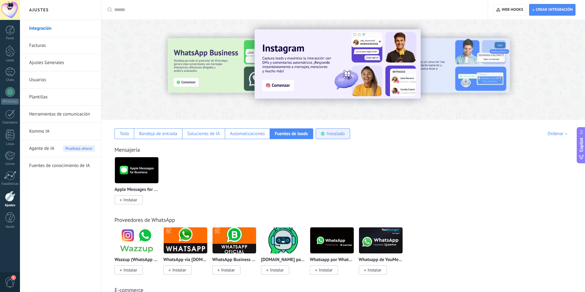
click at [326, 139] on div "Instalado" at bounding box center [332, 134] width 34 height 11
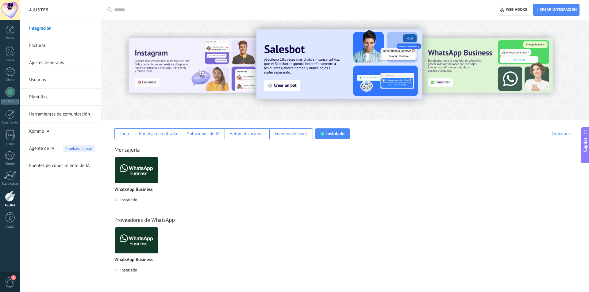
click at [56, 64] on link "Ajustes Generales" at bounding box center [62, 62] width 66 height 17
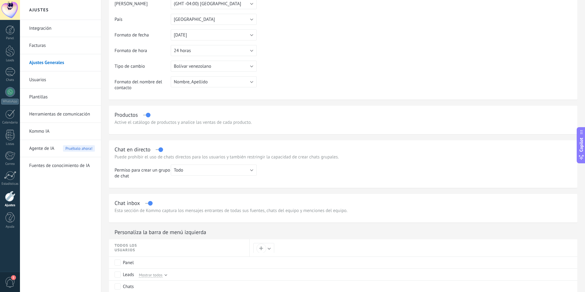
scroll to position [92, 0]
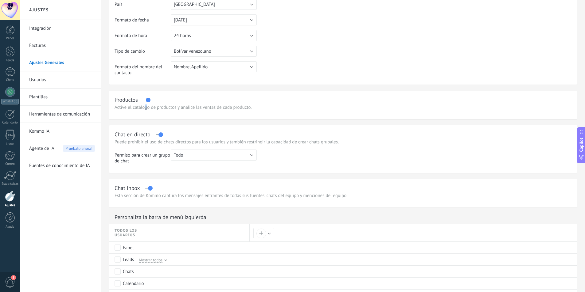
click at [146, 106] on div "Active el catálogo de productos y analice las ventas de cada producto." at bounding box center [342, 108] width 457 height 6
click at [172, 108] on div "Active el catálogo de productos y analice las ventas de cada producto." at bounding box center [342, 108] width 457 height 6
click at [188, 156] on button "Todo" at bounding box center [214, 155] width 86 height 11
click at [189, 156] on span "Todo" at bounding box center [210, 156] width 87 height 6
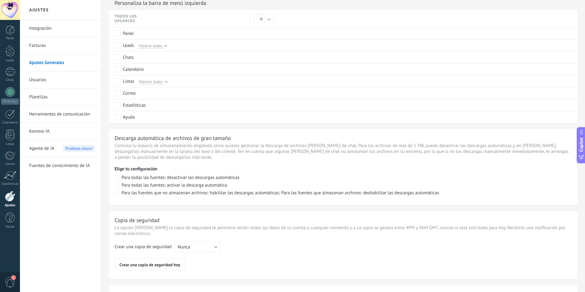
scroll to position [307, 0]
click at [49, 82] on link "Usuarios" at bounding box center [62, 79] width 66 height 17
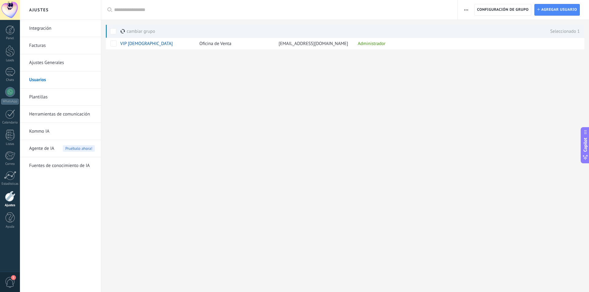
click at [52, 97] on link "Plantillas" at bounding box center [62, 97] width 66 height 17
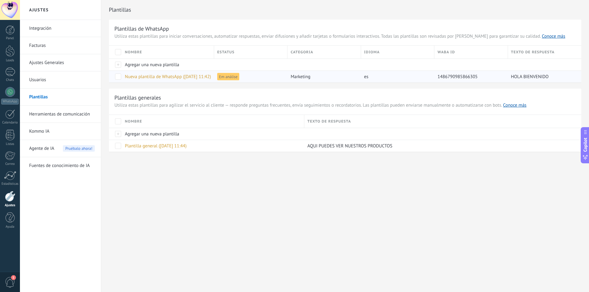
click at [115, 77] on span at bounding box center [118, 77] width 6 height 6
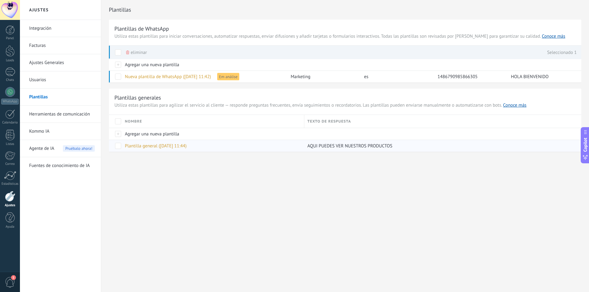
click at [120, 148] on span at bounding box center [118, 146] width 6 height 6
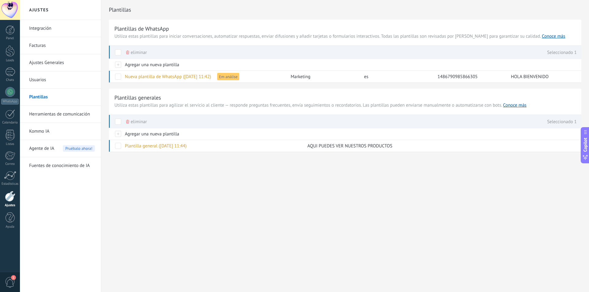
click at [52, 114] on link "Herramientas de comunicación" at bounding box center [62, 114] width 66 height 17
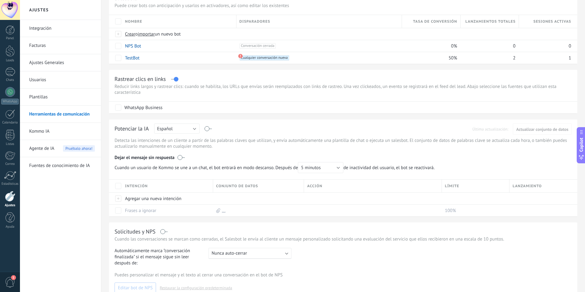
scroll to position [123, 0]
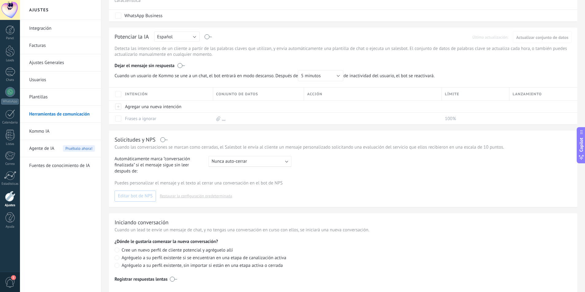
click at [160, 141] on div "Solicitudes y NPS" at bounding box center [342, 139] width 457 height 7
click at [161, 140] on label at bounding box center [163, 140] width 7 height 0
click at [163, 142] on div "Solicitudes y NPS" at bounding box center [342, 139] width 457 height 7
click at [164, 140] on label at bounding box center [163, 140] width 7 height 0
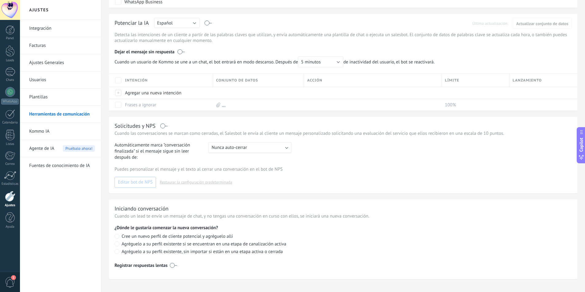
scroll to position [144, 0]
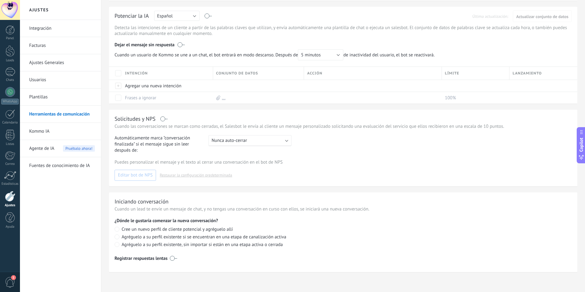
click at [45, 130] on link "Kommo IA" at bounding box center [62, 131] width 66 height 17
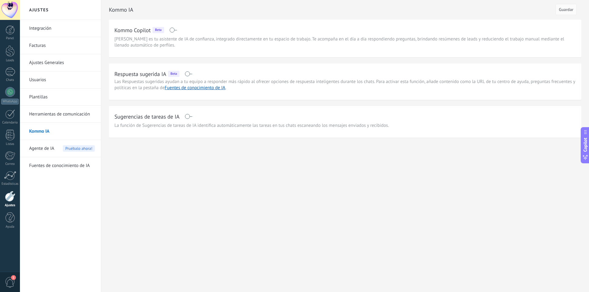
click at [60, 117] on link "Herramientas de comunicación" at bounding box center [62, 114] width 66 height 17
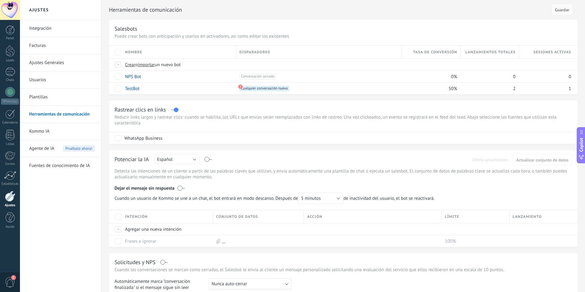
click at [57, 100] on link "Plantillas" at bounding box center [62, 97] width 66 height 17
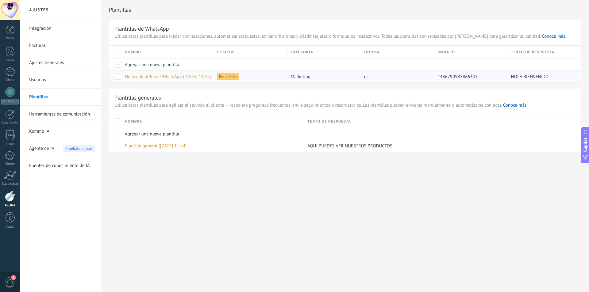
click at [120, 79] on span at bounding box center [118, 77] width 6 height 6
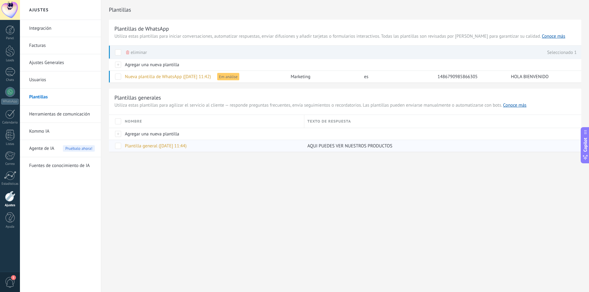
click at [119, 145] on span at bounding box center [118, 146] width 6 height 6
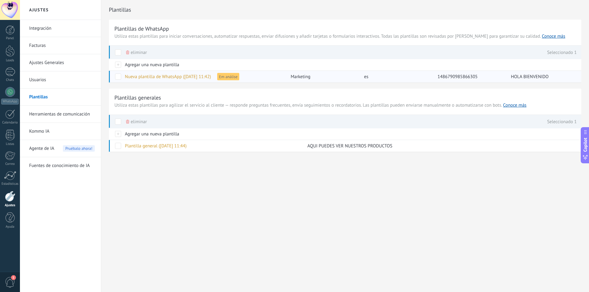
click at [231, 78] on span "Em análise" at bounding box center [228, 76] width 22 height 7
click at [45, 82] on link "Usuarios" at bounding box center [62, 79] width 66 height 17
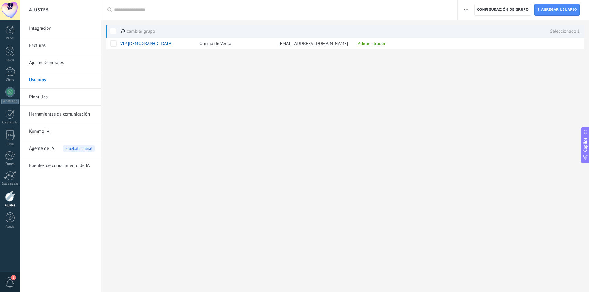
click at [465, 10] on use "button" at bounding box center [466, 10] width 4 height 1
click at [465, 10] on icon "button" at bounding box center [466, 10] width 4 height 1
drag, startPoint x: 51, startPoint y: 98, endPoint x: 65, endPoint y: 95, distance: 13.7
click at [52, 98] on link "Plantillas" at bounding box center [62, 97] width 66 height 17
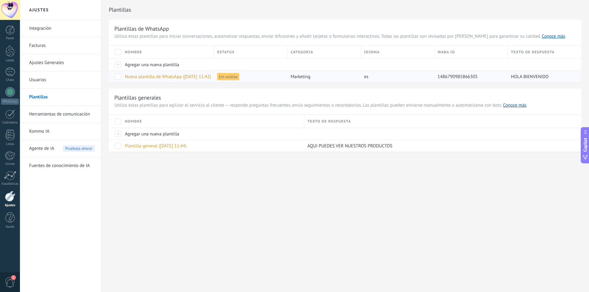
click at [117, 77] on span at bounding box center [118, 77] width 6 height 6
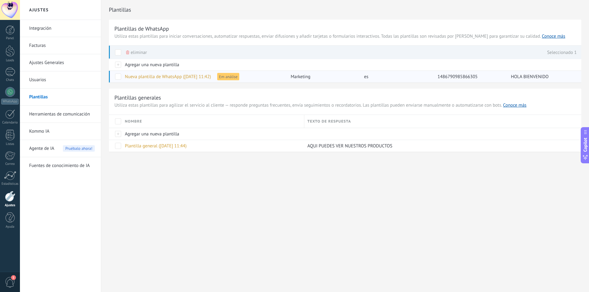
click at [116, 75] on span at bounding box center [118, 77] width 6 height 6
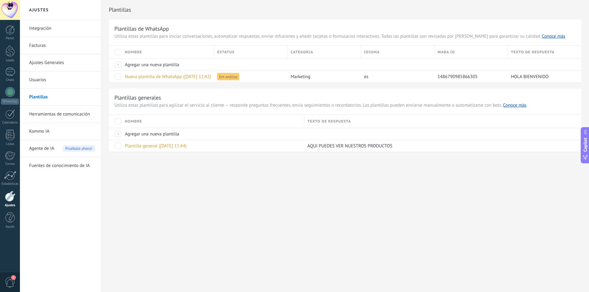
click at [118, 121] on span at bounding box center [118, 121] width 6 height 6
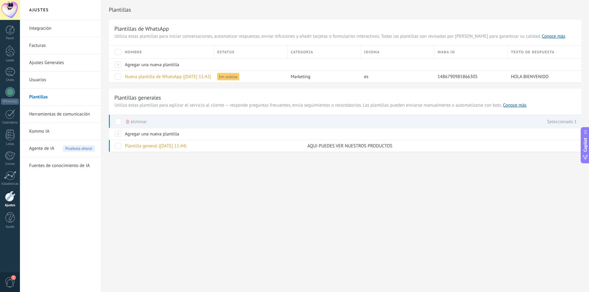
click at [118, 121] on span at bounding box center [118, 122] width 6 height 6
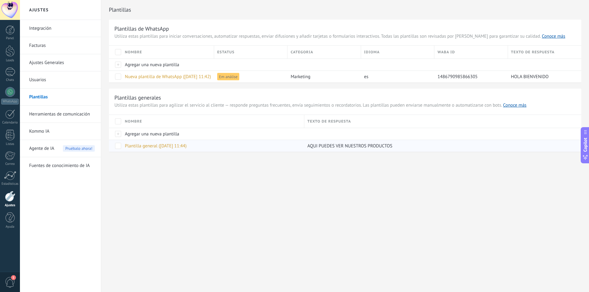
click at [118, 145] on span at bounding box center [118, 146] width 6 height 6
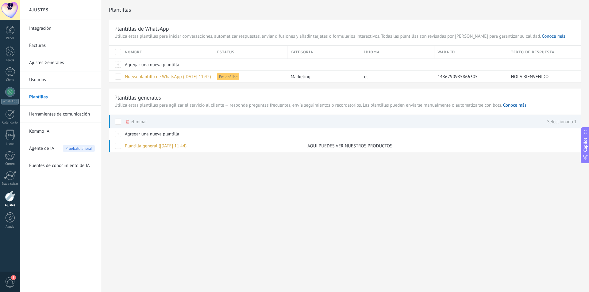
click at [54, 84] on link "Usuarios" at bounding box center [62, 79] width 66 height 17
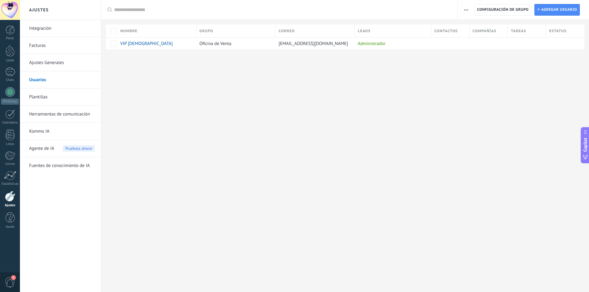
click at [42, 48] on link "Facturas" at bounding box center [62, 45] width 66 height 17
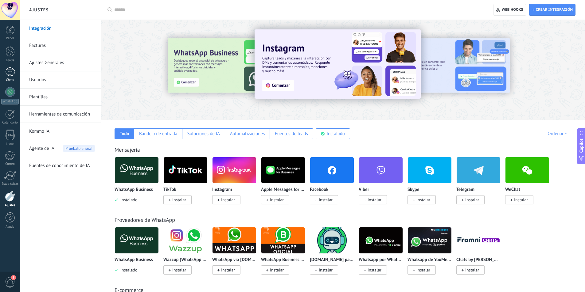
click at [12, 73] on div at bounding box center [10, 72] width 10 height 9
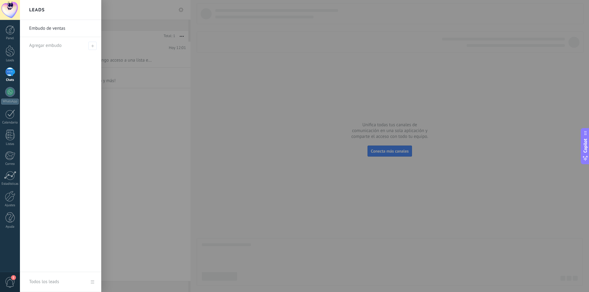
click at [86, 54] on div "Embudo de ventas Agregar embudo" at bounding box center [60, 146] width 81 height 253
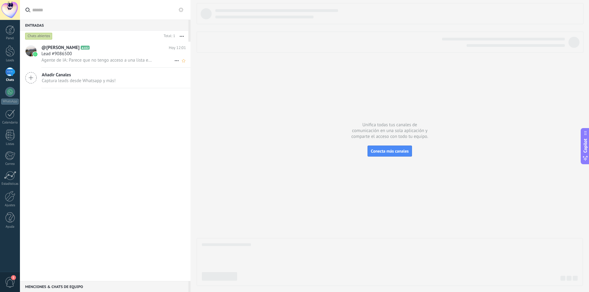
click at [130, 53] on div "Lead #9086500" at bounding box center [113, 54] width 145 height 6
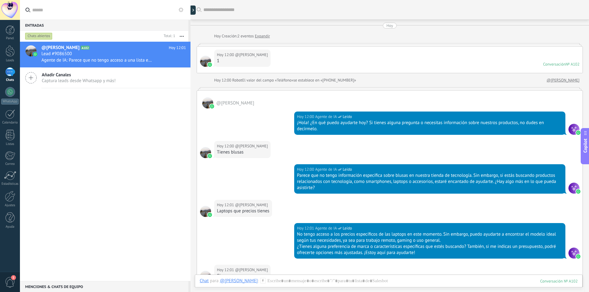
click at [496, 56] on div "[DATE] 12:00 @[PERSON_NAME] 1 Conversación № A102 Conversación № A102" at bounding box center [390, 60] width 386 height 26
drag, startPoint x: 489, startPoint y: 56, endPoint x: 464, endPoint y: 56, distance: 25.2
click at [483, 56] on div "[DATE] 12:00 @[PERSON_NAME] 1 Conversación № A102 Conversación № A102" at bounding box center [390, 60] width 386 height 26
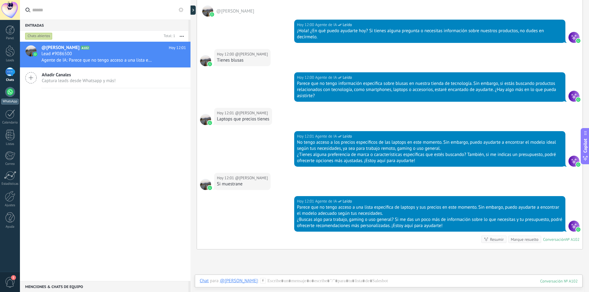
click at [11, 89] on div at bounding box center [10, 92] width 10 height 10
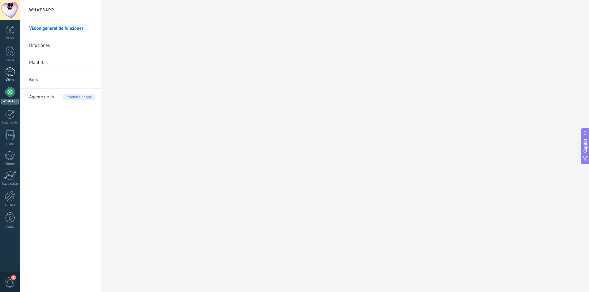
click at [12, 74] on div at bounding box center [10, 72] width 10 height 9
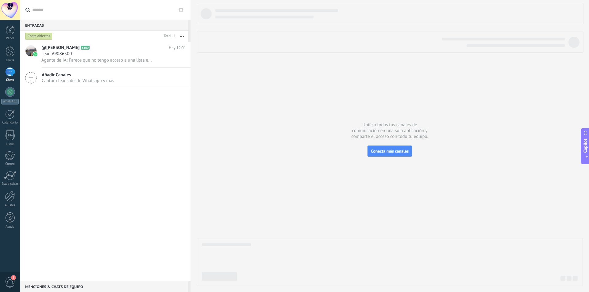
click at [175, 13] on input "text" at bounding box center [108, 10] width 153 height 20
click at [181, 10] on icon at bounding box center [181, 9] width 5 height 5
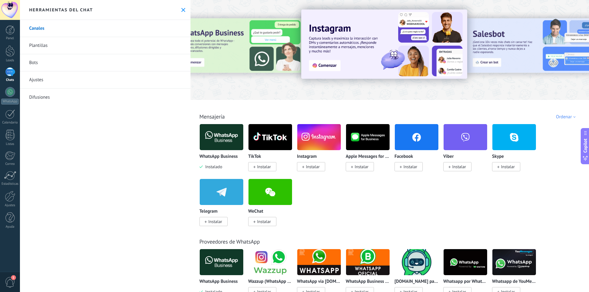
click at [51, 45] on link "Plantillas" at bounding box center [105, 45] width 171 height 17
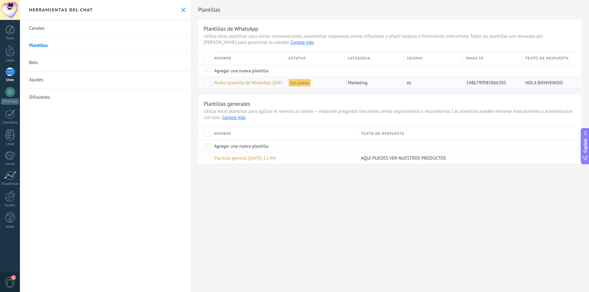
click at [203, 83] on div at bounding box center [204, 83] width 13 height 12
click at [208, 84] on span at bounding box center [207, 83] width 6 height 6
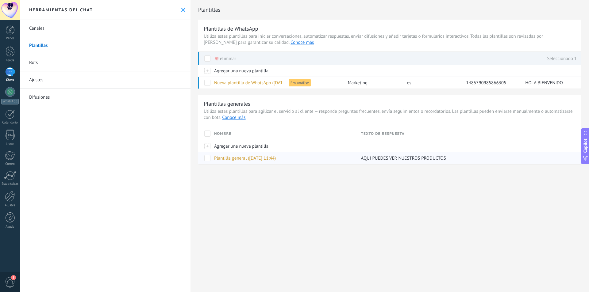
click at [210, 158] on span at bounding box center [207, 158] width 6 height 6
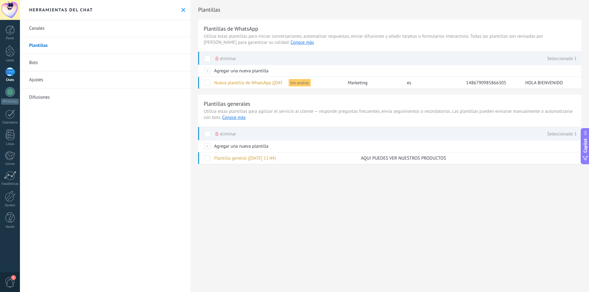
click at [57, 64] on link "Bots" at bounding box center [105, 62] width 171 height 17
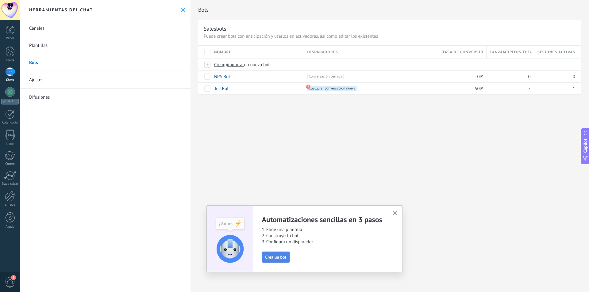
click at [279, 259] on span "Crea un bot" at bounding box center [275, 257] width 21 height 4
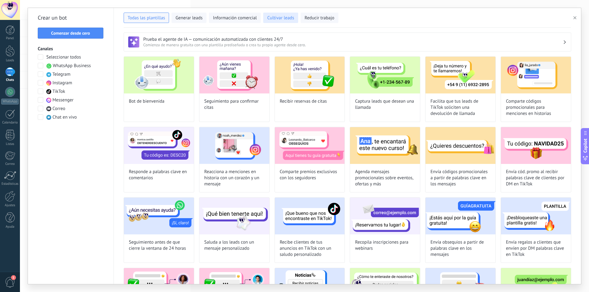
click at [280, 19] on span "Cultivar leads" at bounding box center [280, 18] width 27 height 6
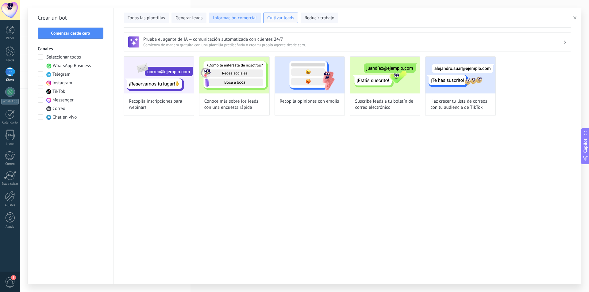
click at [243, 17] on span "Información comercial" at bounding box center [235, 18] width 44 height 6
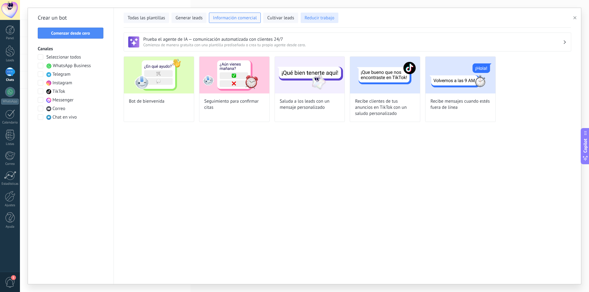
click at [315, 14] on button "Reducir trabajo" at bounding box center [320, 18] width 38 height 10
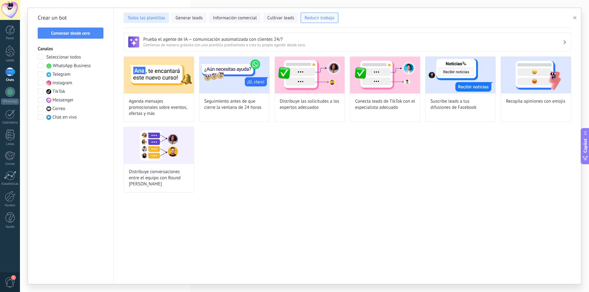
click at [158, 20] on span "Todas las plantillas" at bounding box center [146, 18] width 37 height 6
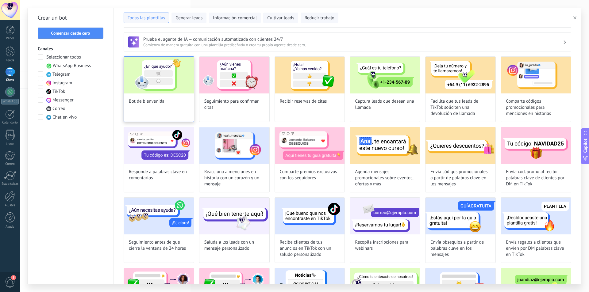
click at [171, 73] on img at bounding box center [159, 75] width 70 height 37
type input "**********"
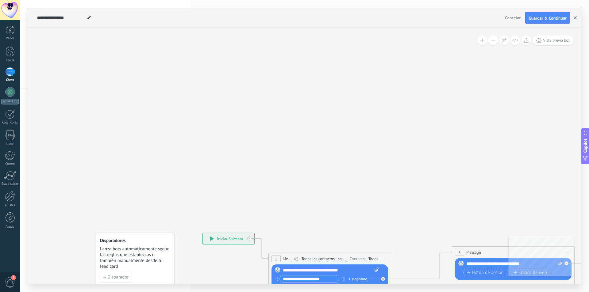
click at [576, 19] on icon "button" at bounding box center [575, 17] width 3 height 3
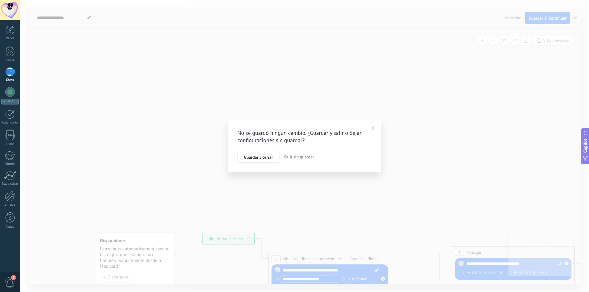
click at [254, 158] on span "Guardar y cerrar" at bounding box center [258, 157] width 29 height 4
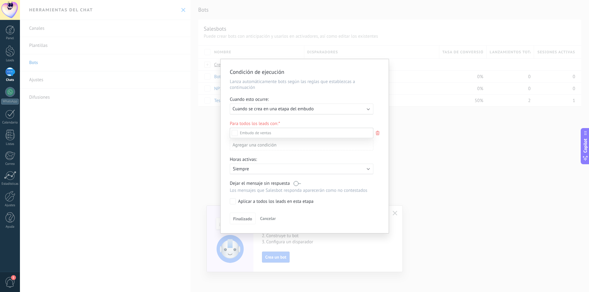
click at [446, 169] on div at bounding box center [304, 146] width 569 height 292
click at [398, 213] on div "Condición de ejecución Lanza automáticamente bots según las reglas que establez…" at bounding box center [304, 146] width 569 height 292
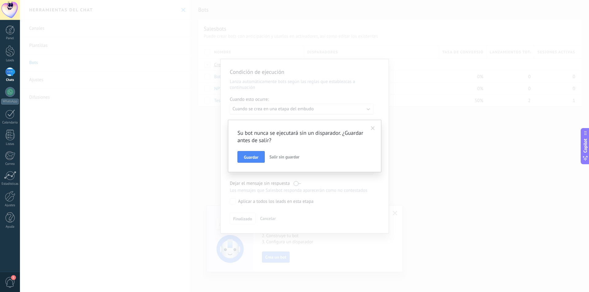
click at [288, 157] on span "Salir sin guardar" at bounding box center [284, 157] width 30 height 6
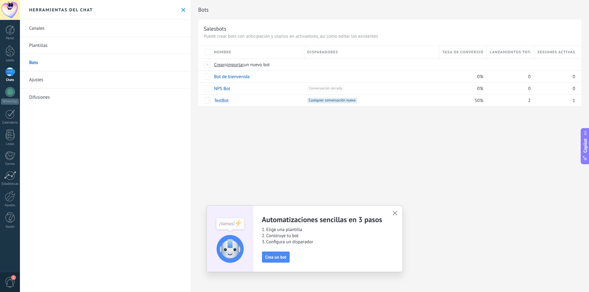
click at [396, 212] on use "button" at bounding box center [395, 213] width 5 height 5
